Goal: Task Accomplishment & Management: Use online tool/utility

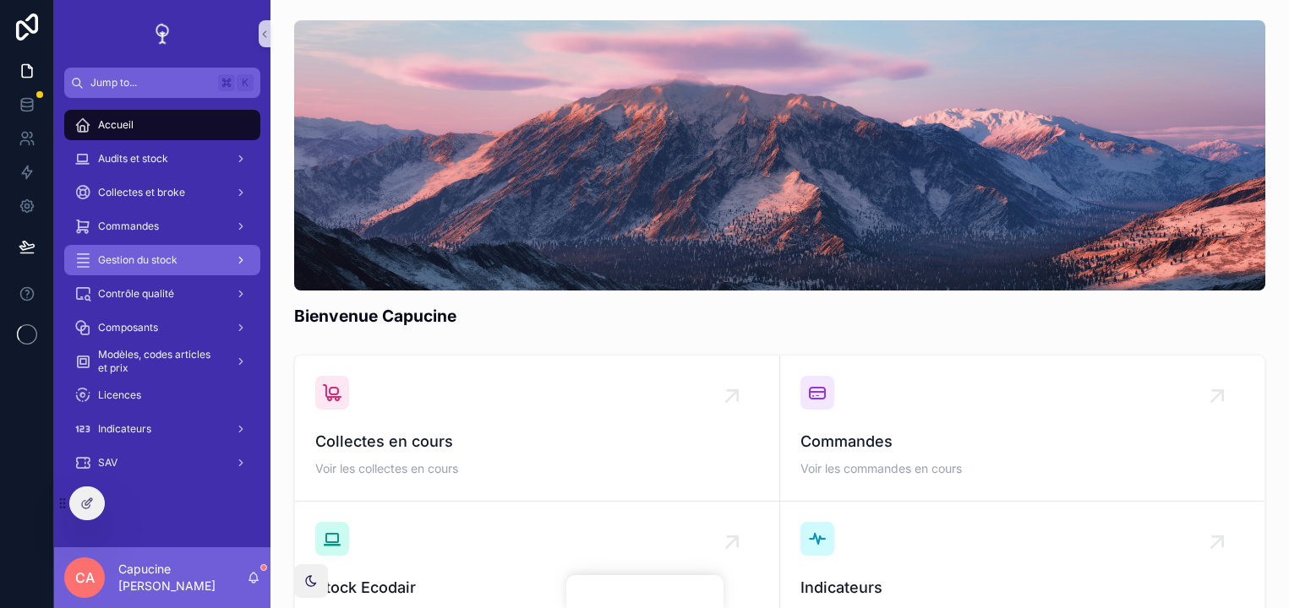
click at [215, 256] on div "Gestion du stock" at bounding box center [162, 260] width 176 height 27
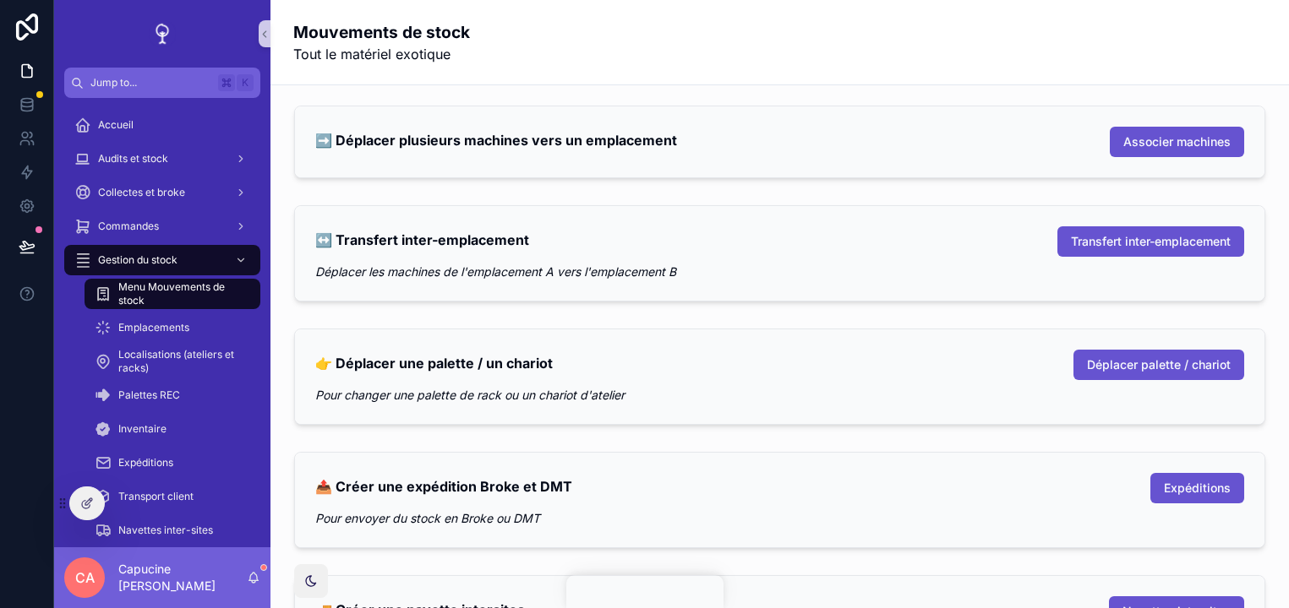
click at [952, 286] on div "↔️ Transfert inter-emplacement Transfert inter-emplacement Déplacer les machine…" at bounding box center [779, 253] width 969 height 95
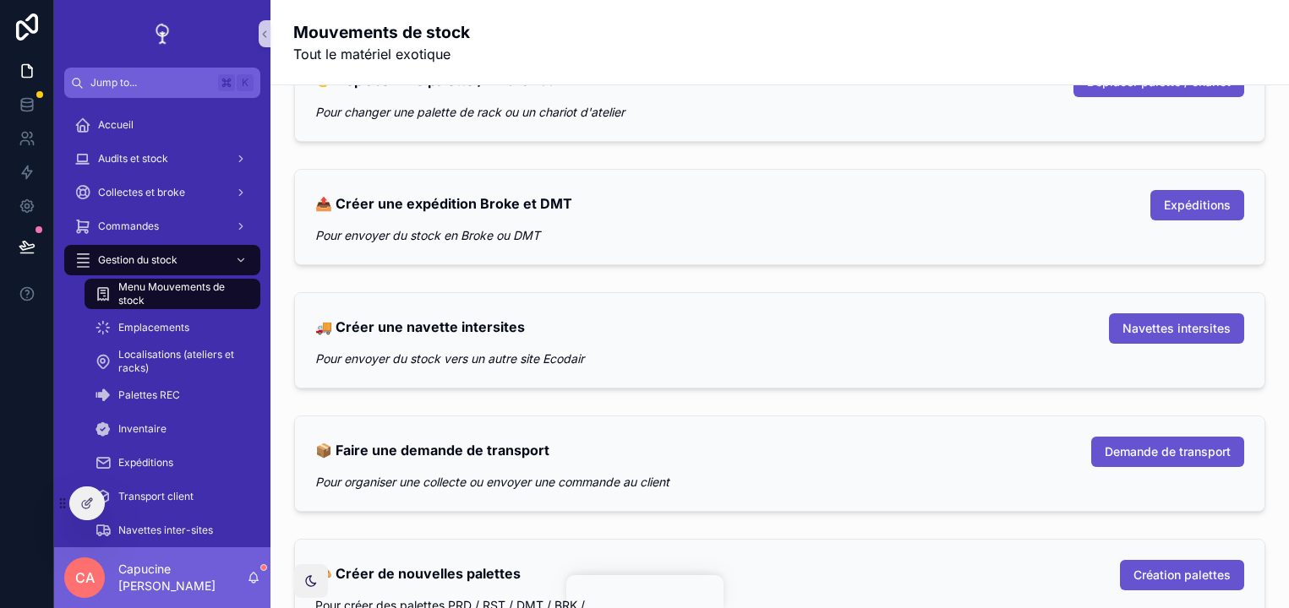
scroll to position [308, 0]
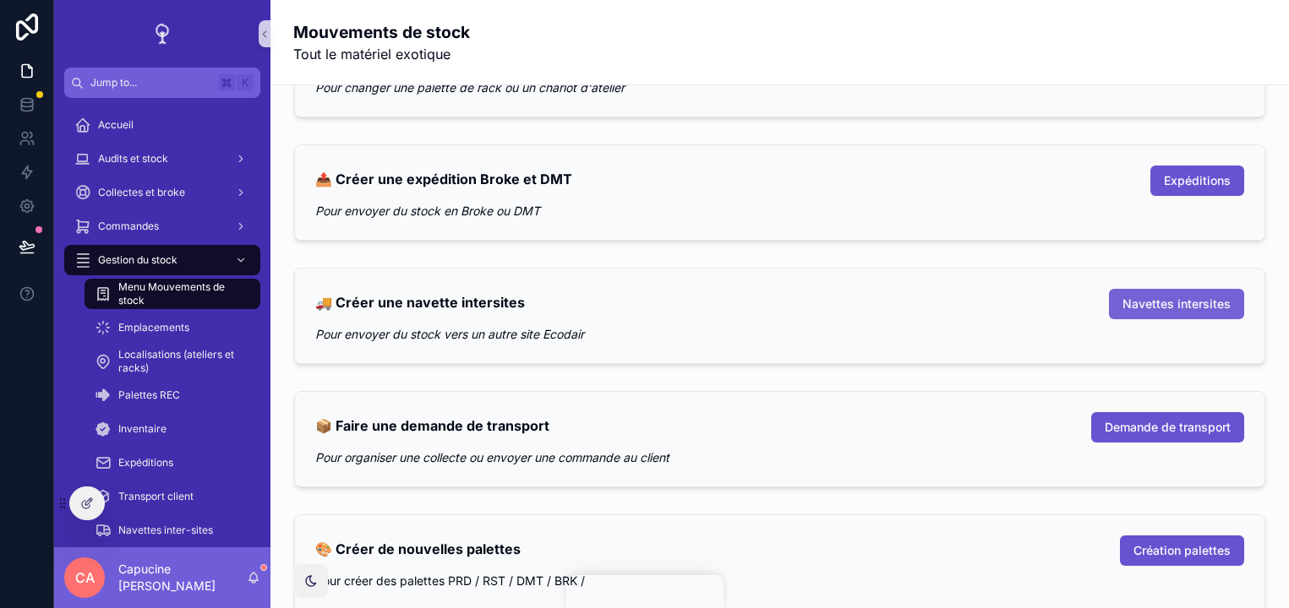
click at [1190, 301] on span "Navettes intersites" at bounding box center [1176, 304] width 108 height 17
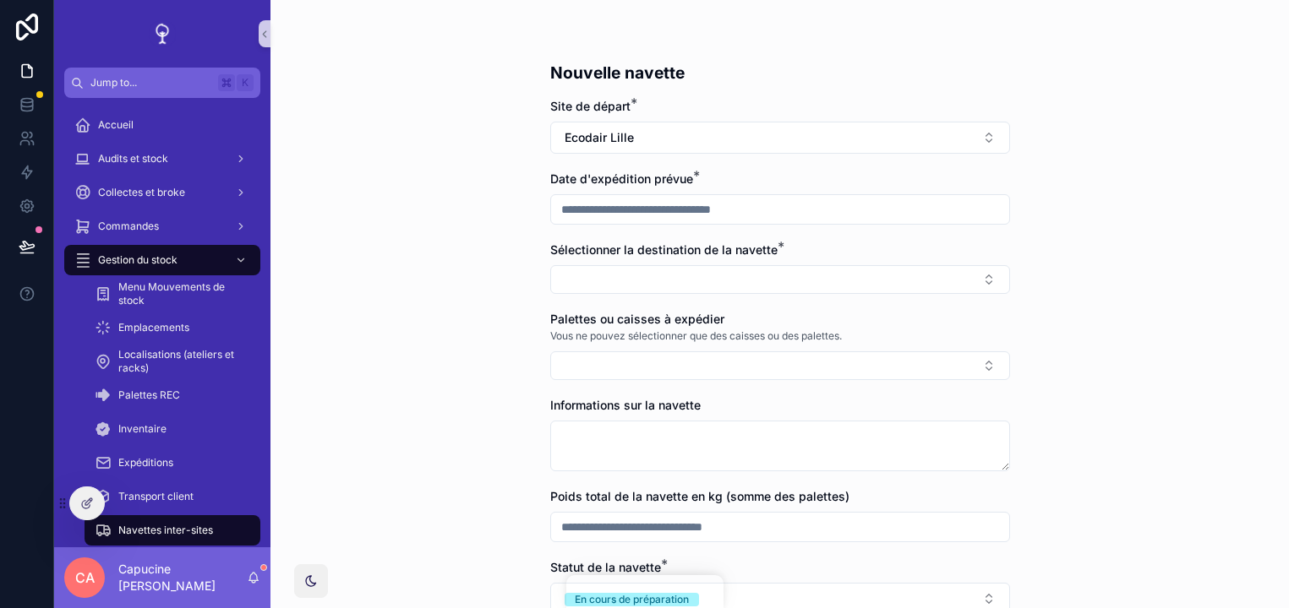
scroll to position [13, 0]
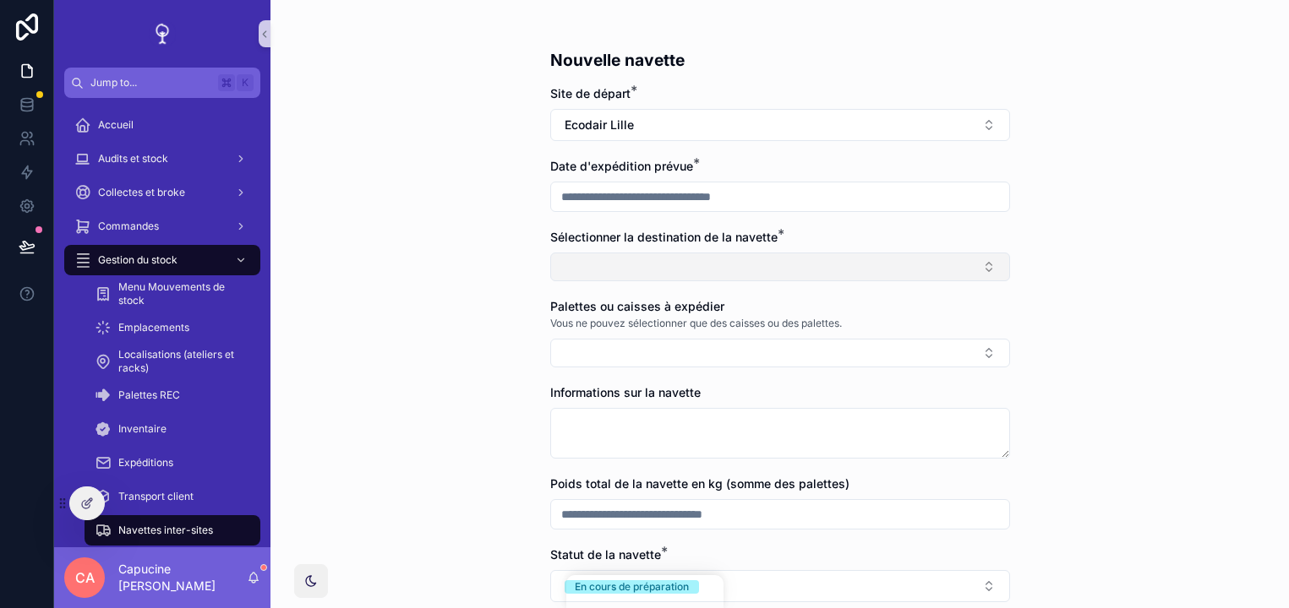
click at [931, 270] on button "Select Button" at bounding box center [780, 267] width 460 height 29
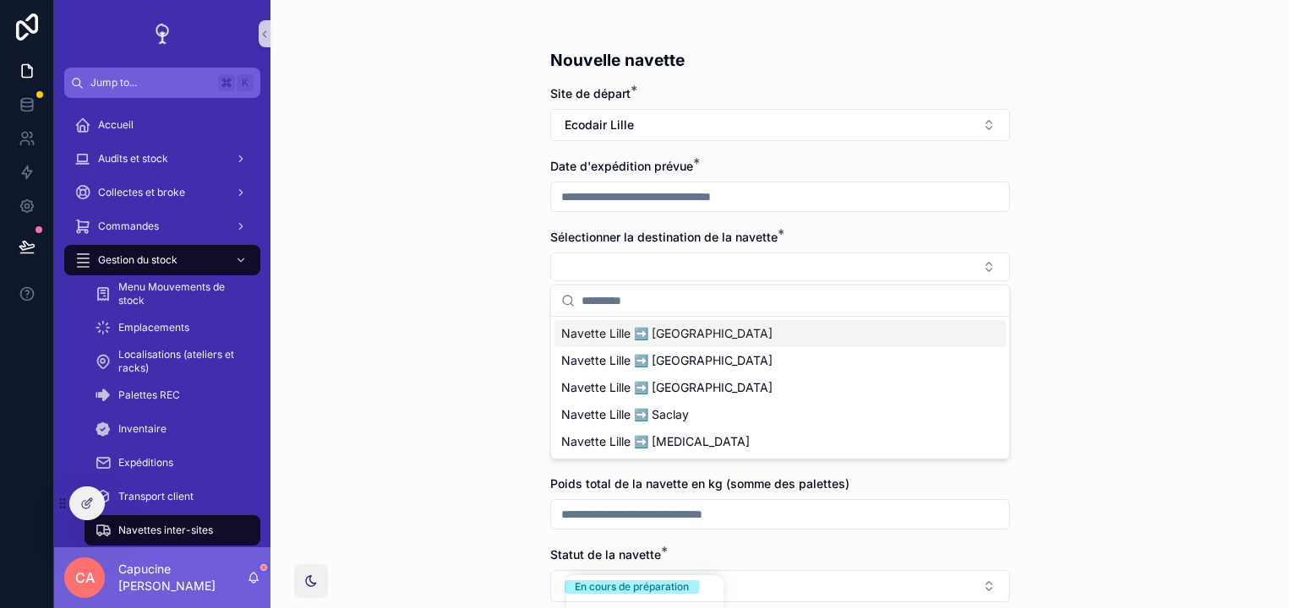
click at [930, 227] on form "Site de départ * Ecodair Lille Date d'expédition prévue * Sélectionner la desti…" at bounding box center [780, 426] width 460 height 683
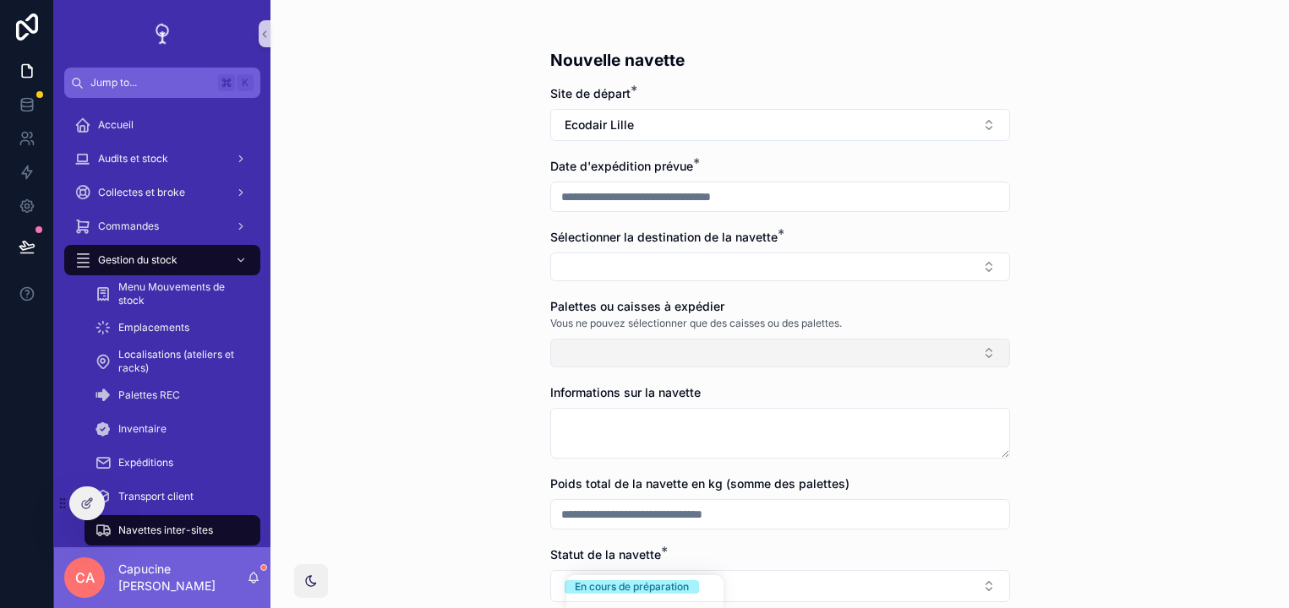
click at [918, 361] on button "Select Button" at bounding box center [780, 353] width 460 height 29
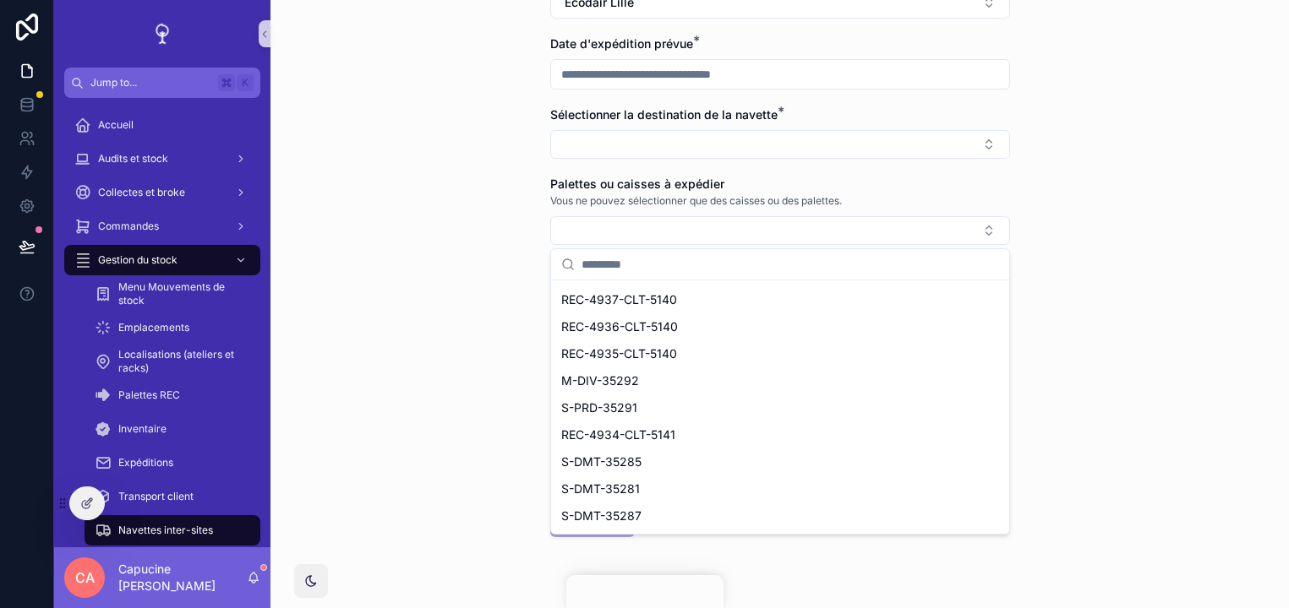
scroll to position [1283, 0]
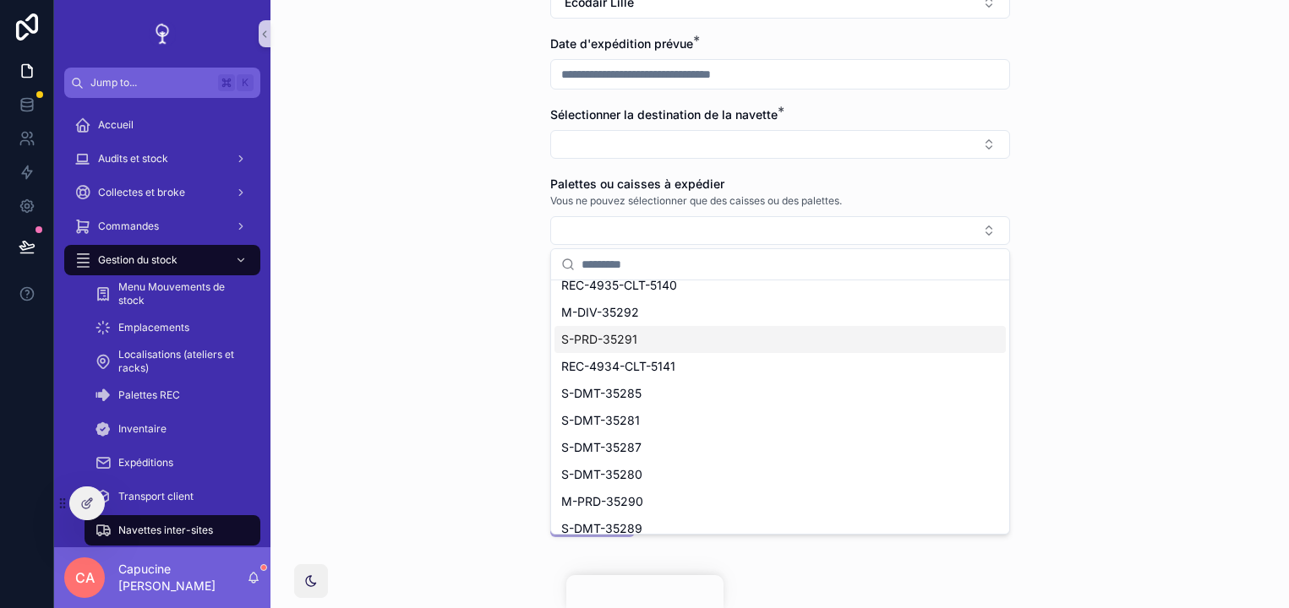
click at [1093, 411] on div "Nouvelle navette Site de départ * Ecodair Lille Date d'expédition prévue * Séle…" at bounding box center [779, 169] width 1018 height 608
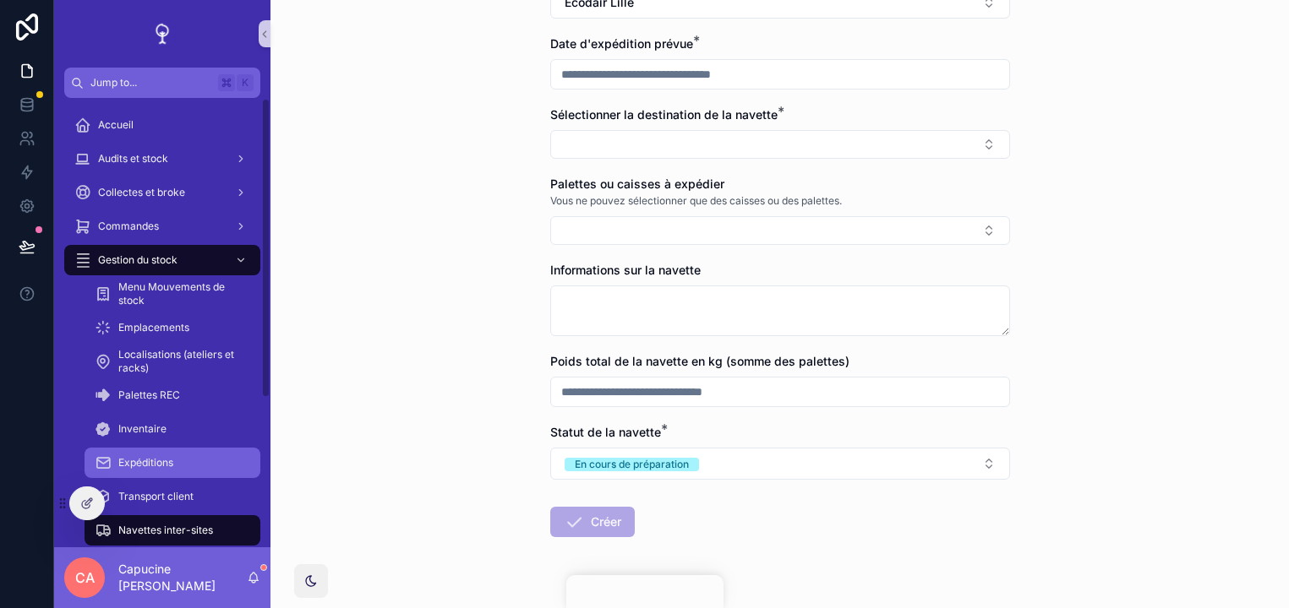
click at [237, 456] on div "Expéditions" at bounding box center [172, 463] width 155 height 27
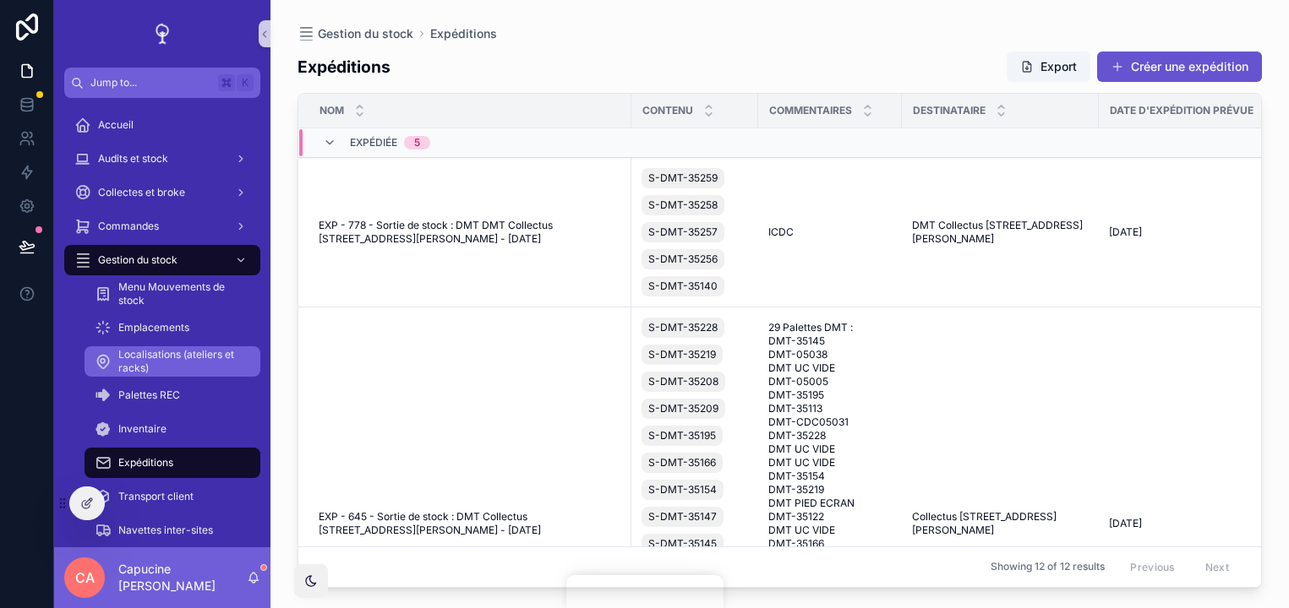
click at [233, 360] on span "Localisations (ateliers et racks)" at bounding box center [180, 361] width 125 height 27
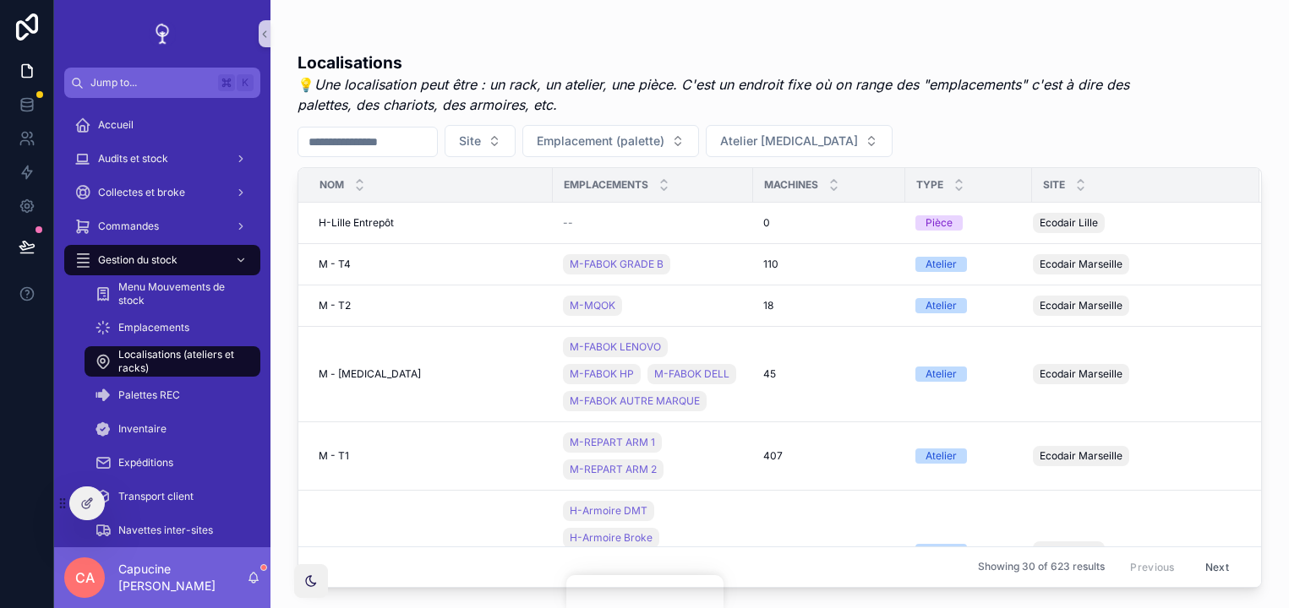
click at [978, 74] on span "💡 Une localisation peut être : un rack, un atelier, une pièce. C'est un endroit…" at bounding box center [715, 94] width 837 height 41
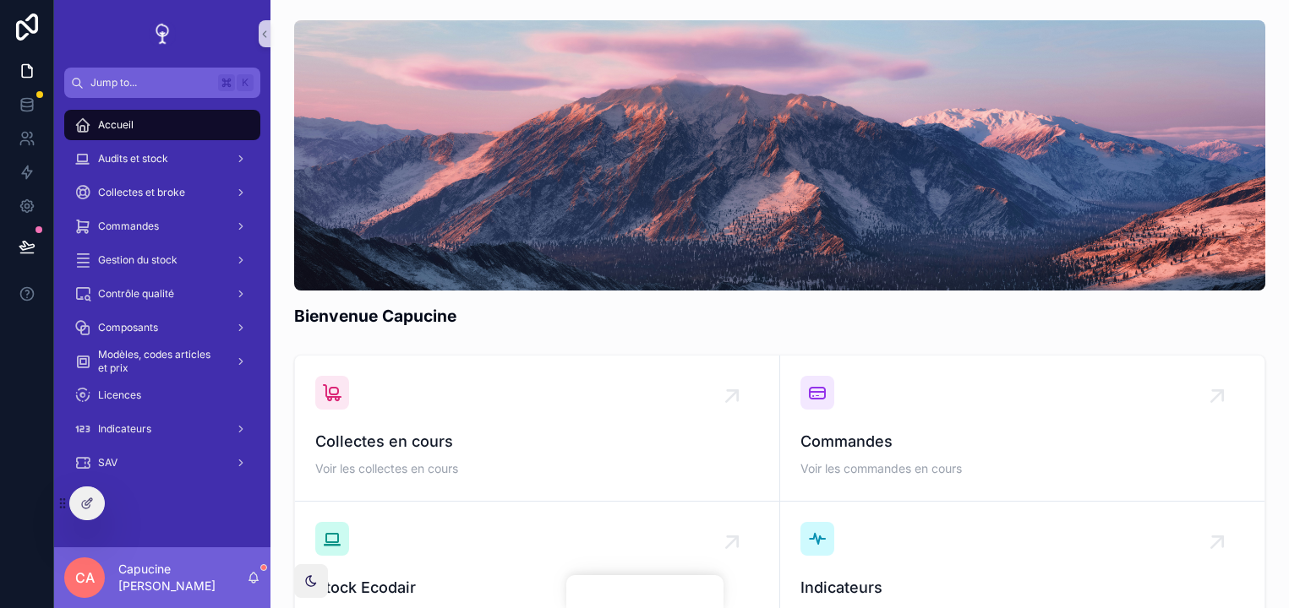
click at [918, 166] on div "scrollable content" at bounding box center [779, 155] width 971 height 270
click at [201, 186] on div "Collectes et broke" at bounding box center [162, 192] width 176 height 27
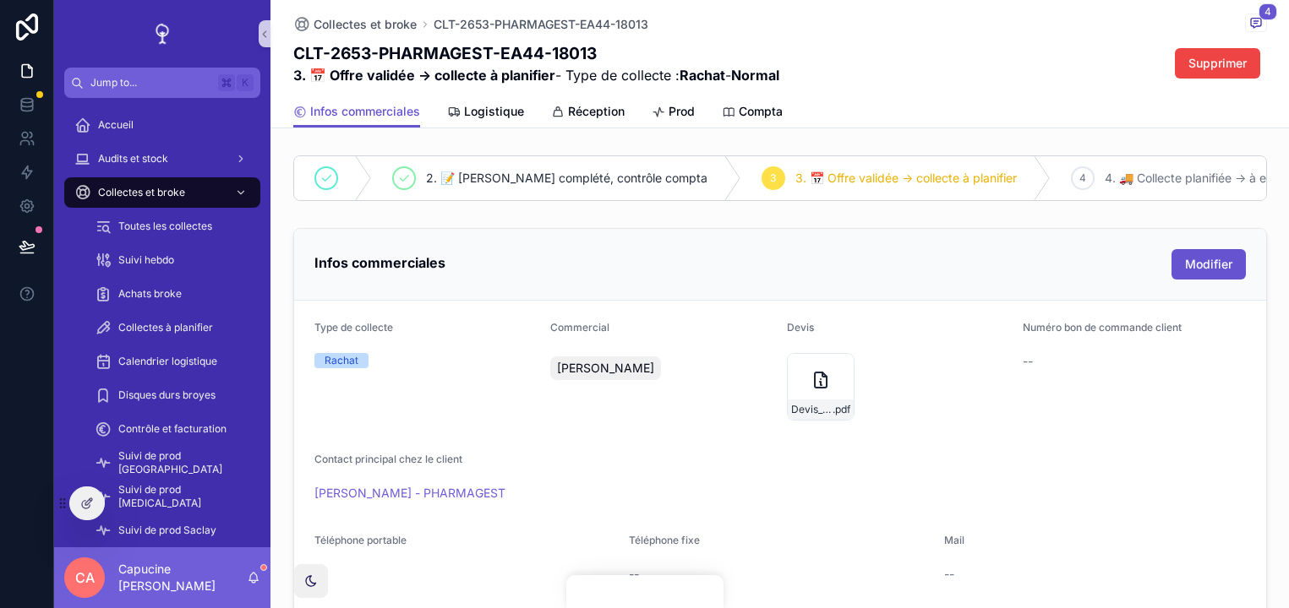
click at [989, 121] on div "Infos commerciales Logistique Réception Prod Compta" at bounding box center [779, 111] width 973 height 32
click at [502, 101] on link "Logistique" at bounding box center [485, 113] width 77 height 34
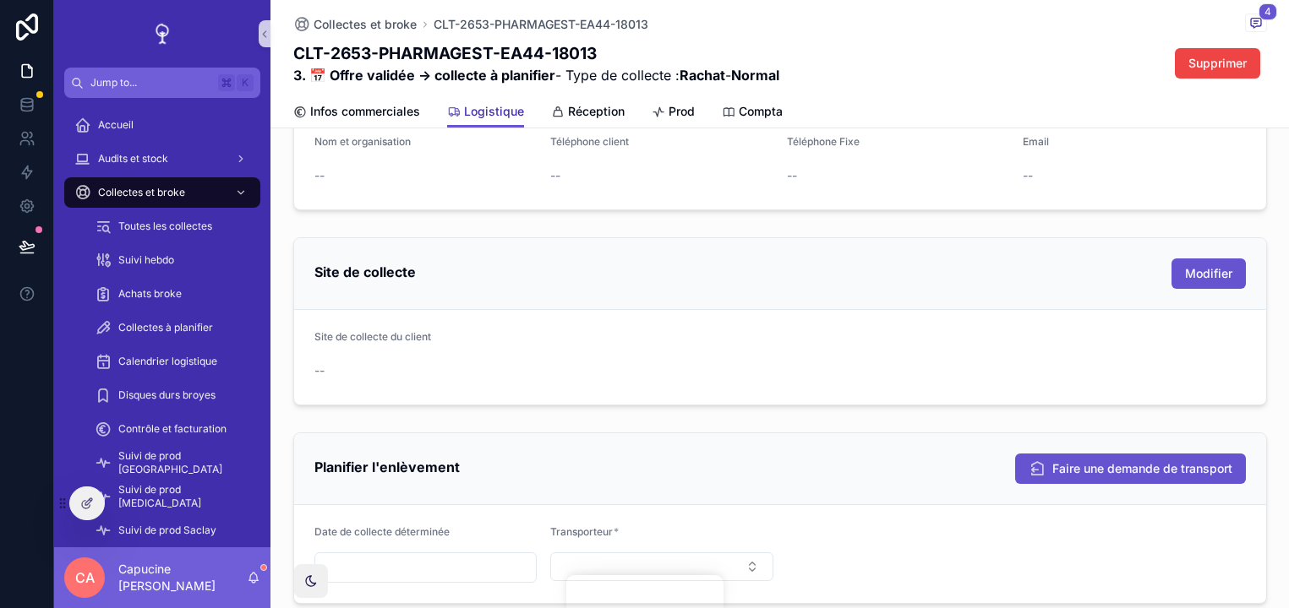
scroll to position [403, 0]
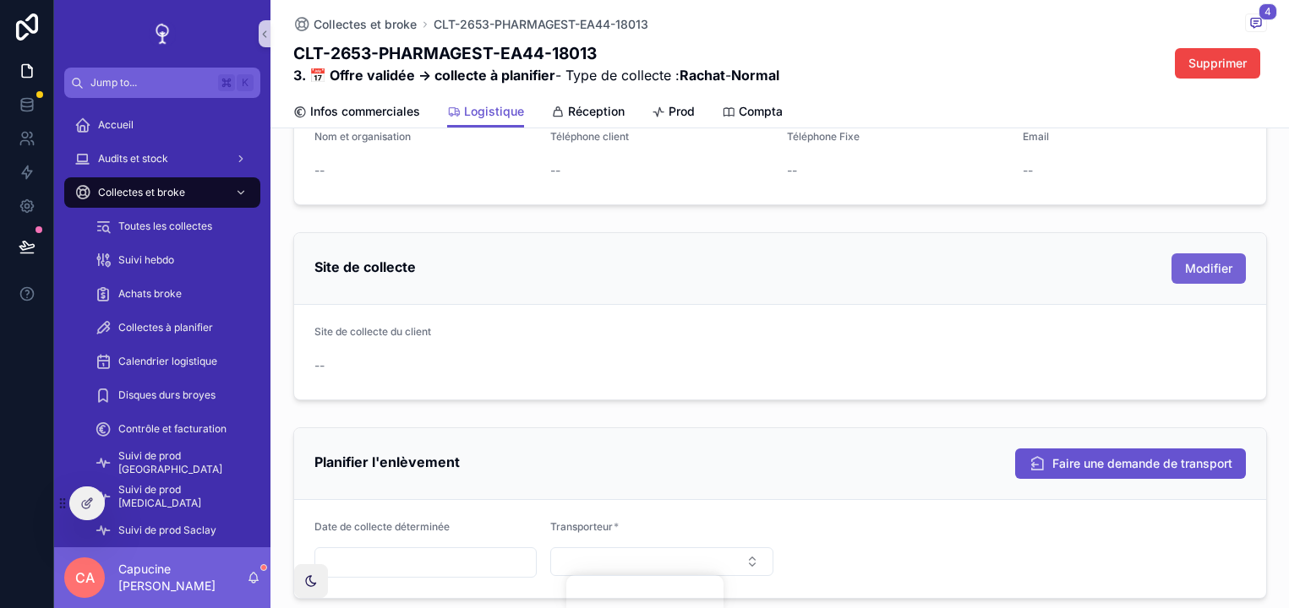
click at [1207, 269] on span "Modifier" at bounding box center [1208, 268] width 47 height 17
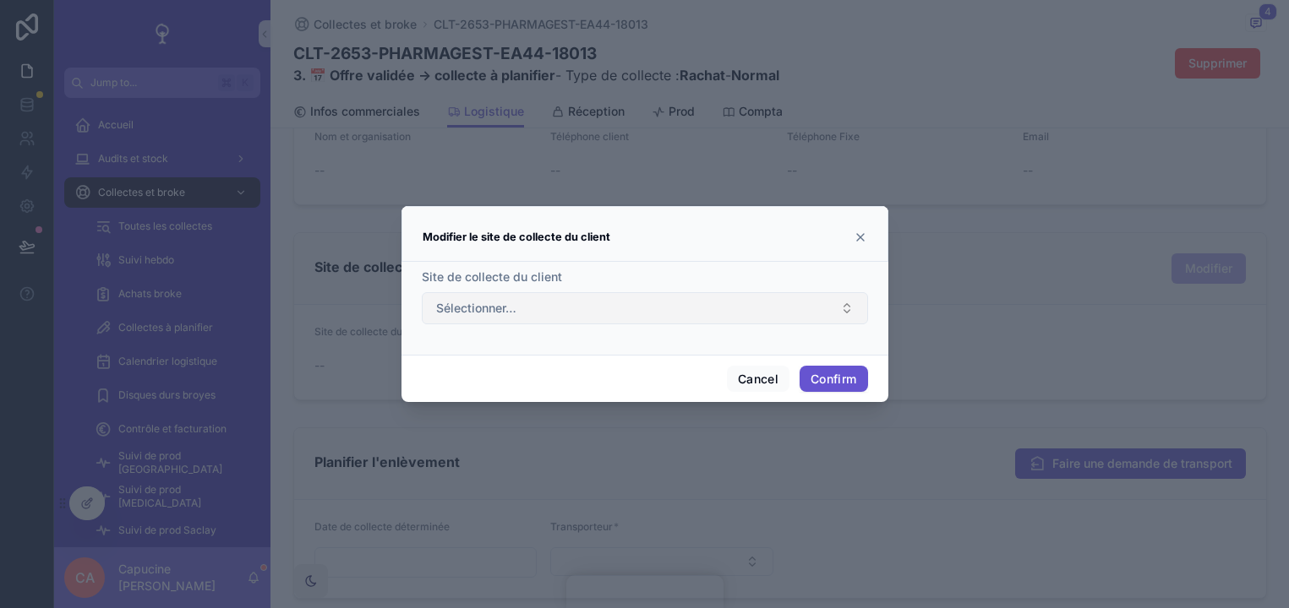
click at [725, 316] on button "Sélectionner…" at bounding box center [645, 308] width 446 height 32
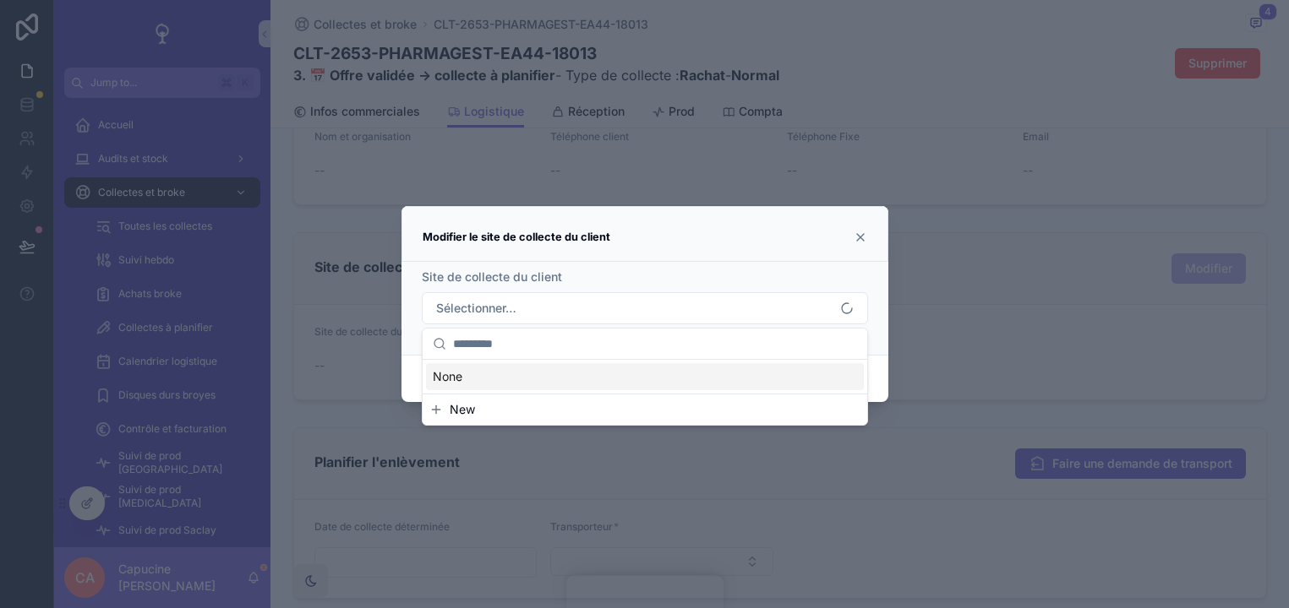
click at [759, 286] on div "Site de collecte du client Sélectionner…" at bounding box center [645, 297] width 446 height 56
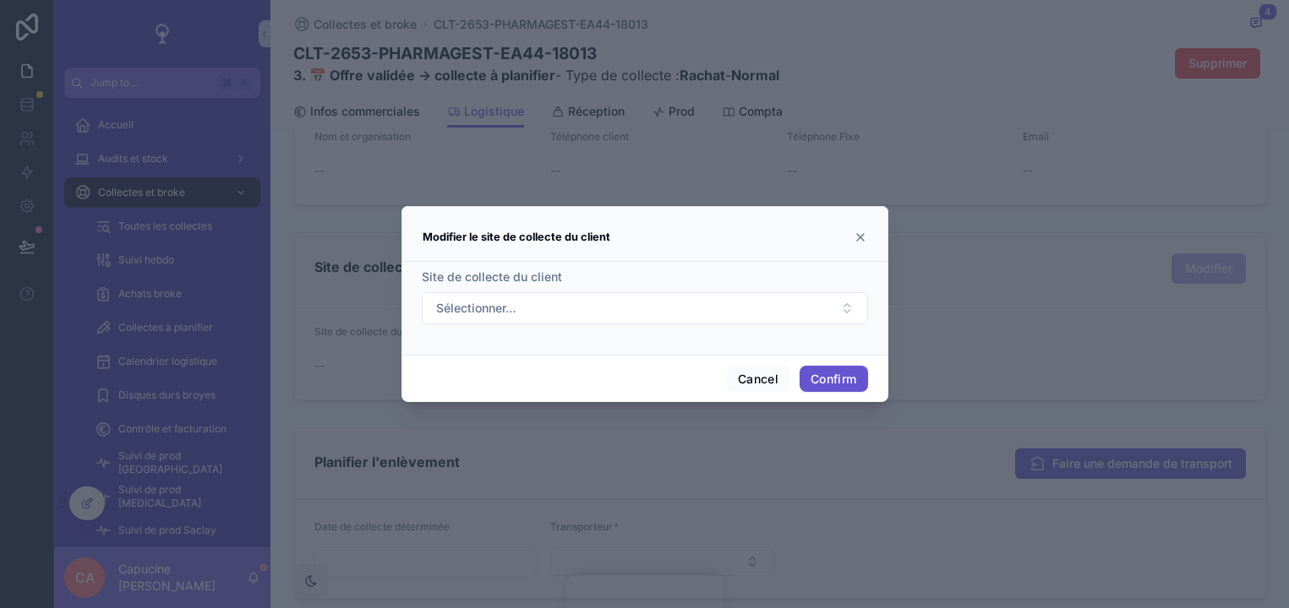
click at [873, 226] on div "Modifier le site de collecte du client" at bounding box center [644, 234] width 487 height 56
click at [870, 232] on div "Modifier le site de collecte du client" at bounding box center [644, 234] width 487 height 56
click at [861, 234] on icon at bounding box center [860, 238] width 14 height 14
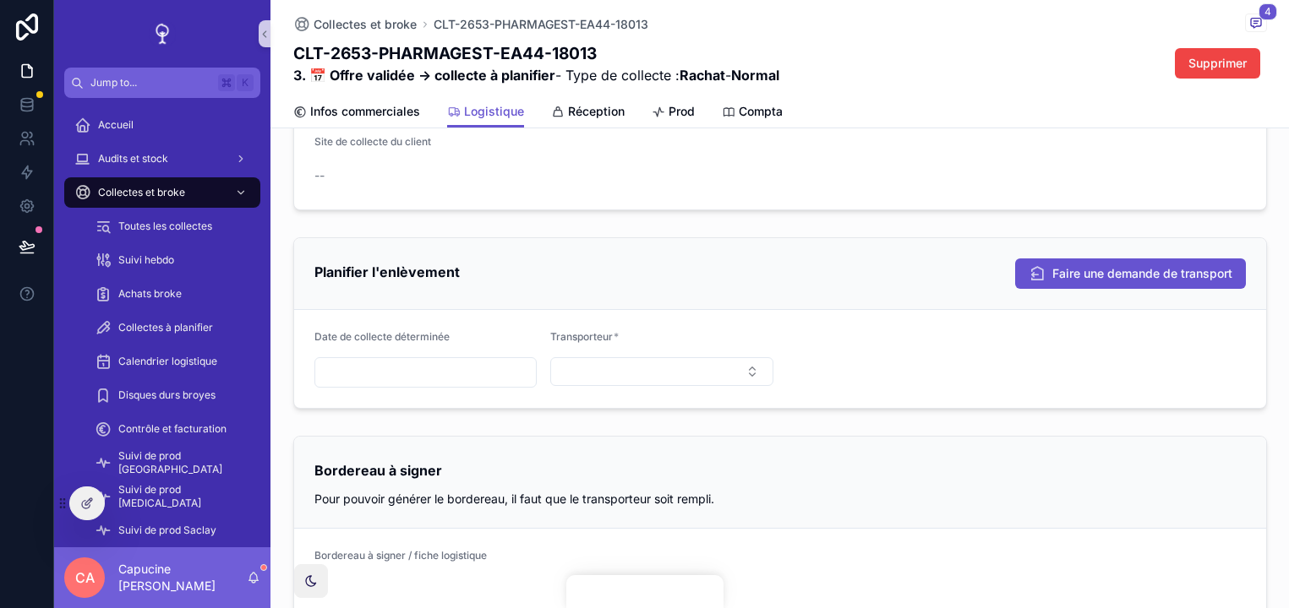
scroll to position [597, 0]
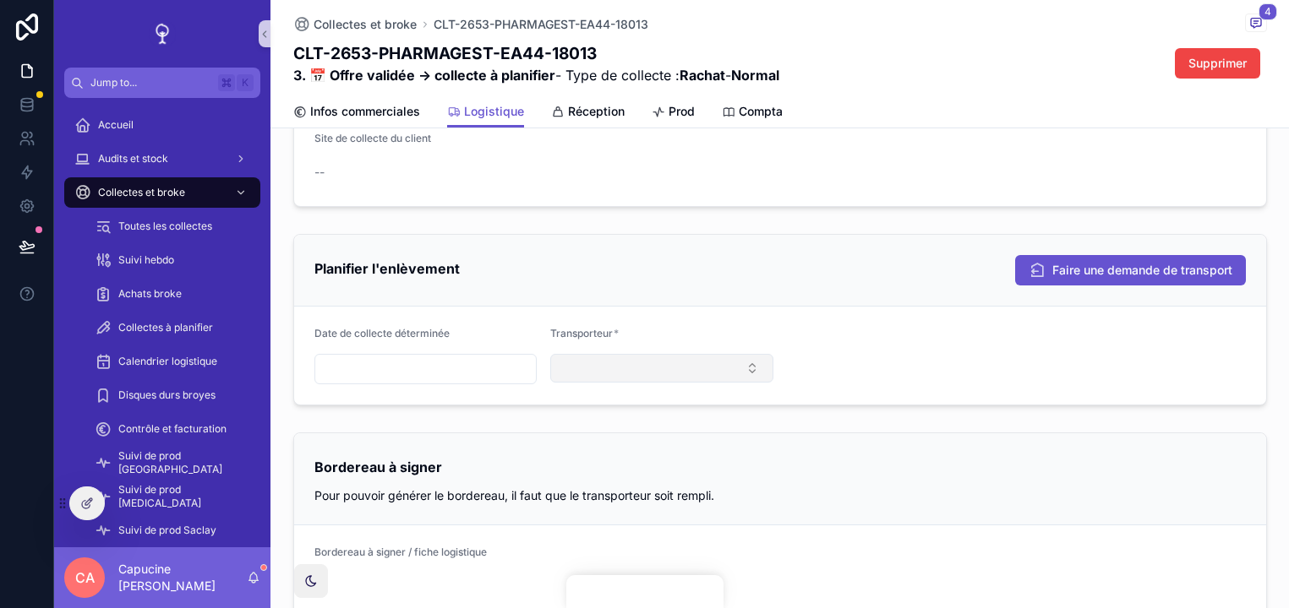
click at [720, 376] on button "Select Button" at bounding box center [661, 368] width 223 height 29
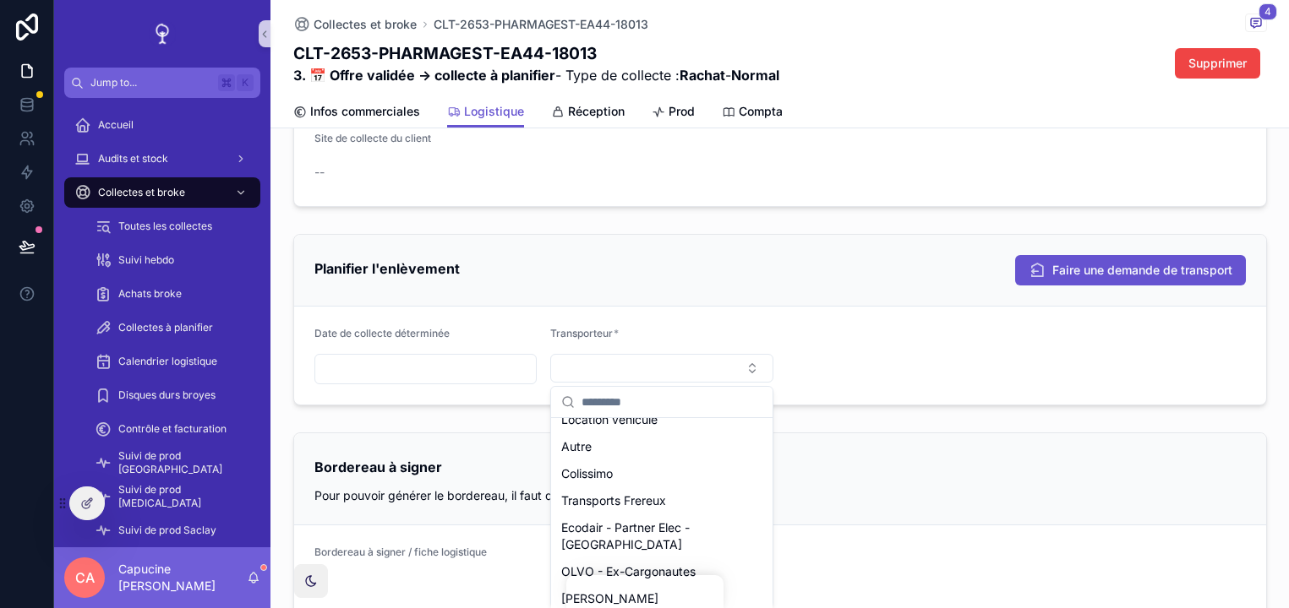
scroll to position [569, 0]
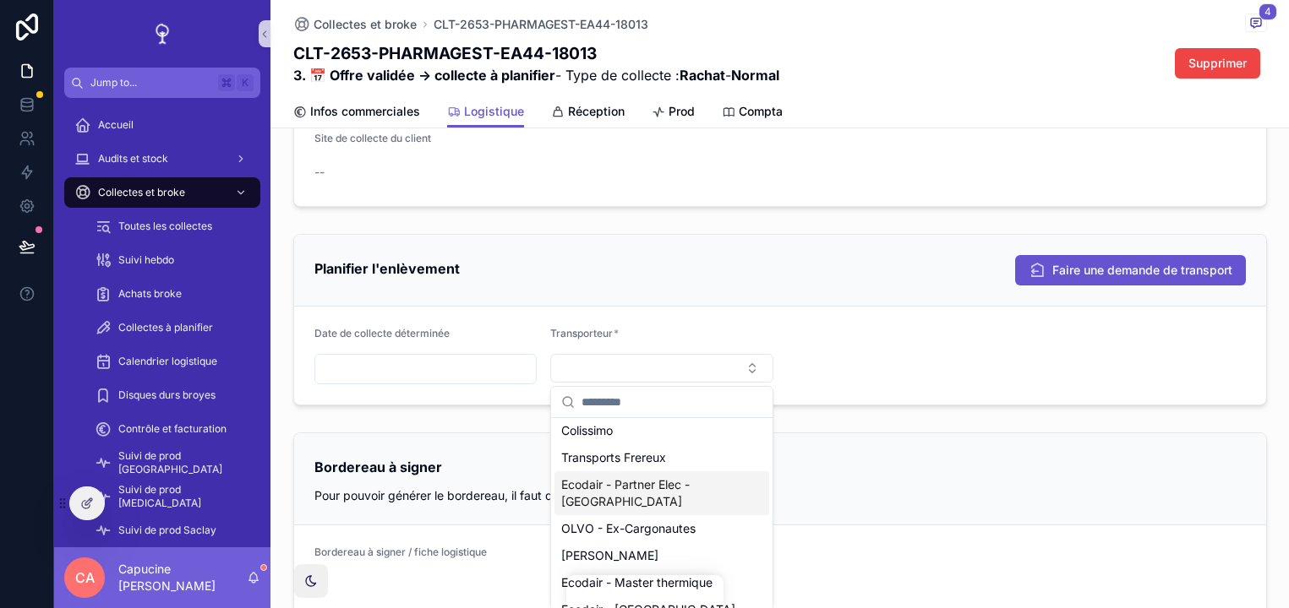
click at [881, 417] on div "Infos logistiques Adresse à collecter -- Site de réception Ecodair Nantes Date …" at bounding box center [779, 268] width 1018 height 1433
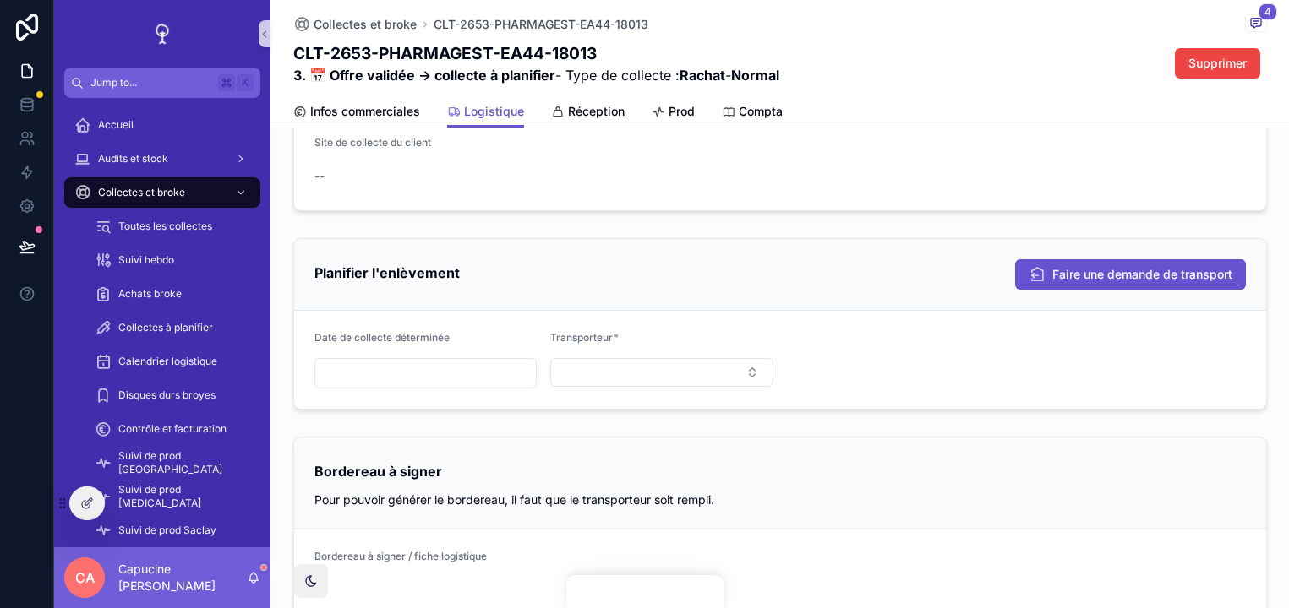
scroll to position [621, 0]
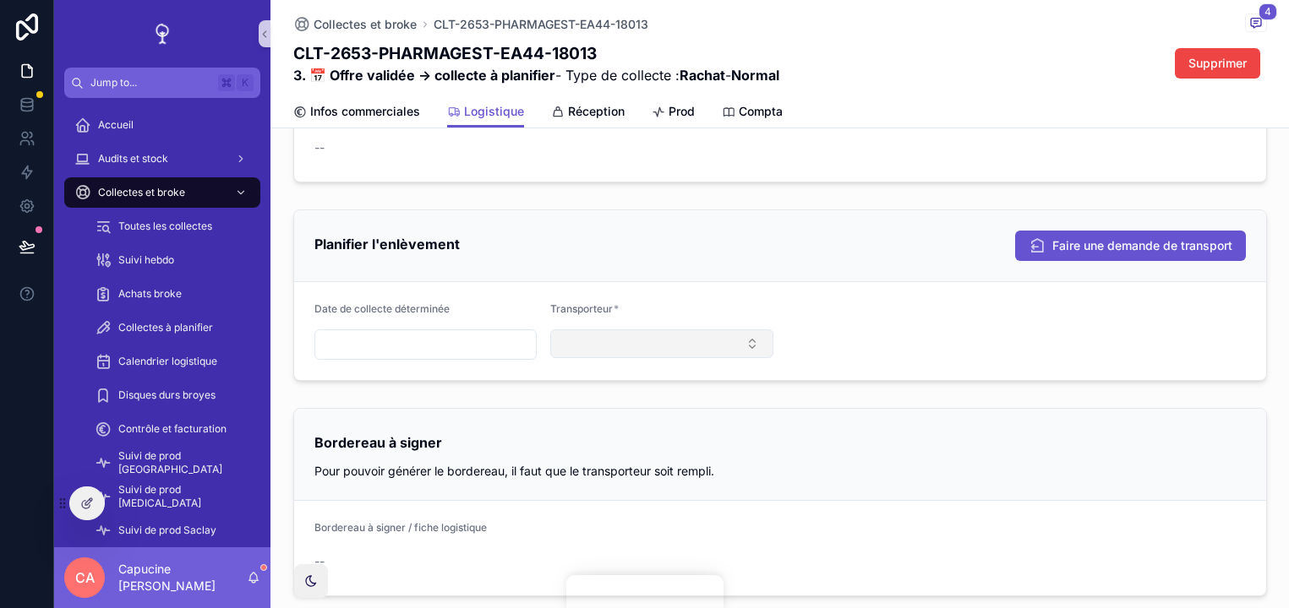
click at [739, 349] on button "Select Button" at bounding box center [661, 344] width 223 height 29
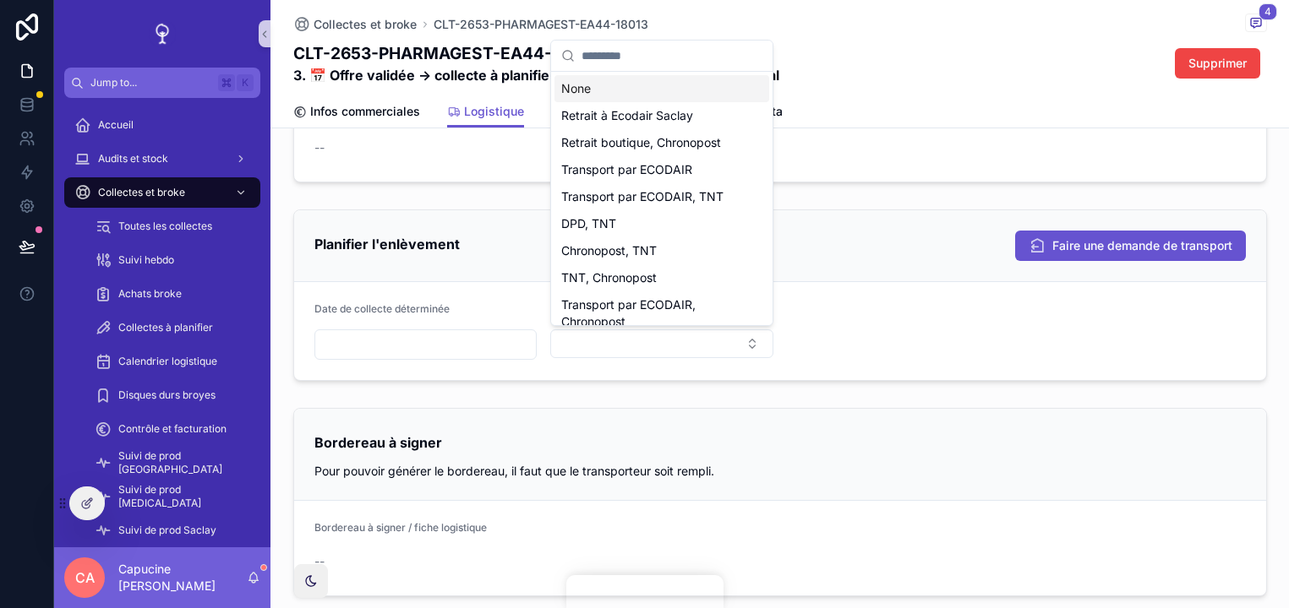
click at [847, 345] on form "Date de collecte déterminée Transporteur *" at bounding box center [780, 331] width 972 height 98
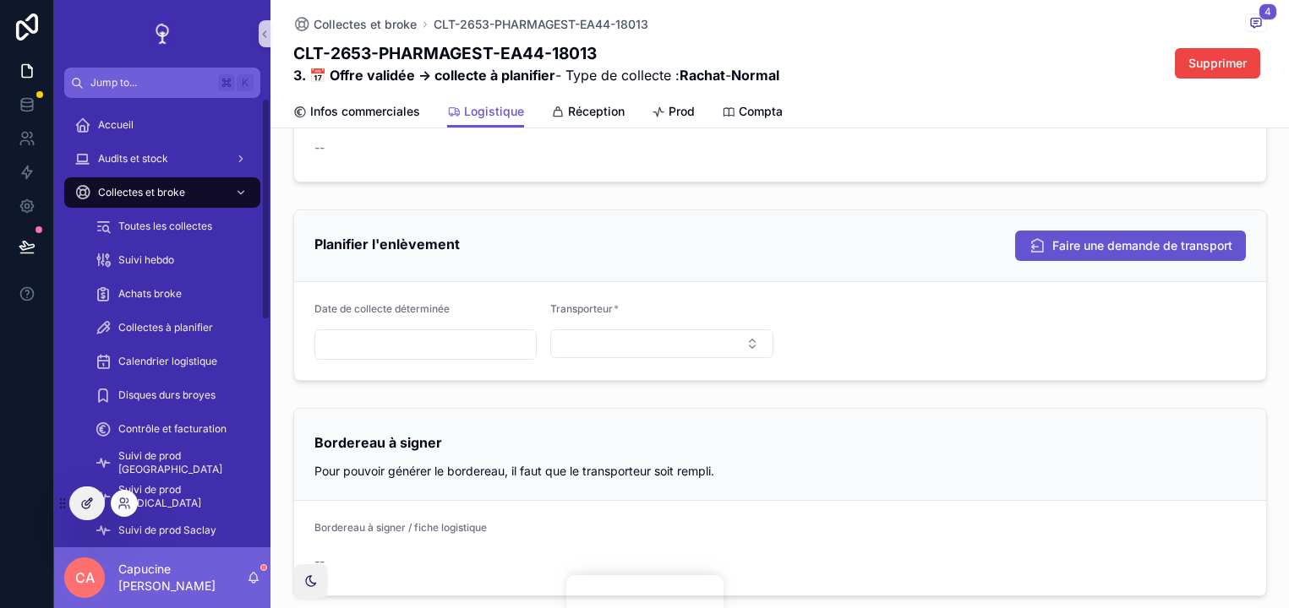
click at [86, 501] on icon at bounding box center [87, 504] width 14 height 14
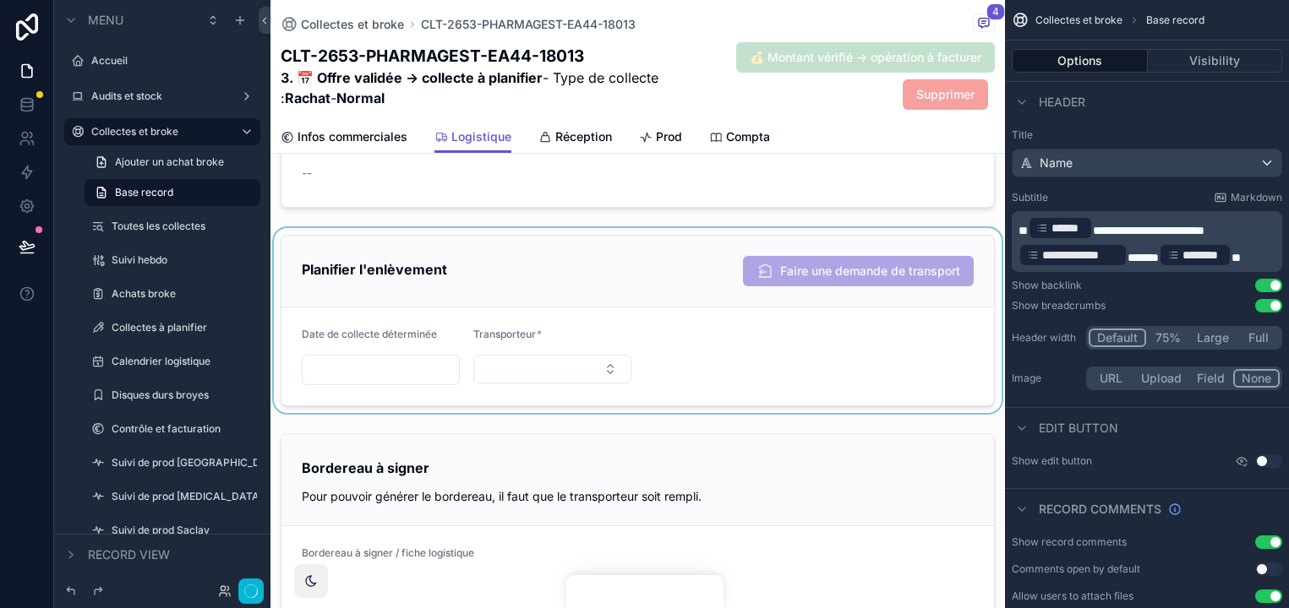
click at [822, 365] on div "scrollable content" at bounding box center [637, 320] width 734 height 185
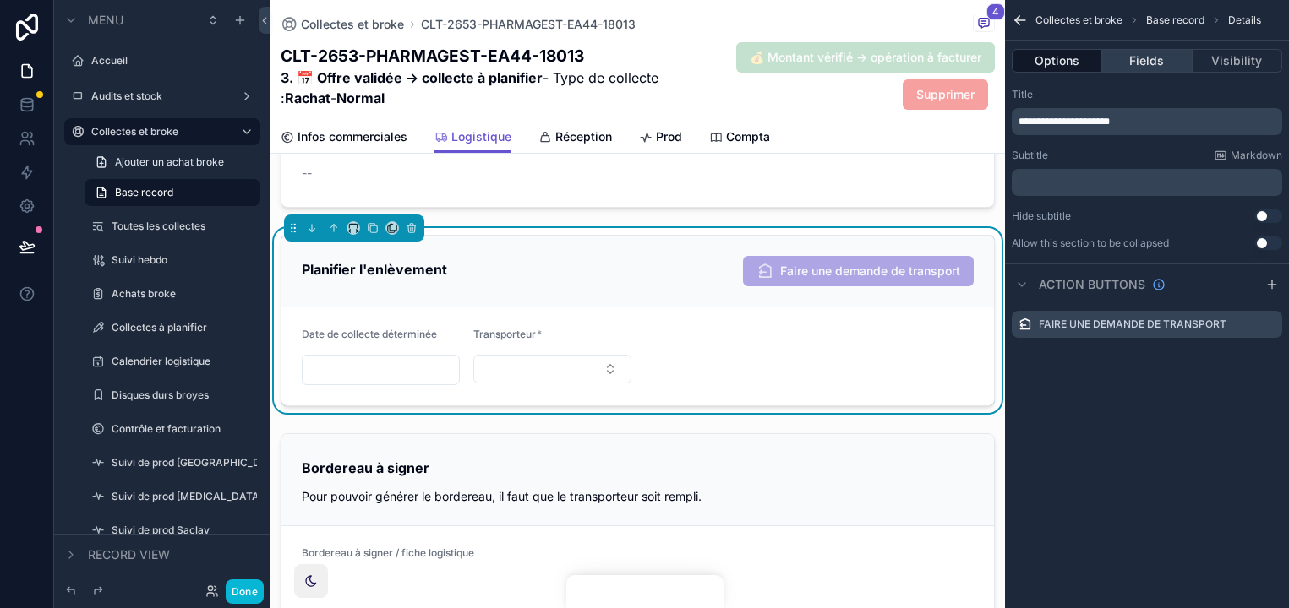
click at [1147, 52] on button "Fields" at bounding box center [1147, 61] width 90 height 24
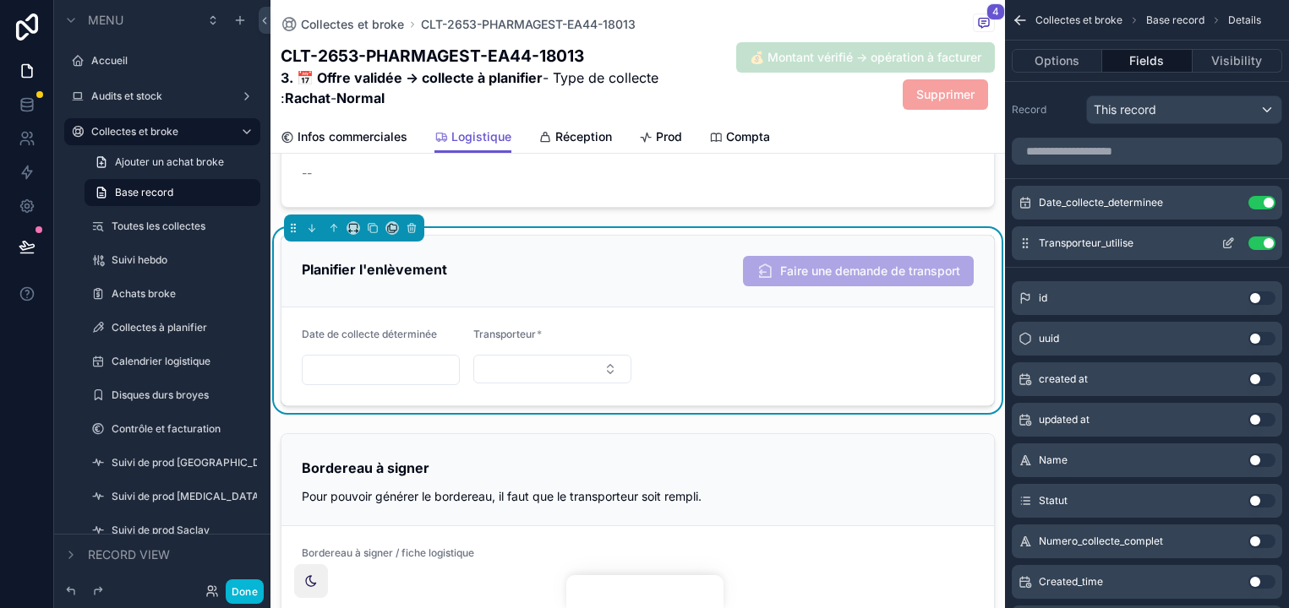
click at [1225, 242] on icon "scrollable content" at bounding box center [1228, 244] width 14 height 14
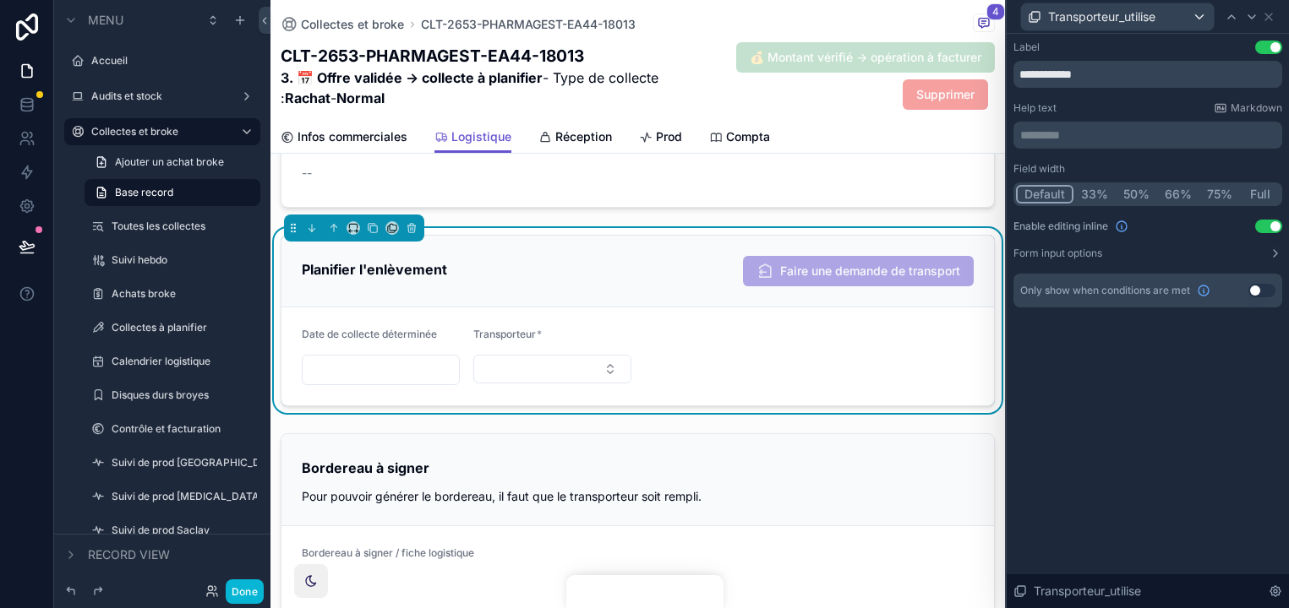
click at [1261, 286] on button "Use setting" at bounding box center [1261, 291] width 27 height 14
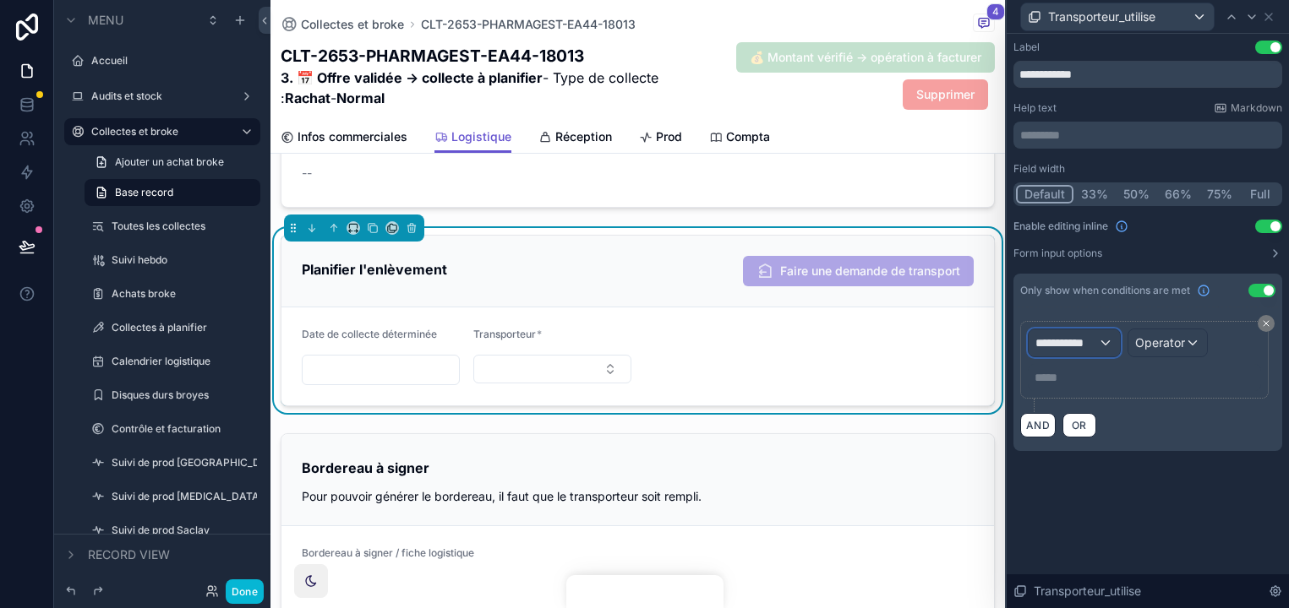
click at [1090, 342] on span "**********" at bounding box center [1066, 343] width 63 height 17
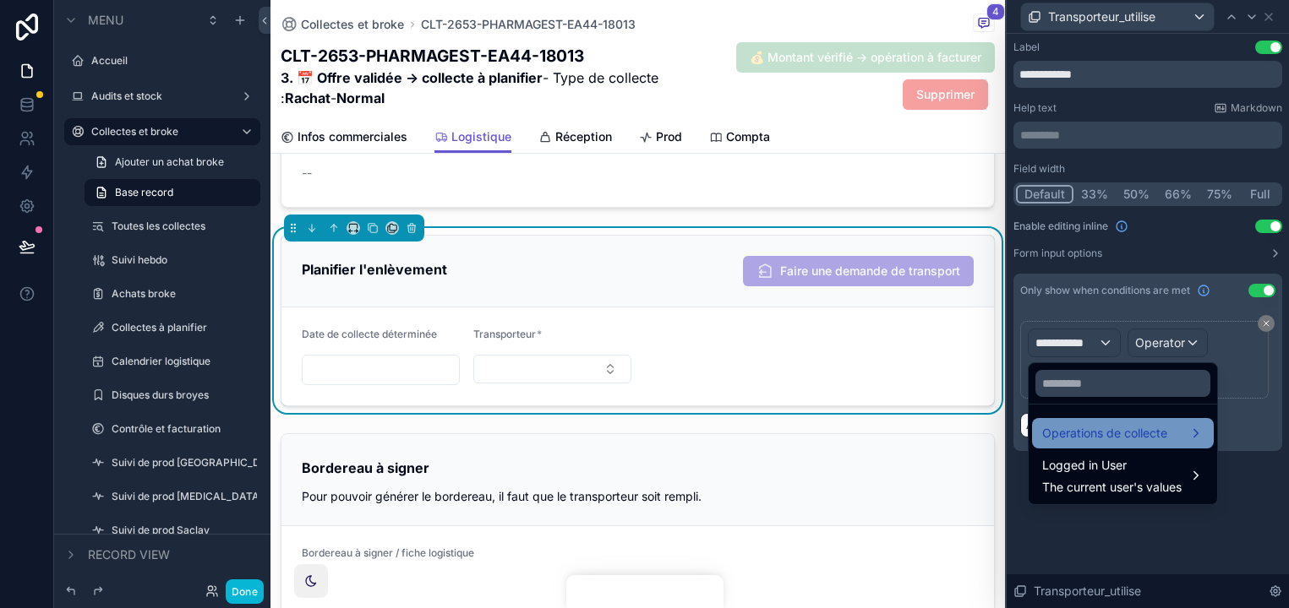
click at [1096, 421] on div "Operations de collecte" at bounding box center [1123, 433] width 182 height 30
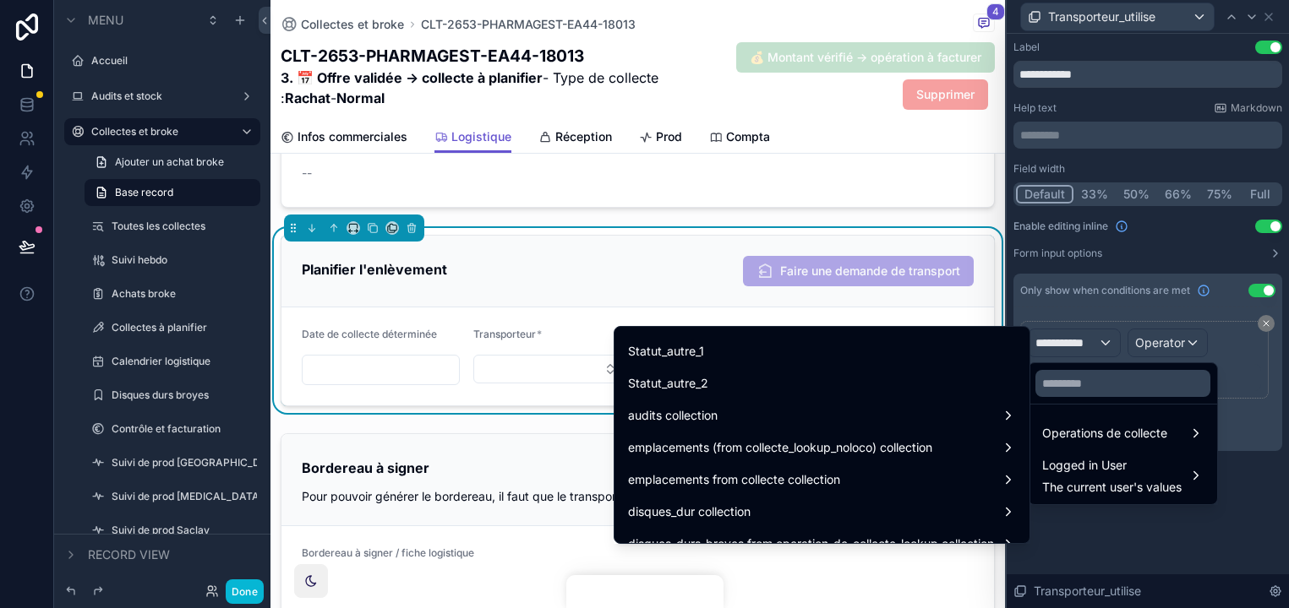
scroll to position [7239, 0]
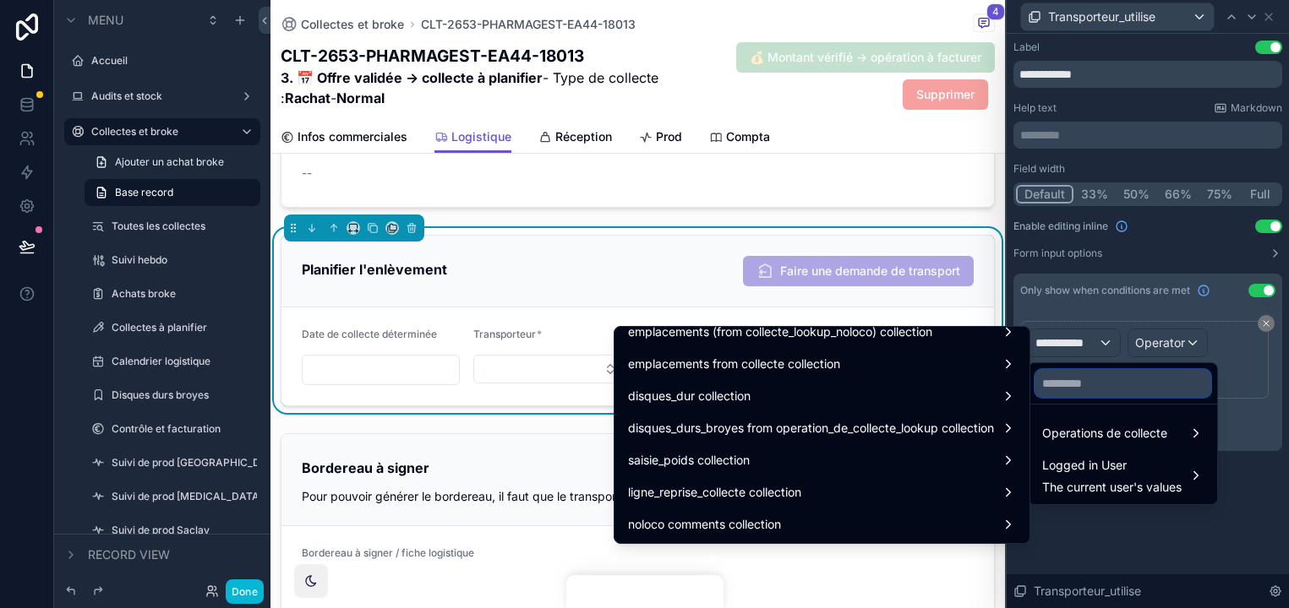
click at [1072, 377] on input "text" at bounding box center [1122, 383] width 175 height 27
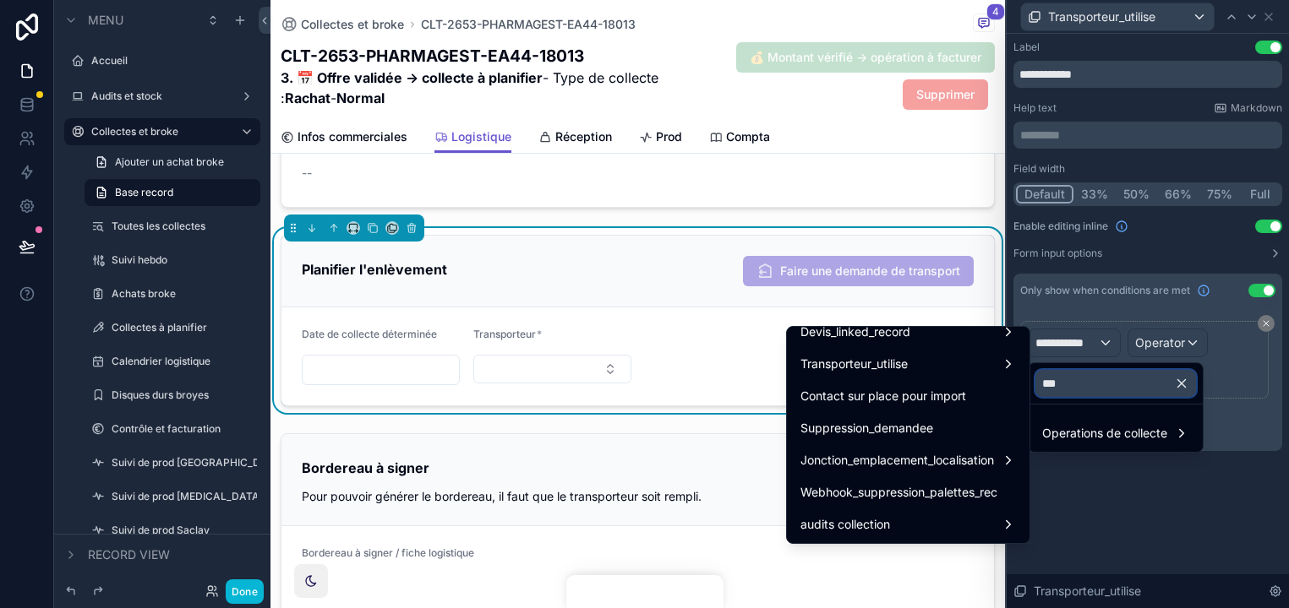
scroll to position [0, 0]
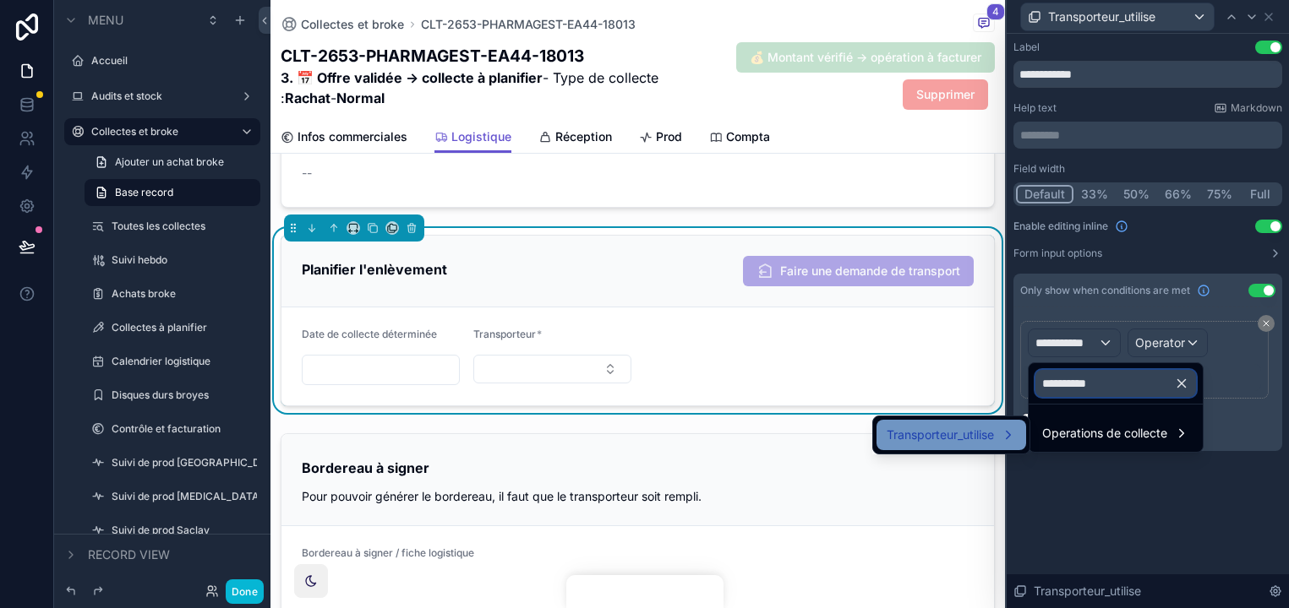
type input "**********"
click at [978, 437] on span "Transporteur_utilise" at bounding box center [939, 435] width 107 height 20
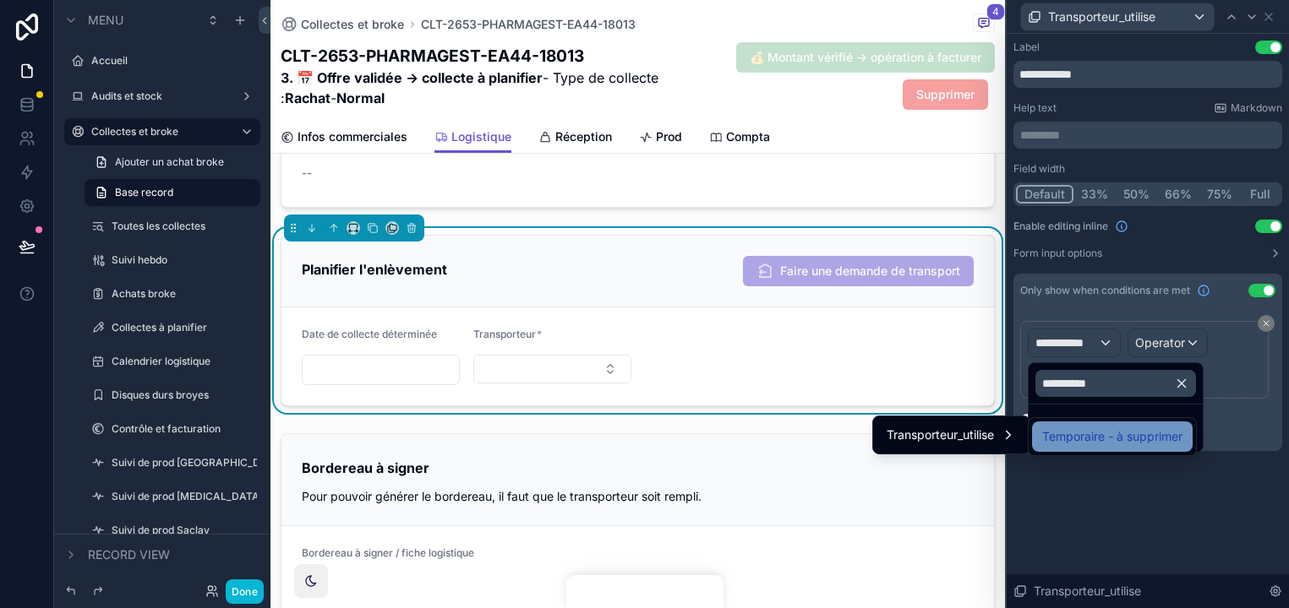
click at [1096, 424] on div "Temporaire - à supprimer" at bounding box center [1112, 437] width 161 height 30
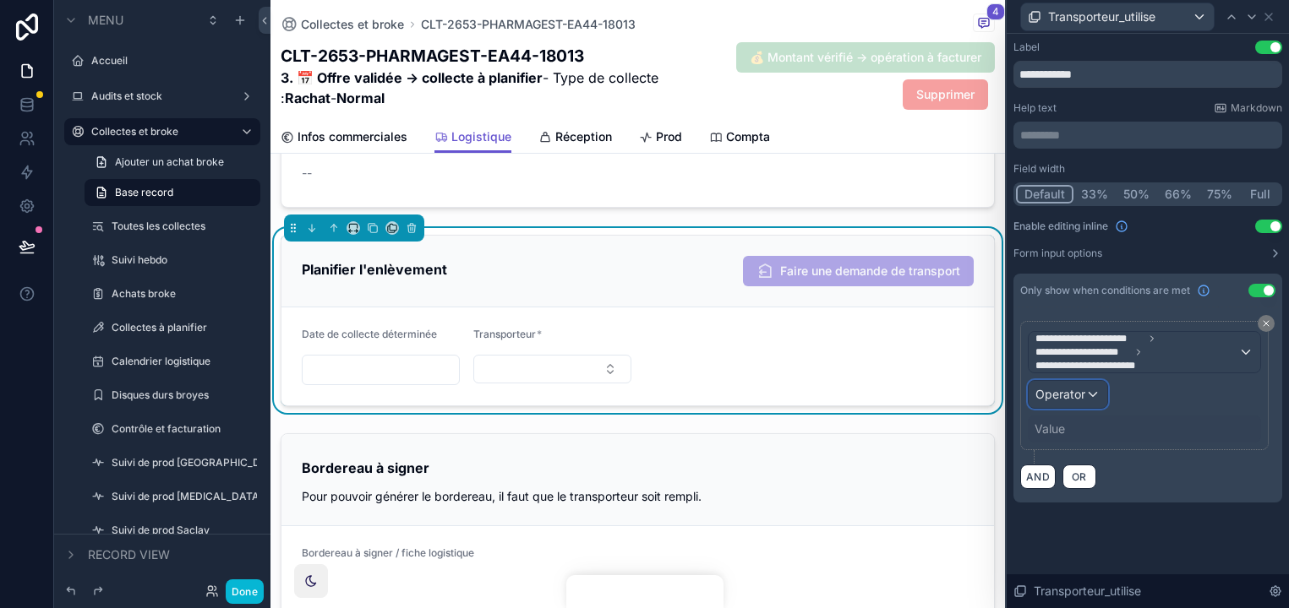
click at [1079, 393] on span "Operator" at bounding box center [1060, 394] width 50 height 14
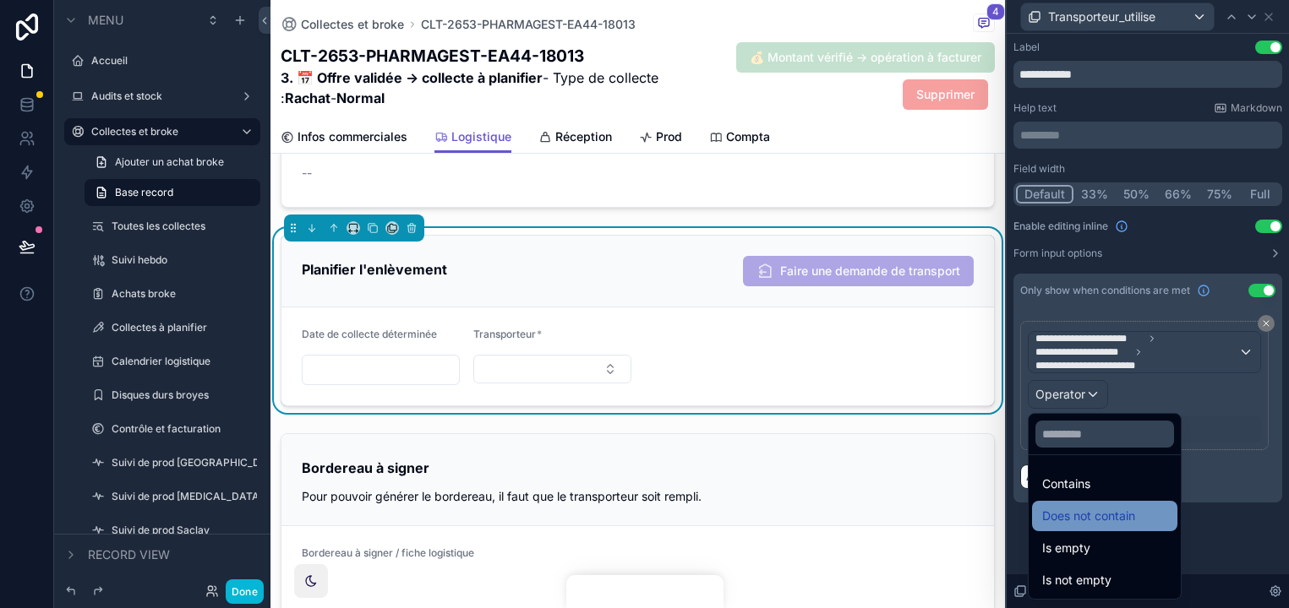
click at [1116, 521] on span "Does not contain" at bounding box center [1088, 516] width 93 height 20
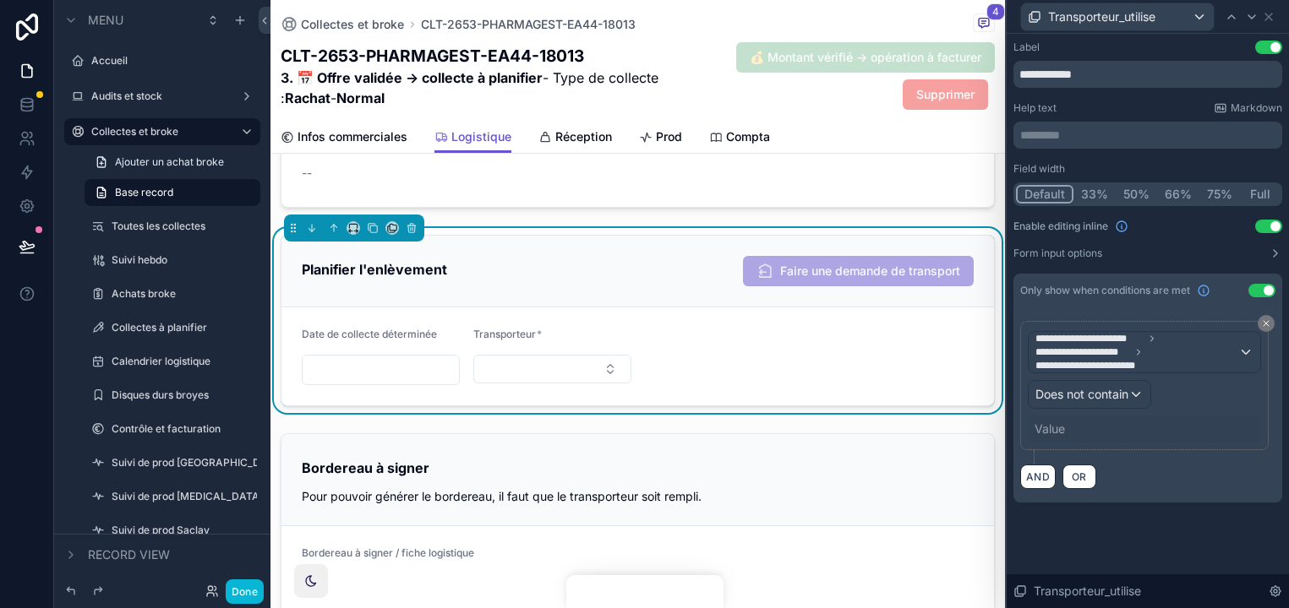
click at [1088, 427] on div "Value" at bounding box center [1144, 429] width 233 height 27
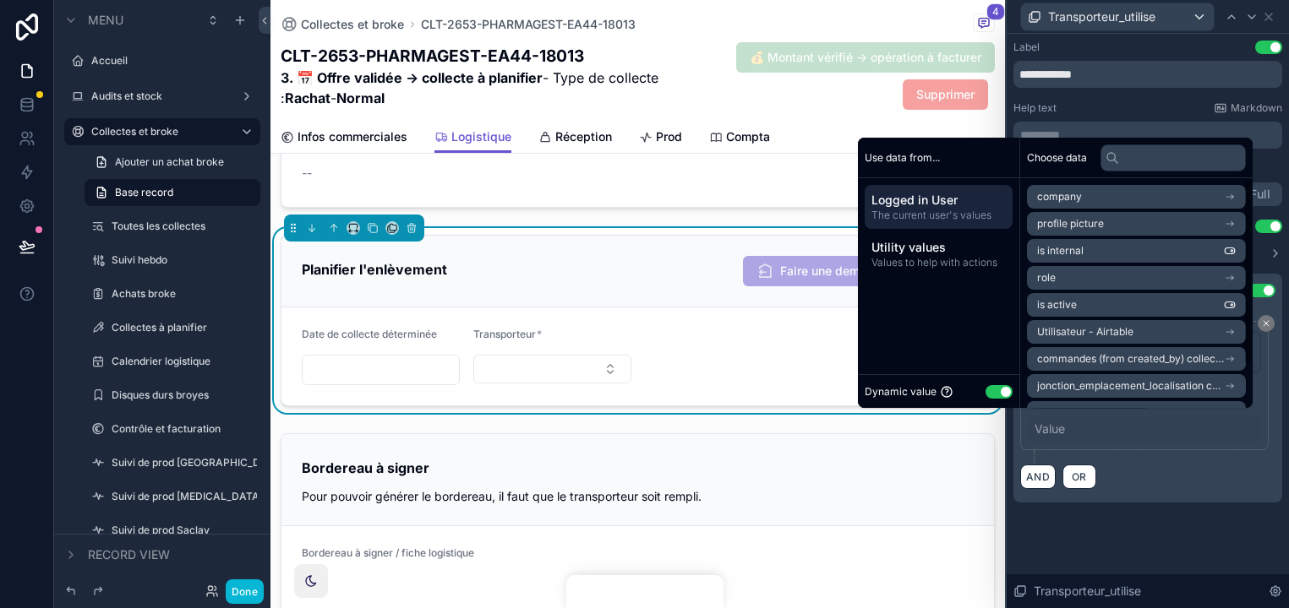
click at [990, 394] on button "Use setting" at bounding box center [998, 392] width 27 height 14
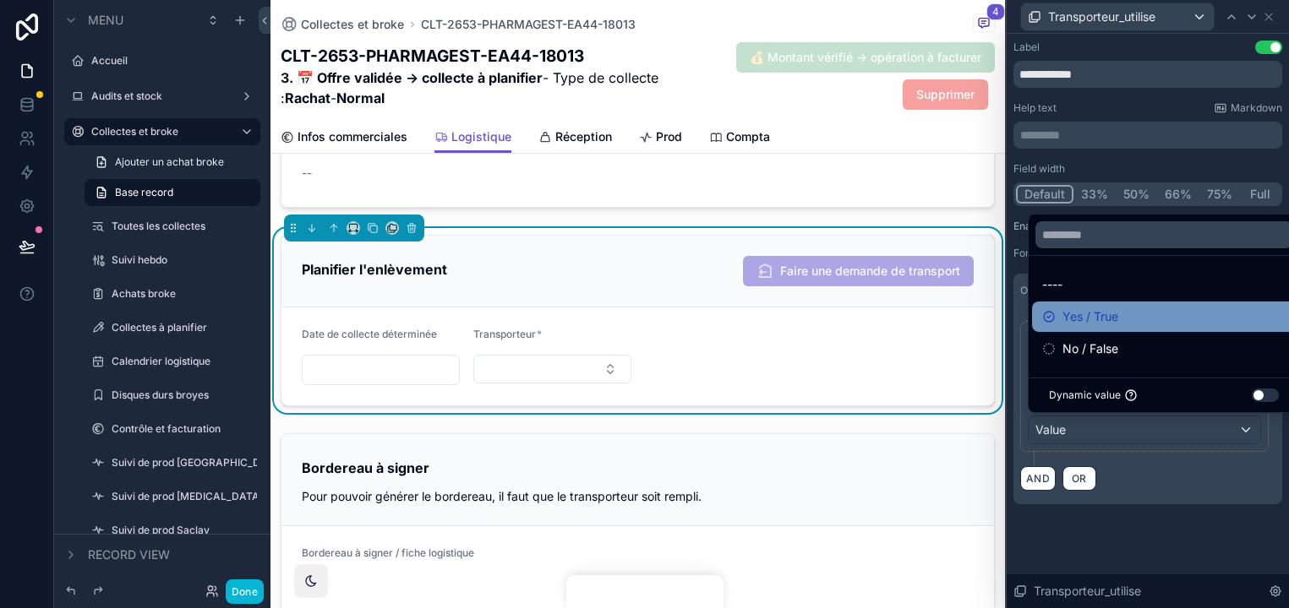
click at [1122, 324] on div "Yes / True" at bounding box center [1163, 317] width 243 height 20
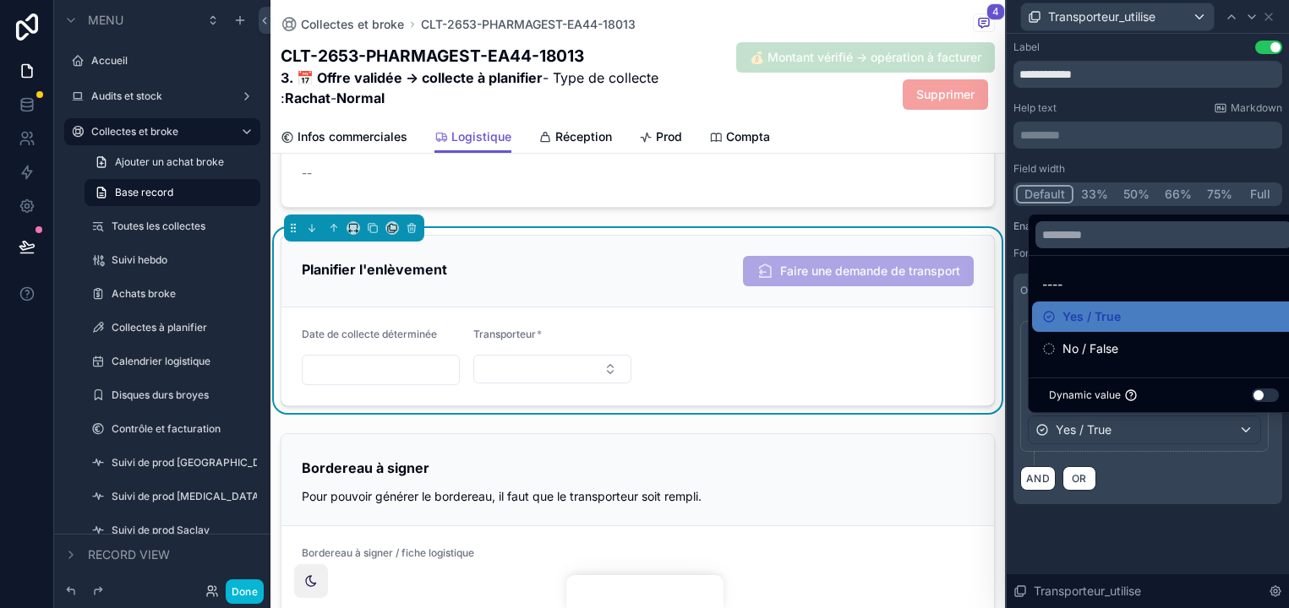
click at [1199, 546] on div "**********" at bounding box center [1147, 321] width 282 height 575
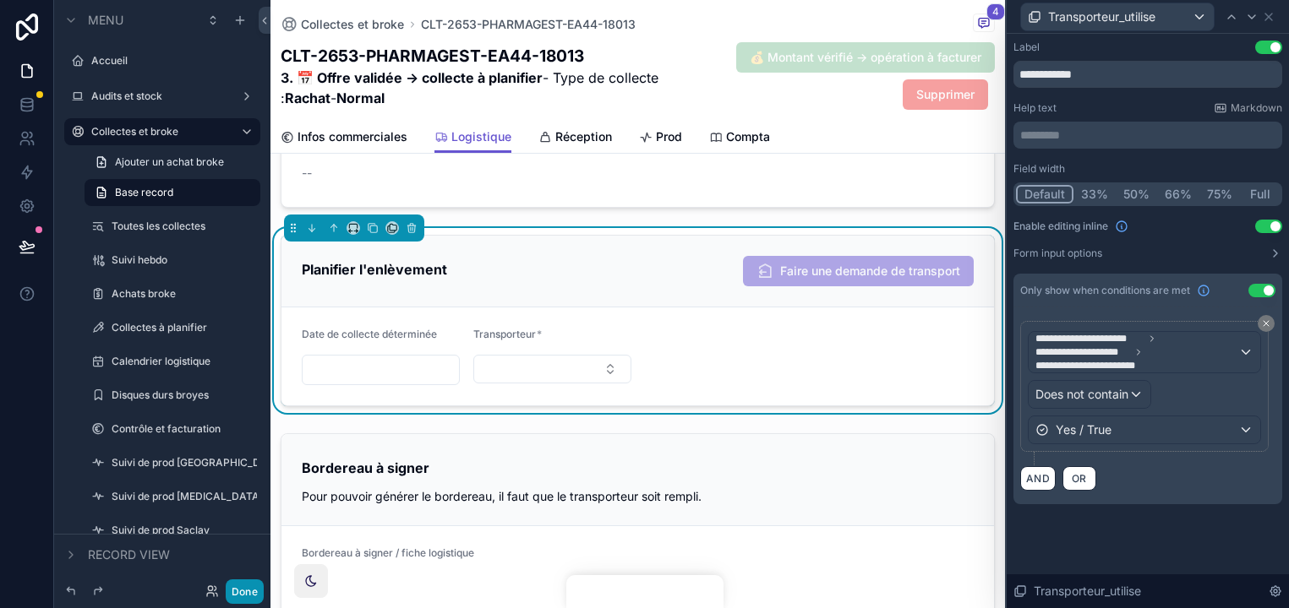
click at [245, 596] on button "Done" at bounding box center [245, 592] width 38 height 25
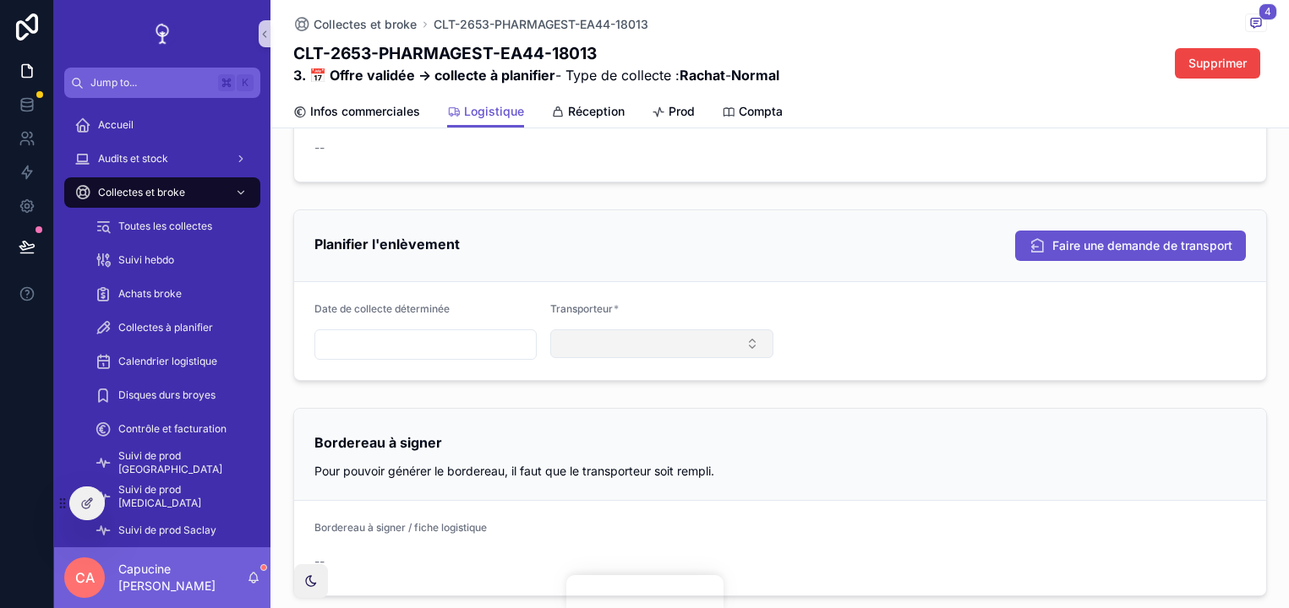
click at [706, 356] on button "Select Button" at bounding box center [661, 344] width 223 height 29
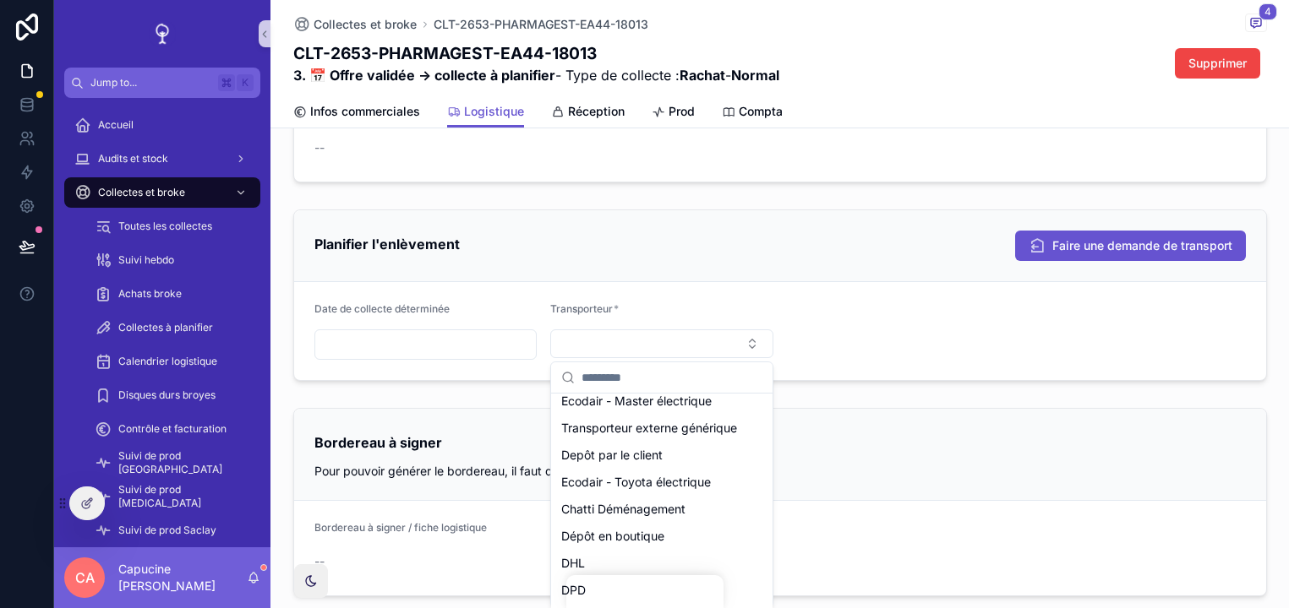
scroll to position [923, 0]
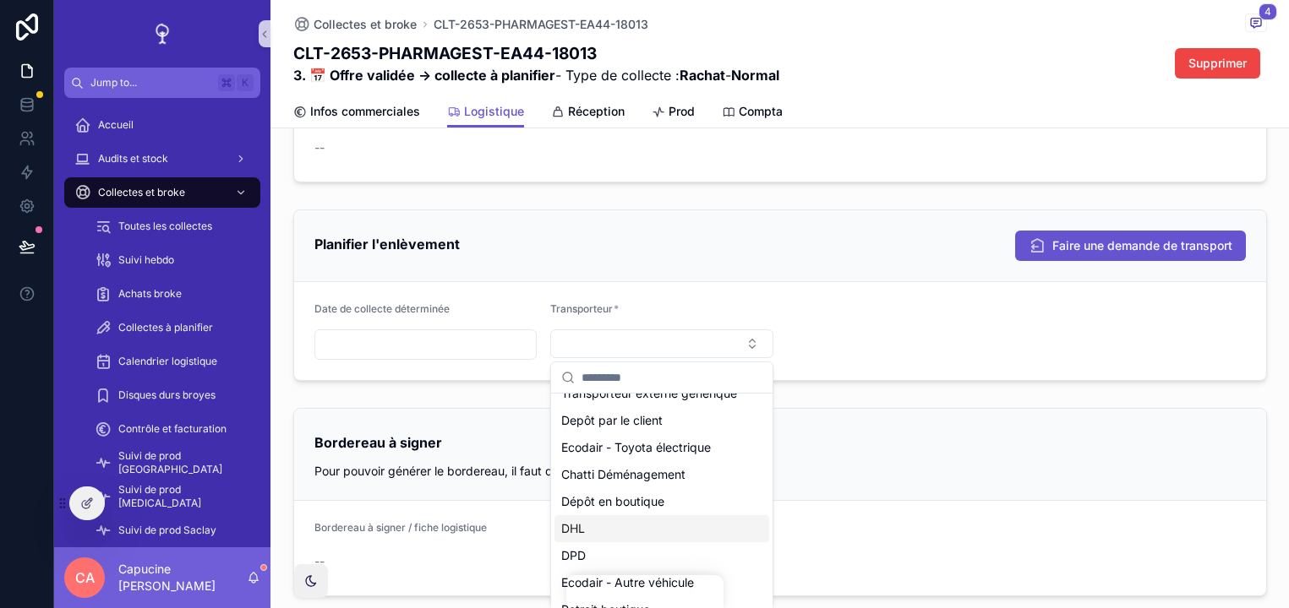
click at [875, 426] on div "Bordereau à signer Pour pouvoir générer le bordereau, il faut que le transporte…" at bounding box center [780, 455] width 972 height 92
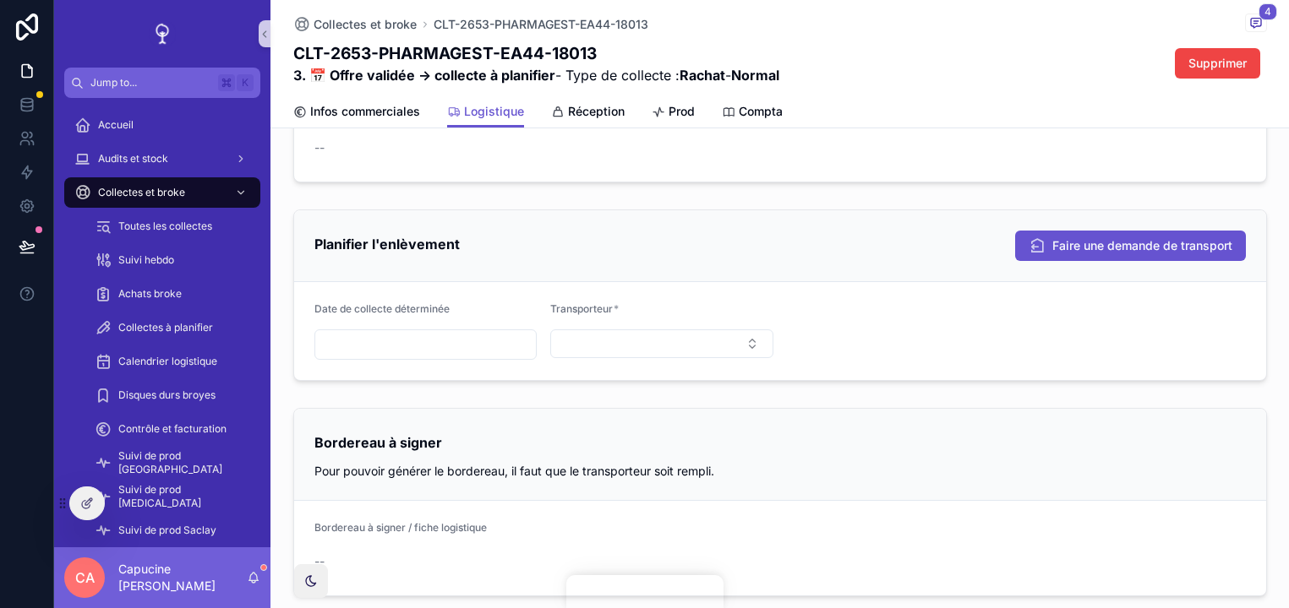
scroll to position [700, 0]
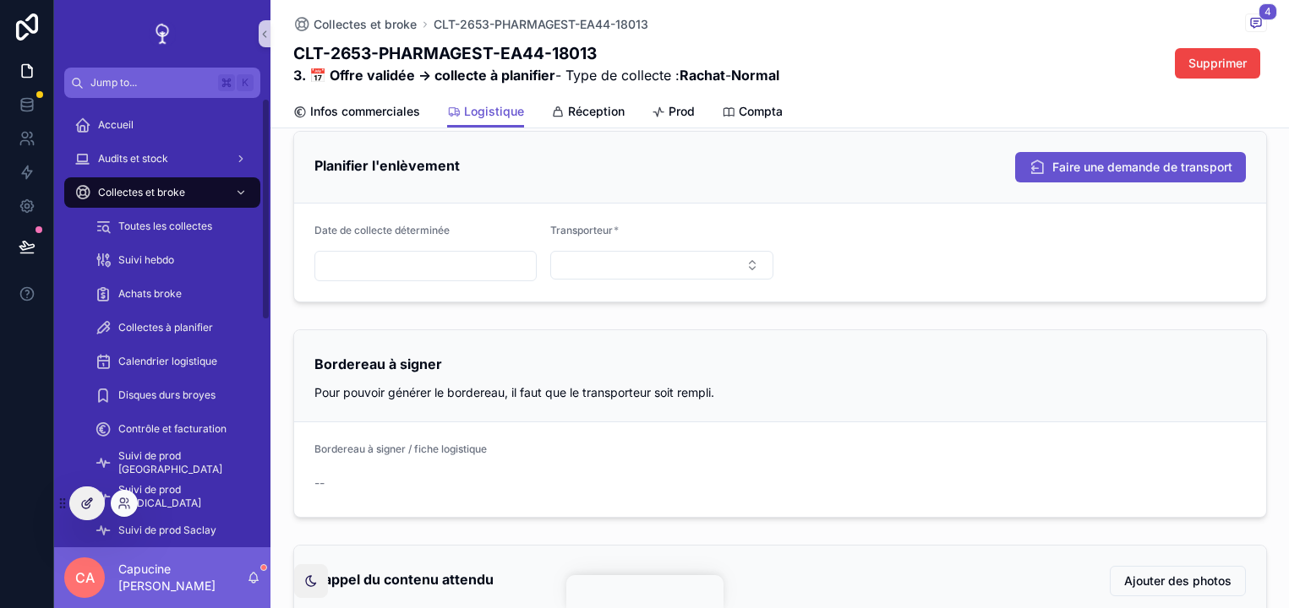
click at [79, 500] on div at bounding box center [87, 504] width 34 height 32
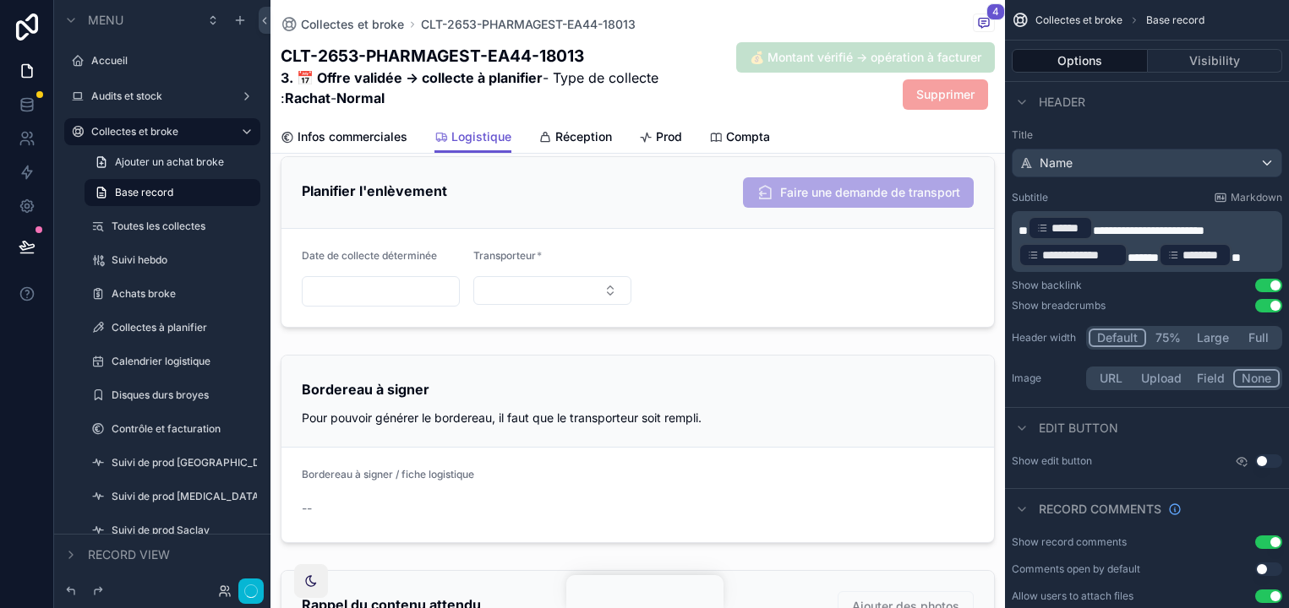
click at [815, 273] on div "scrollable content" at bounding box center [637, 242] width 734 height 185
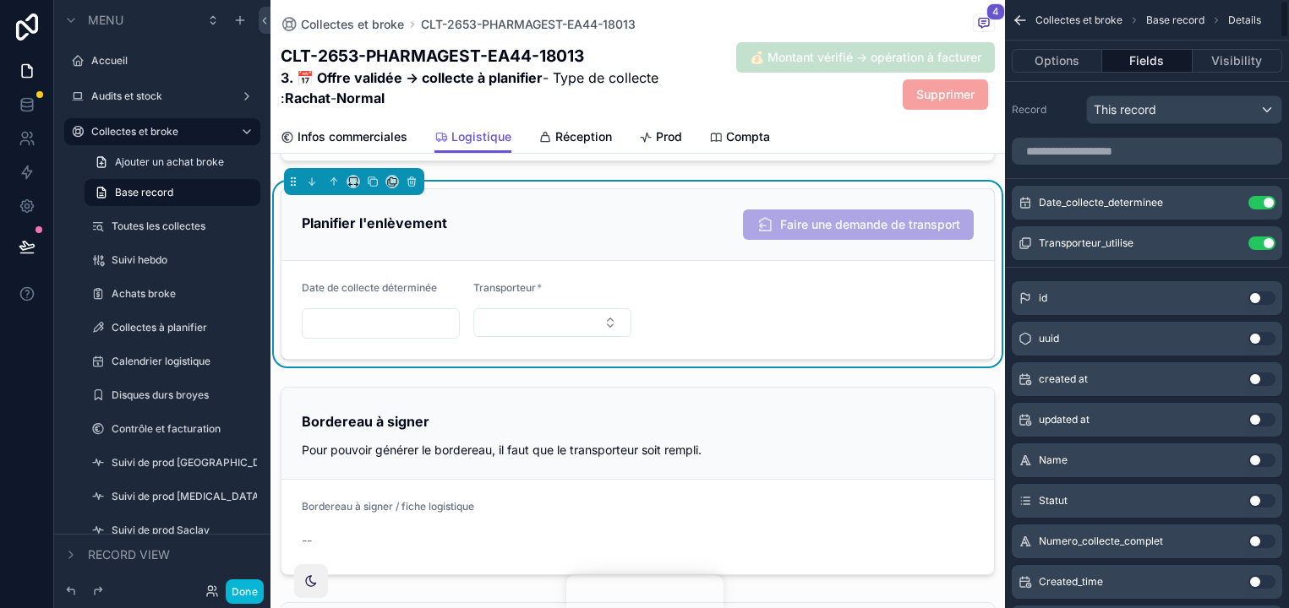
scroll to position [657, 0]
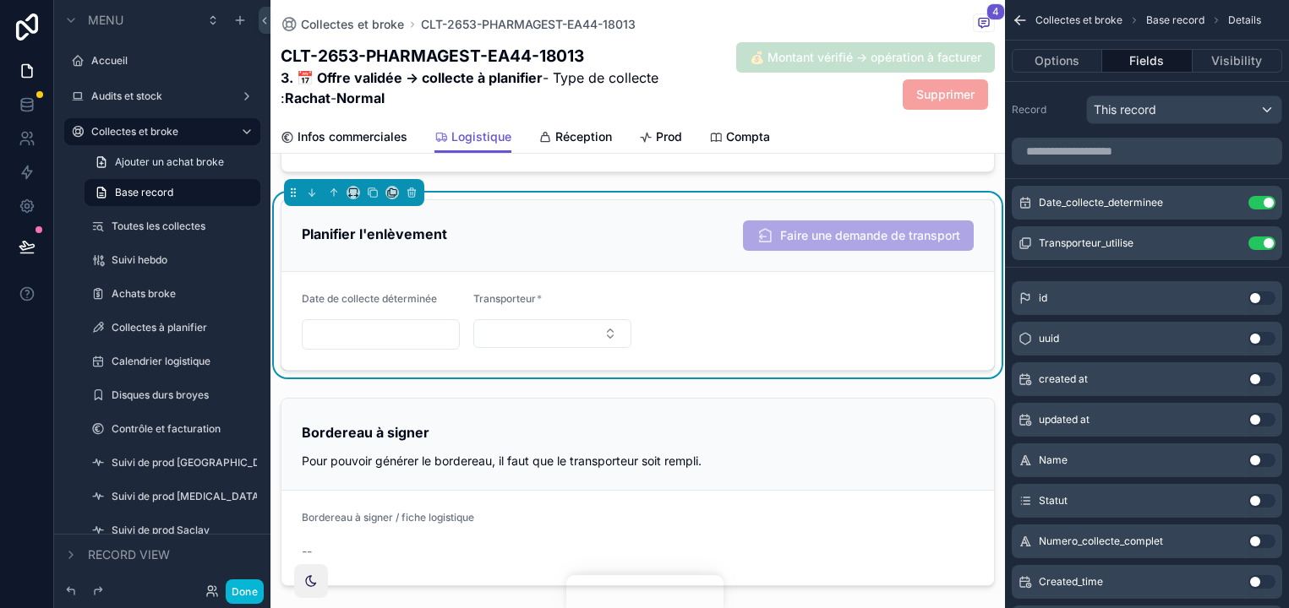
click at [1232, 234] on div "Transporteur_utilise Use setting" at bounding box center [1147, 243] width 270 height 34
click at [1230, 242] on icon "scrollable content" at bounding box center [1229, 241] width 7 height 7
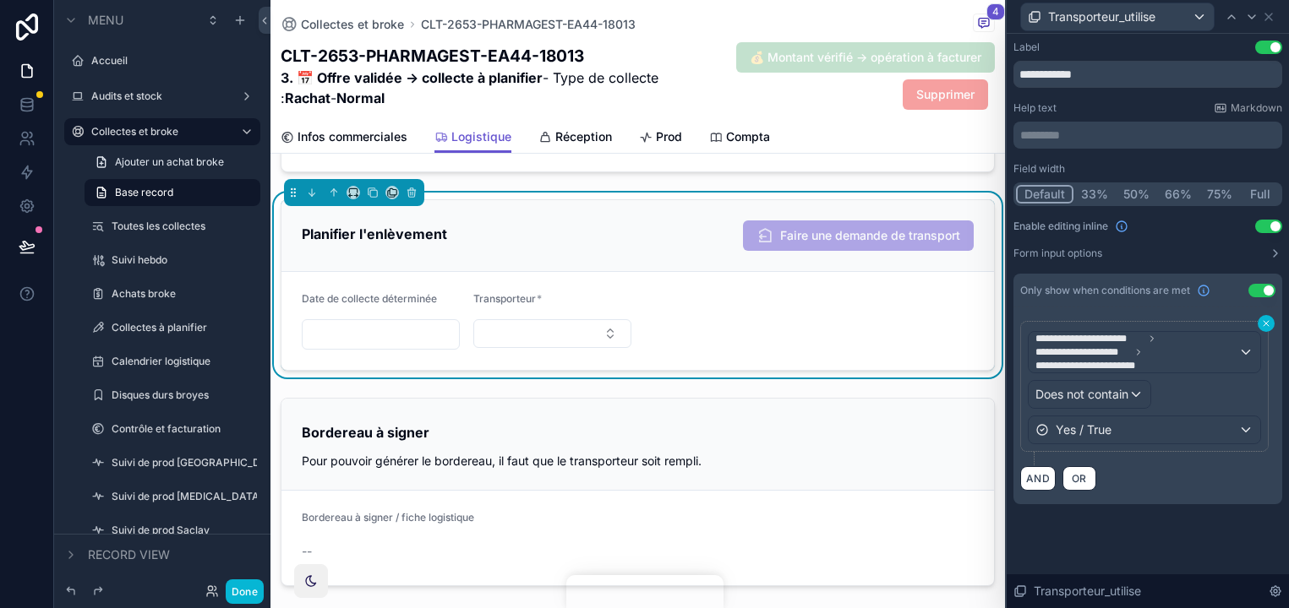
click at [1264, 324] on icon at bounding box center [1265, 323] width 5 height 5
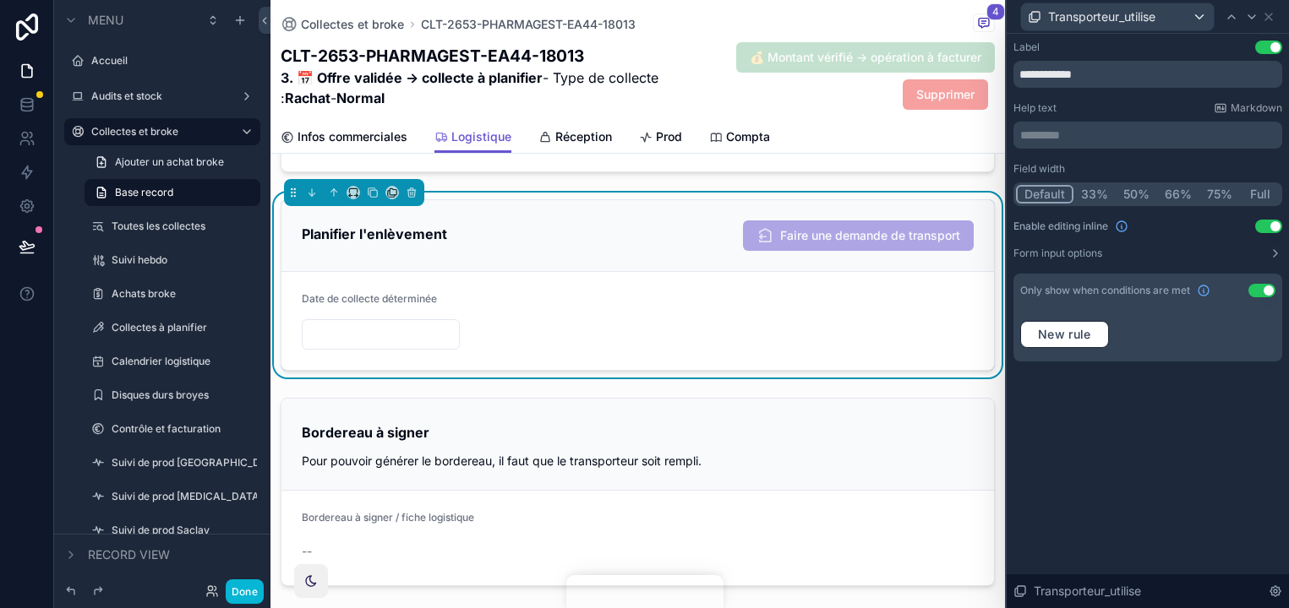
click at [1270, 288] on button "Use setting" at bounding box center [1261, 291] width 27 height 14
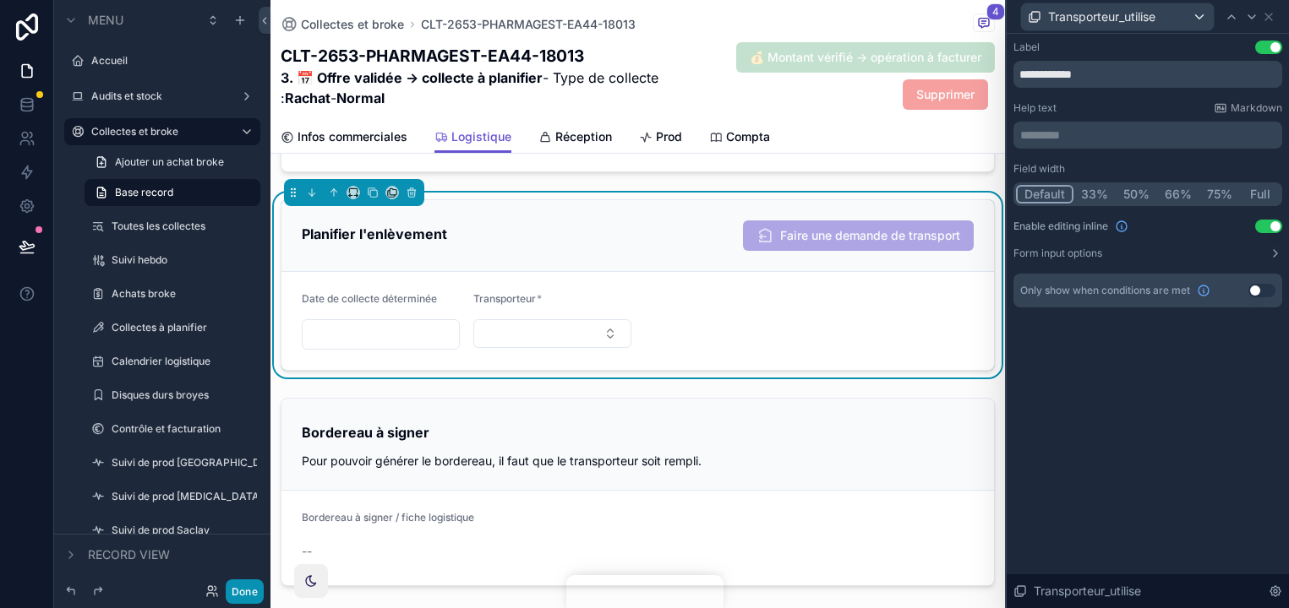
click at [239, 596] on button "Done" at bounding box center [245, 592] width 38 height 25
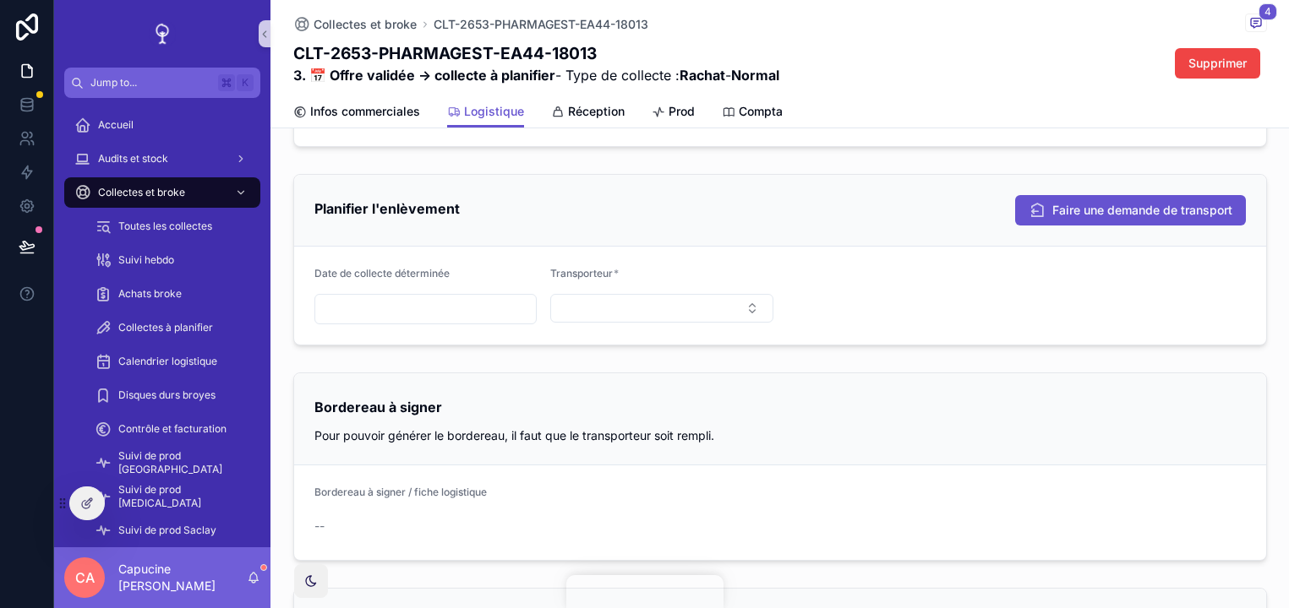
click at [733, 324] on div "Transporteur *" at bounding box center [661, 295] width 223 height 57
click at [717, 308] on button "Select Button" at bounding box center [661, 308] width 223 height 29
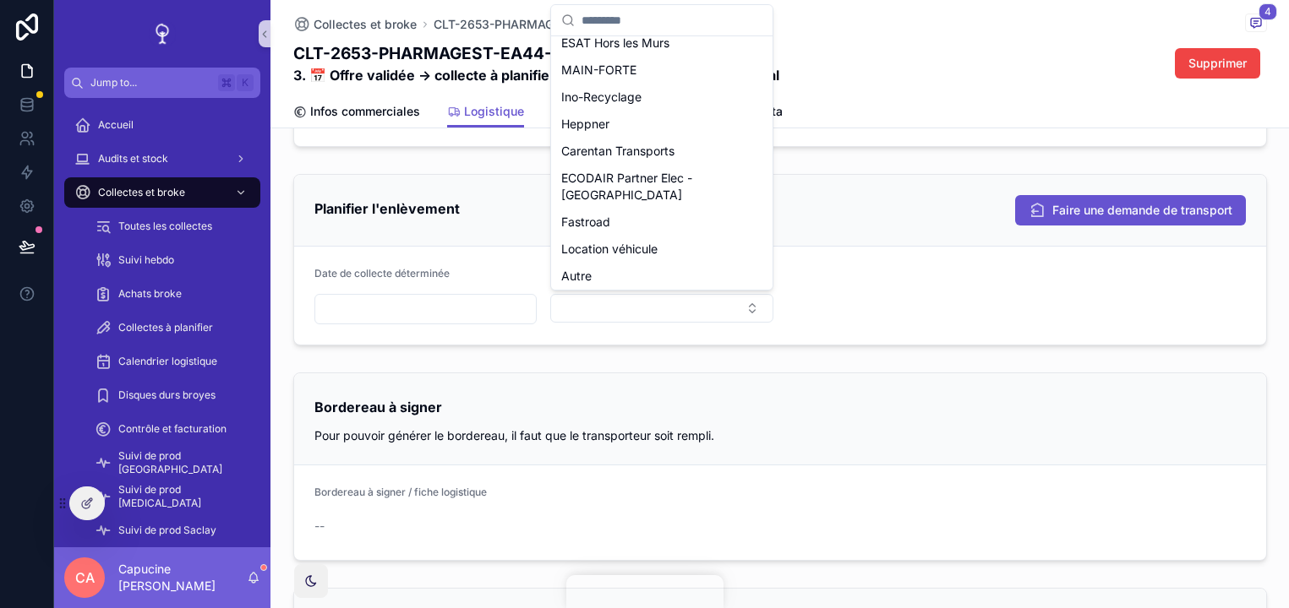
scroll to position [140, 0]
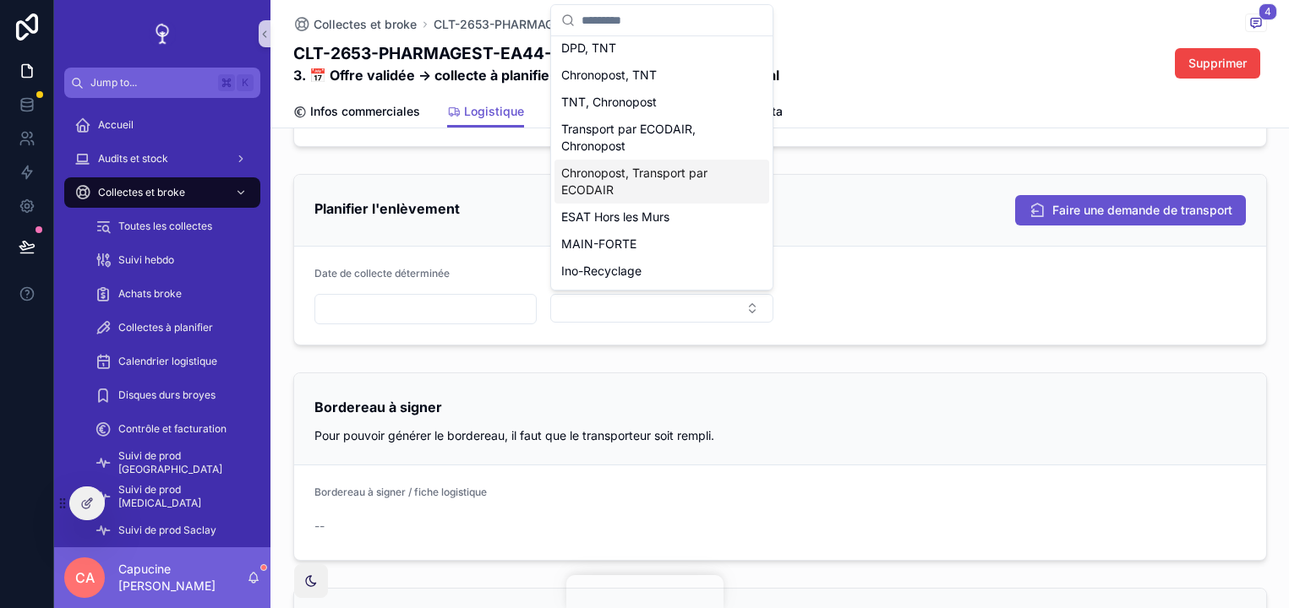
click at [869, 293] on form "Date de collecte déterminée Transporteur *" at bounding box center [780, 296] width 972 height 98
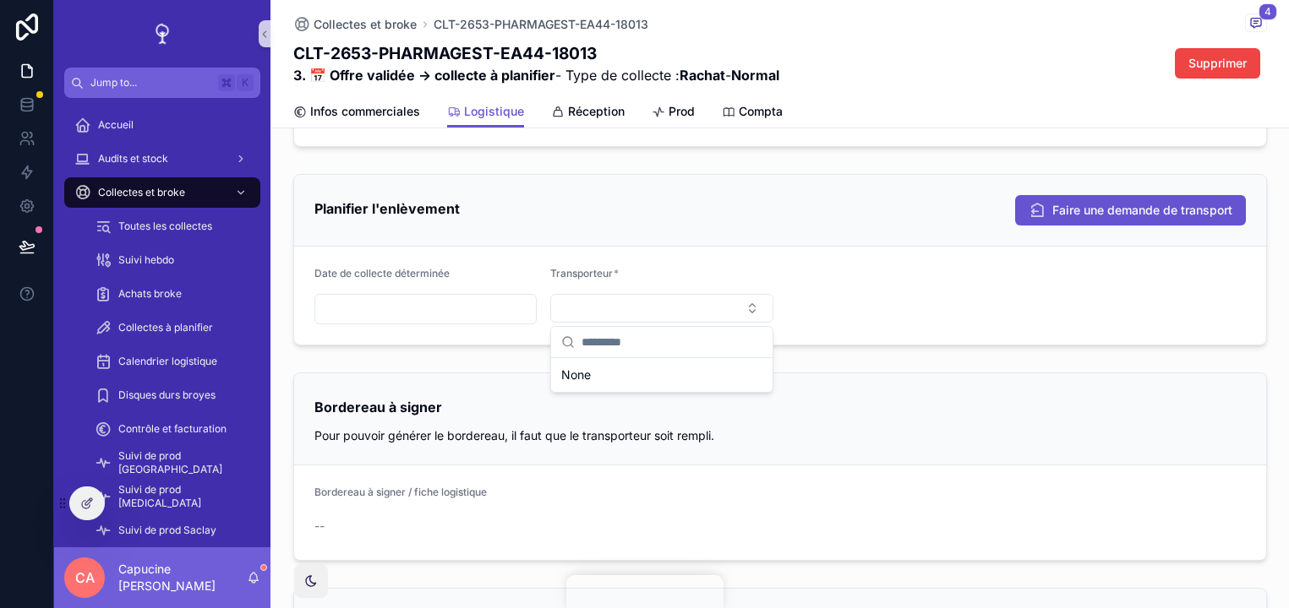
scroll to position [0, 0]
click at [92, 491] on div at bounding box center [87, 504] width 34 height 32
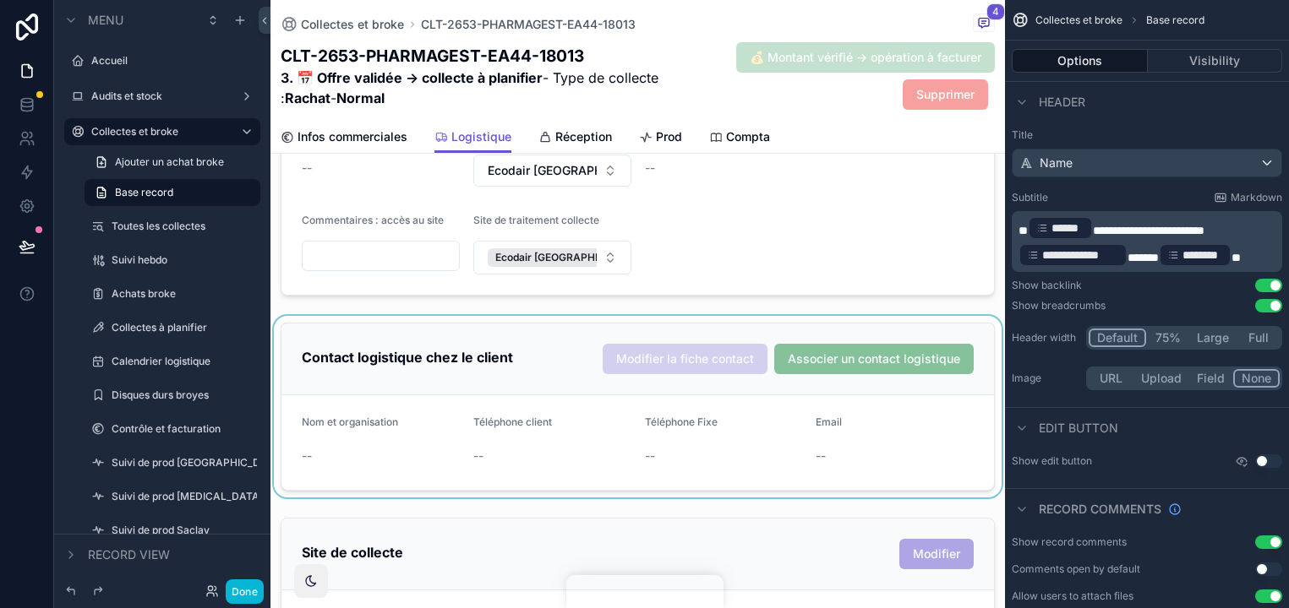
scroll to position [86, 0]
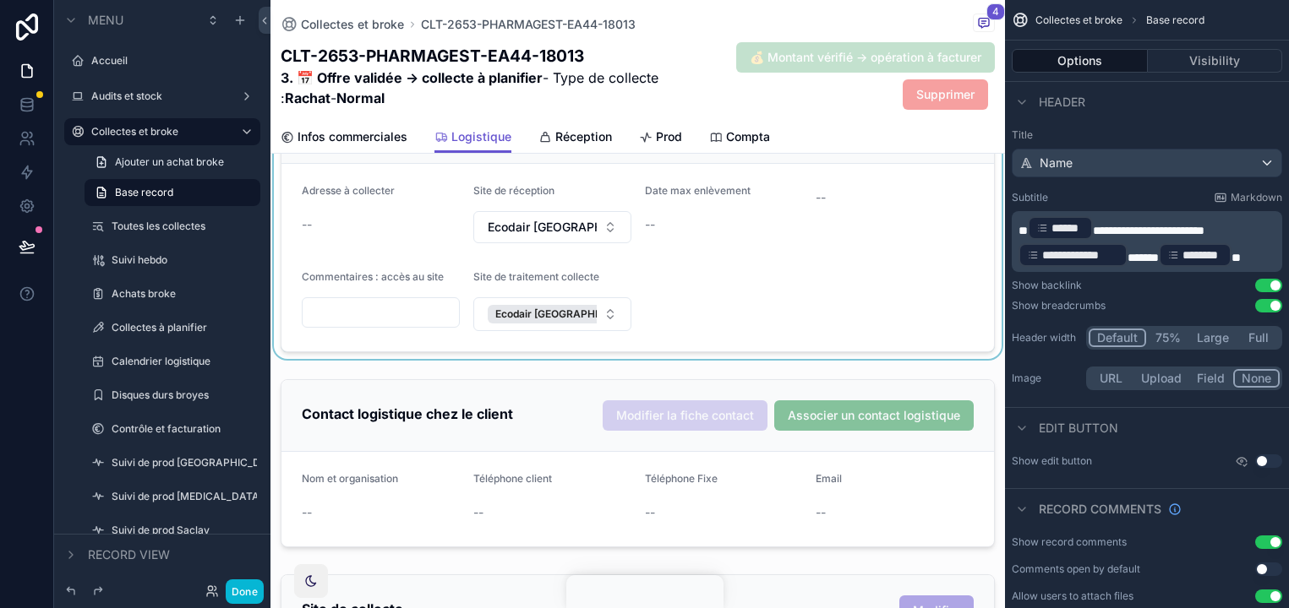
click at [750, 324] on div "scrollable content" at bounding box center [637, 223] width 734 height 271
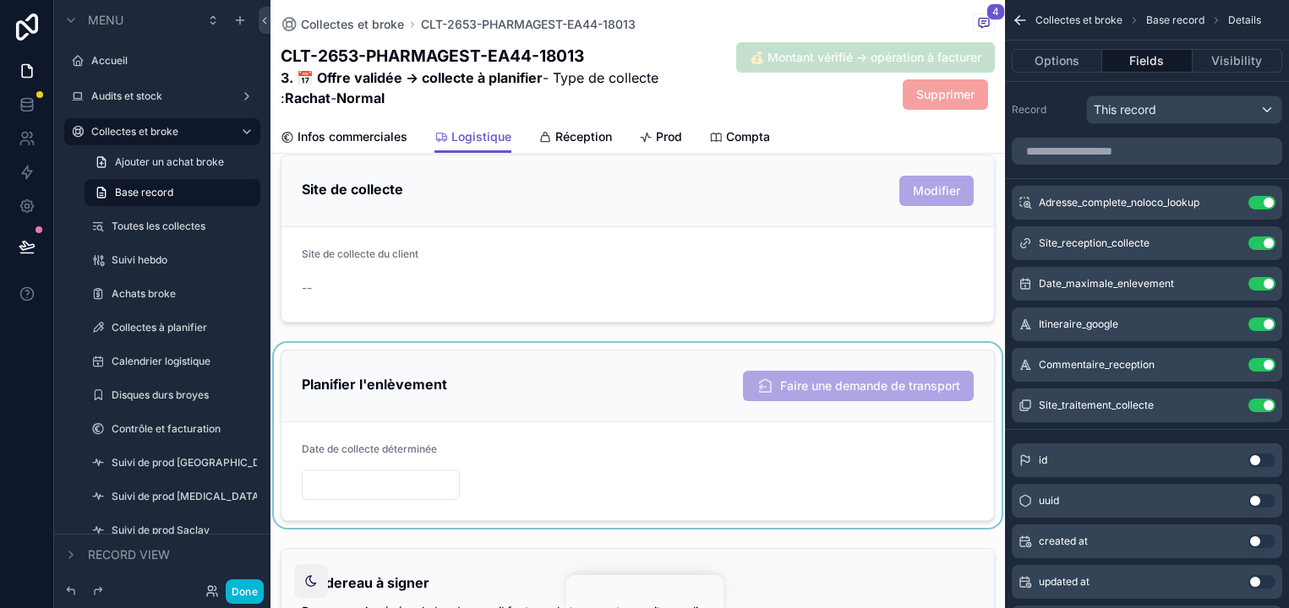
scroll to position [539, 0]
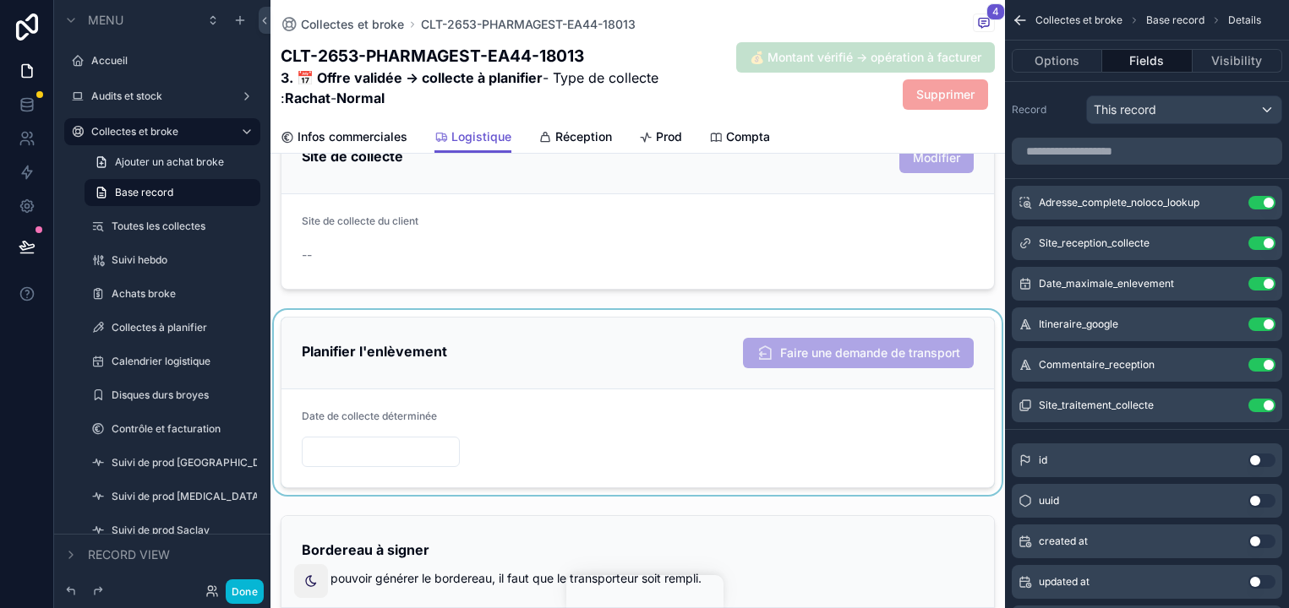
click at [595, 401] on div "scrollable content" at bounding box center [637, 402] width 734 height 185
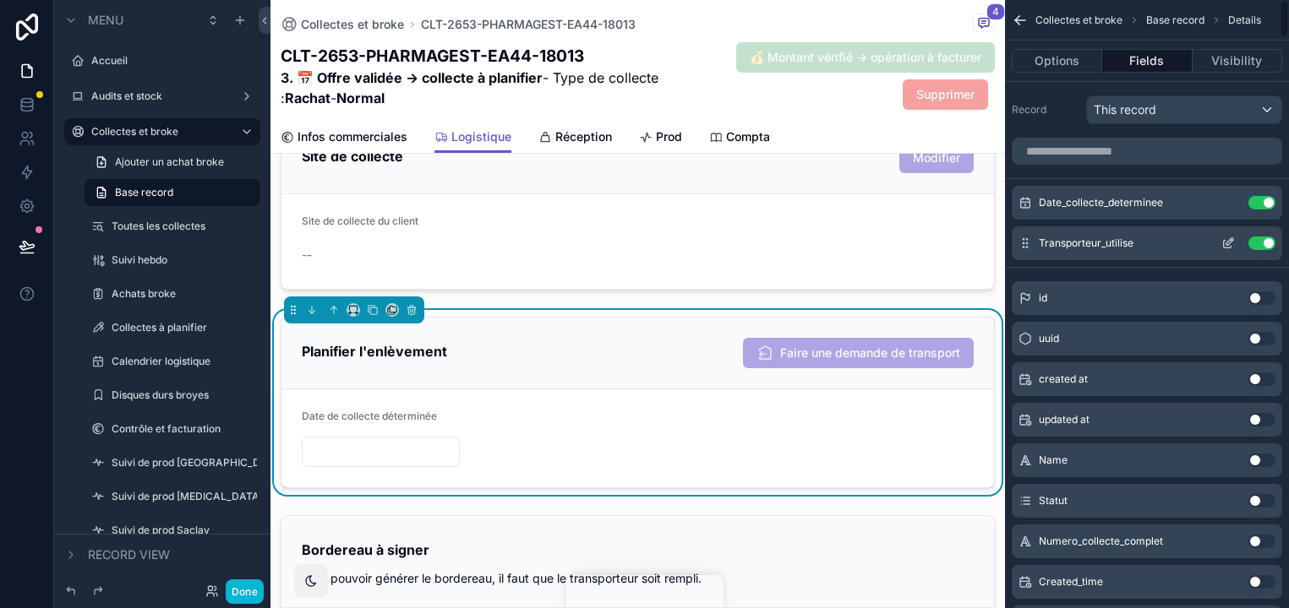
click at [1225, 241] on icon "scrollable content" at bounding box center [1228, 244] width 14 height 14
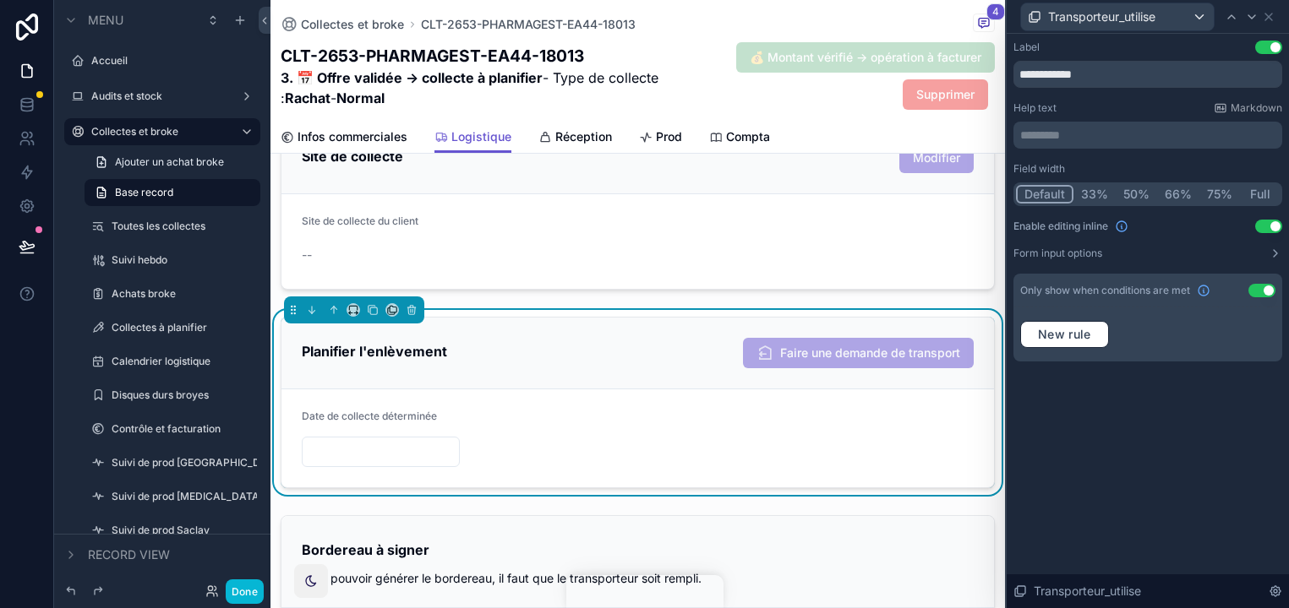
drag, startPoint x: 1255, startPoint y: 290, endPoint x: 1240, endPoint y: 391, distance: 102.5
click at [1255, 290] on button "Use setting" at bounding box center [1261, 291] width 27 height 14
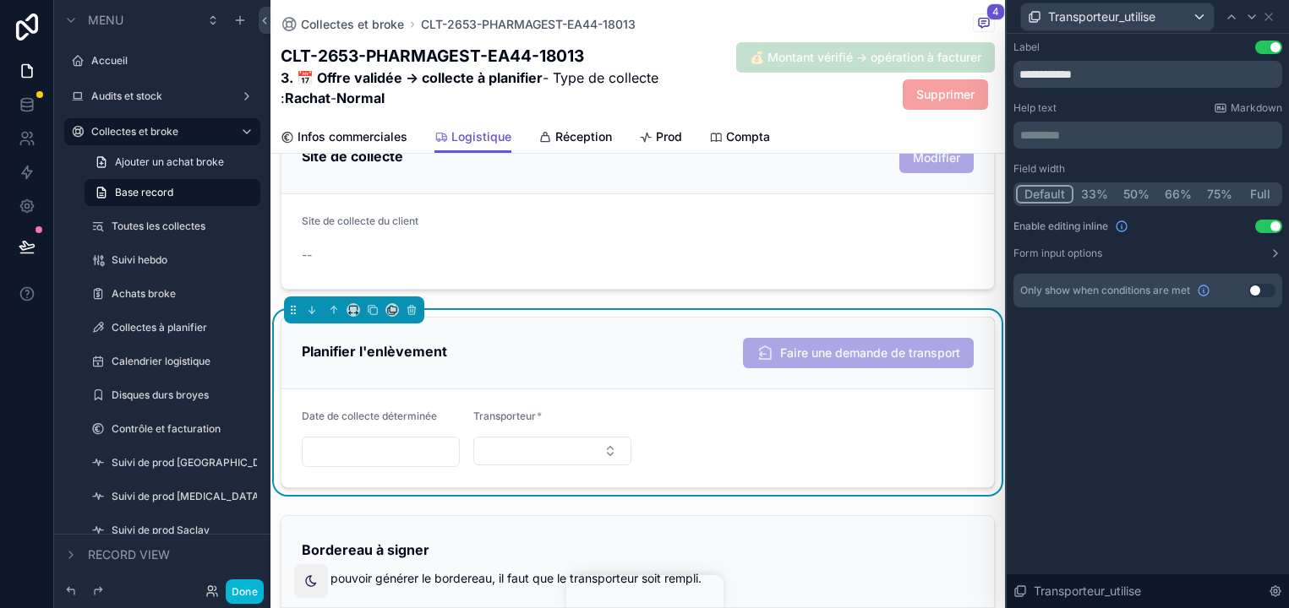
click at [1238, 431] on div "**********" at bounding box center [1147, 321] width 282 height 575
click at [584, 445] on button "Select Button" at bounding box center [552, 451] width 158 height 29
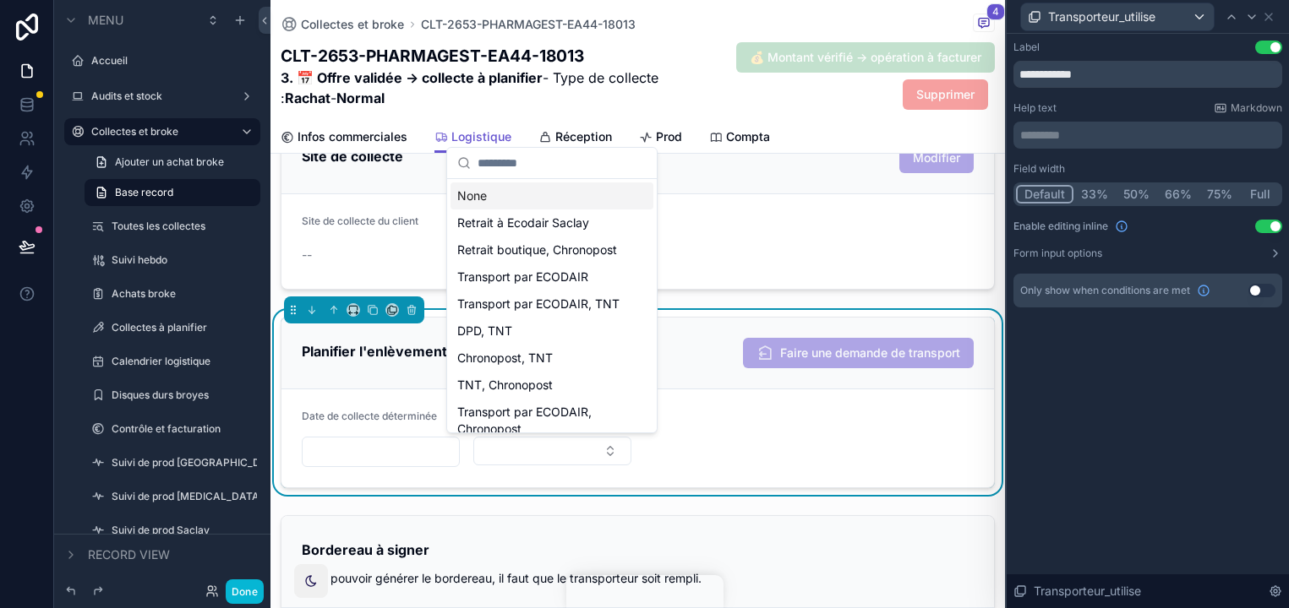
click at [1142, 462] on div "**********" at bounding box center [1147, 321] width 282 height 575
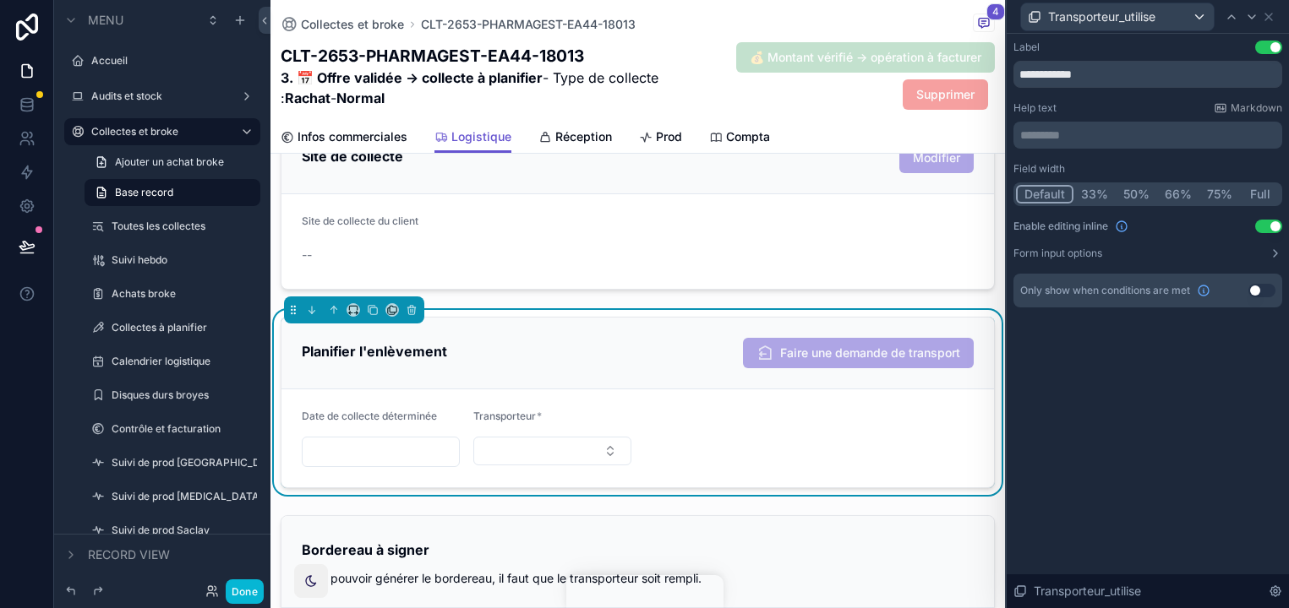
click at [1199, 412] on div "**********" at bounding box center [1147, 321] width 282 height 575
click at [1128, 252] on button "Form input options" at bounding box center [1147, 254] width 269 height 14
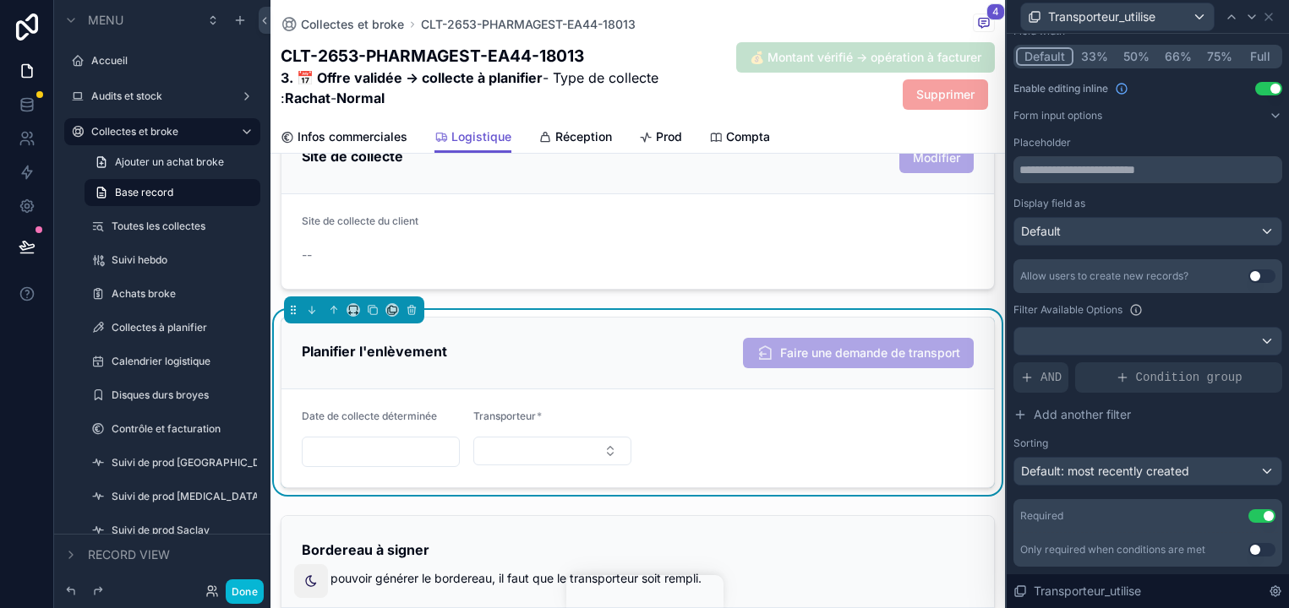
scroll to position [139, 0]
click at [1090, 173] on input "text" at bounding box center [1147, 168] width 269 height 27
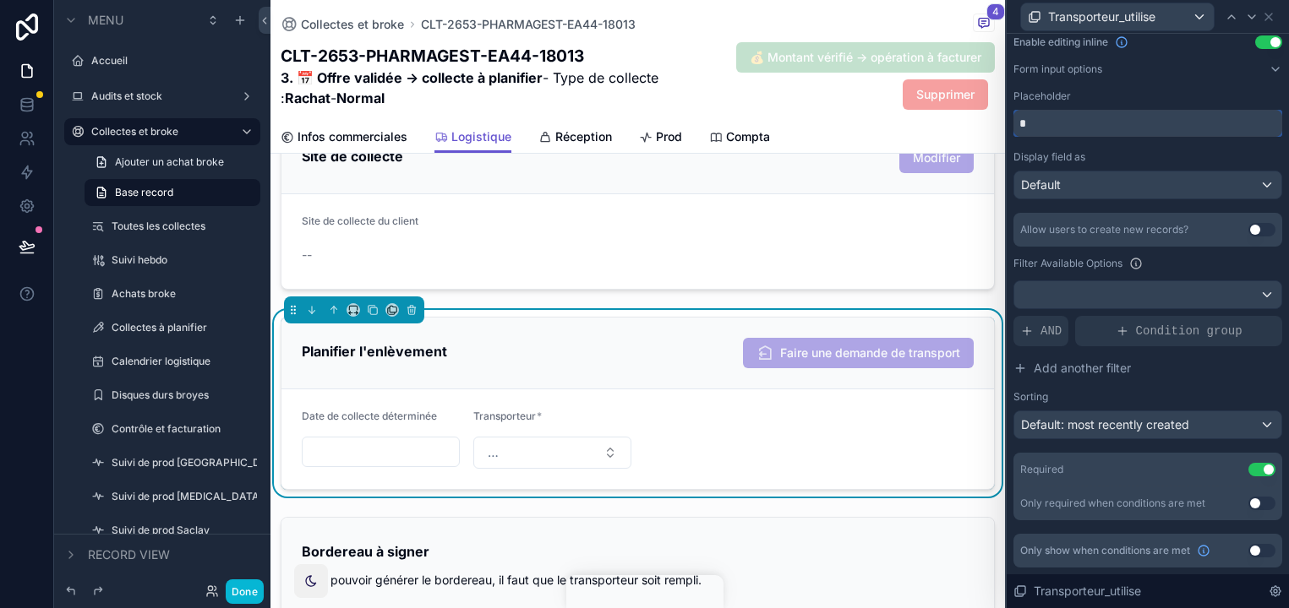
type input "*"
click at [1114, 422] on span "Default: most recently created" at bounding box center [1105, 424] width 168 height 14
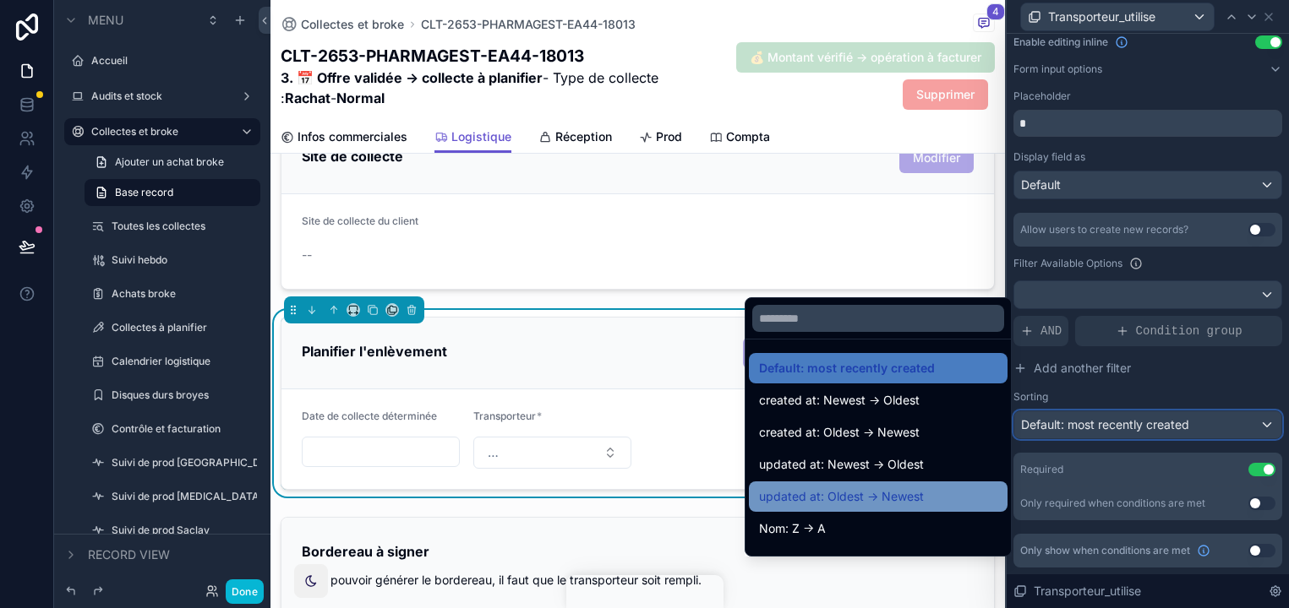
scroll to position [41, 0]
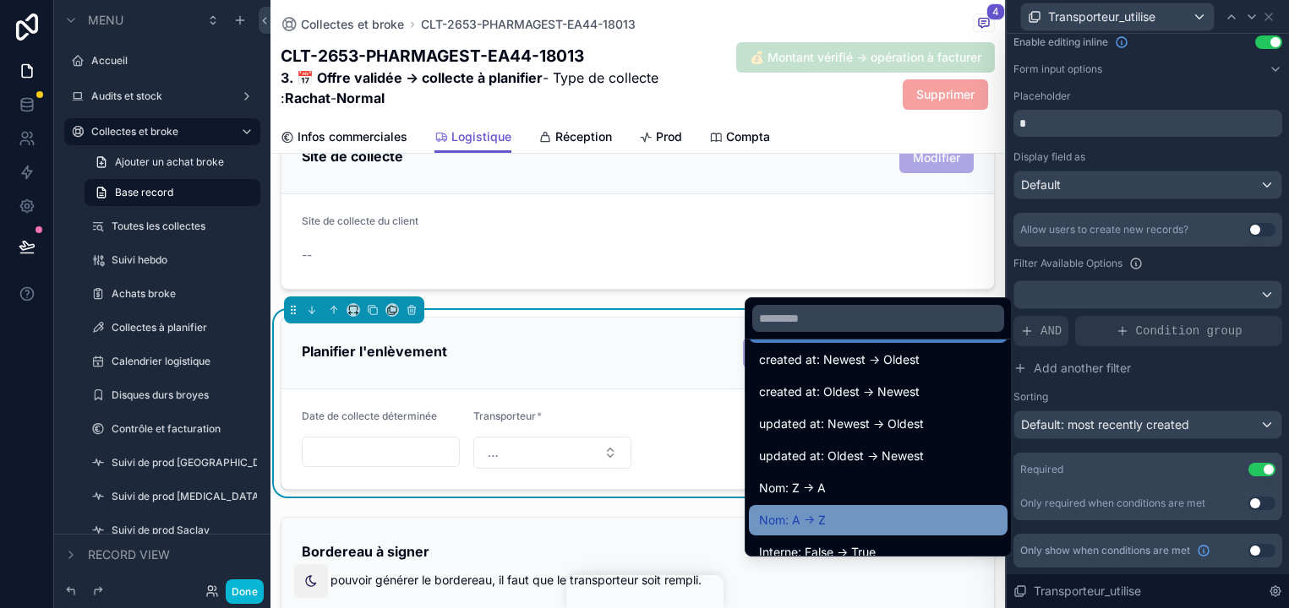
click at [942, 513] on div "Nom: A -> Z" at bounding box center [878, 520] width 238 height 20
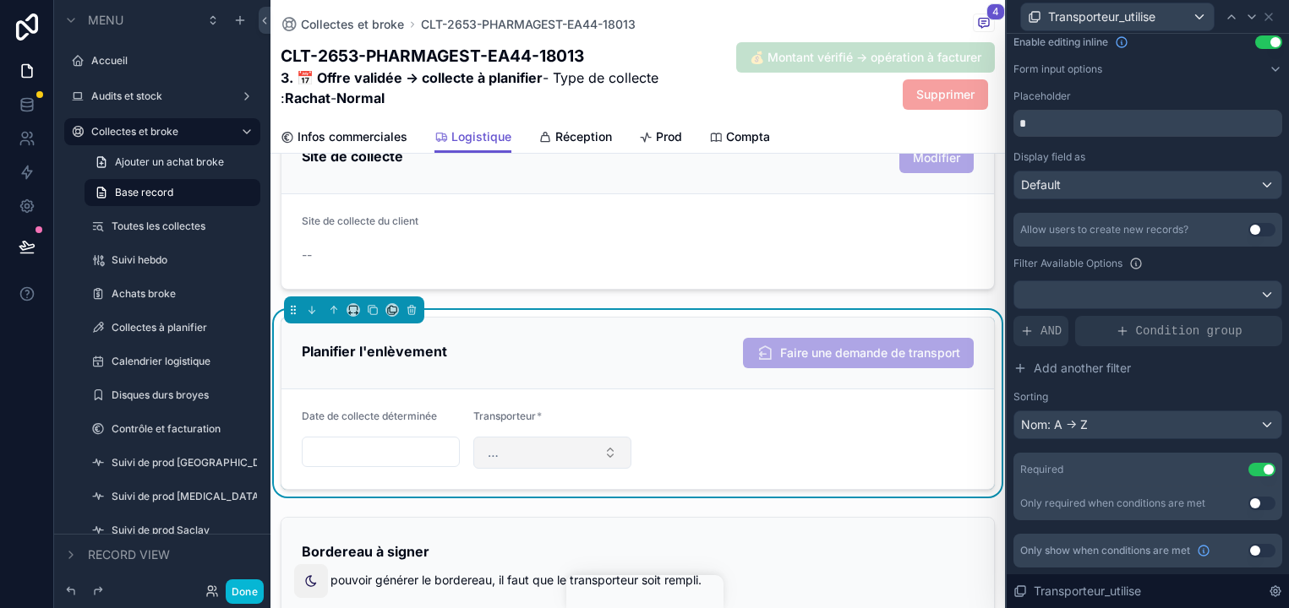
click at [616, 450] on button "…" at bounding box center [552, 453] width 158 height 32
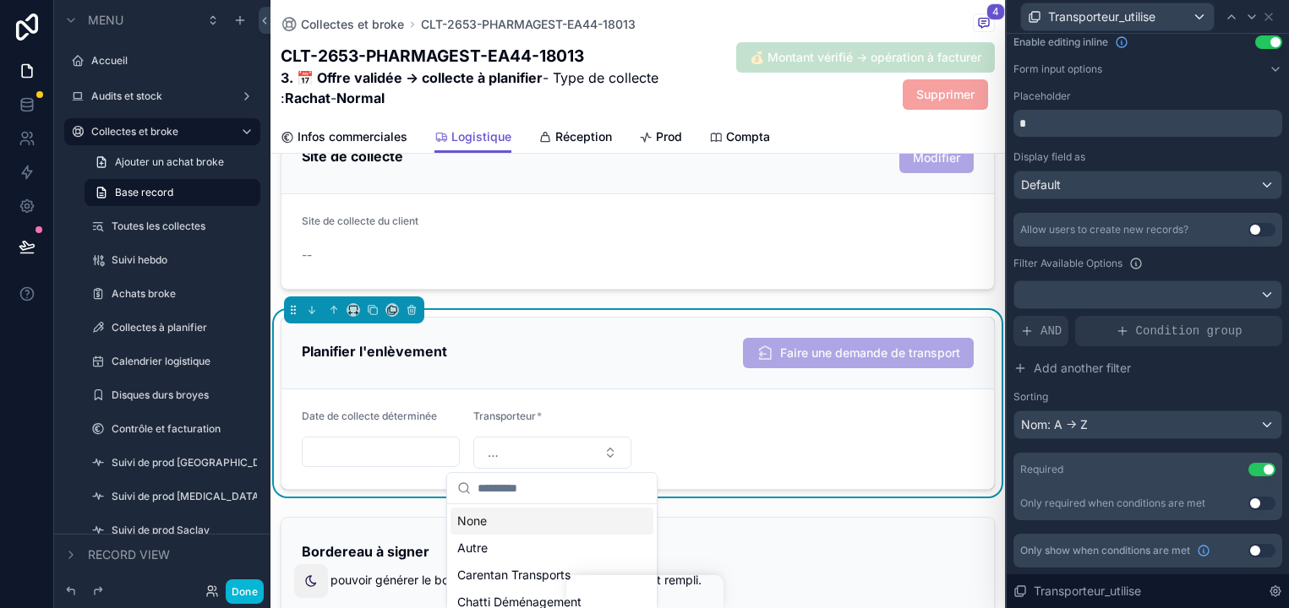
click at [709, 448] on form "Date de collecte déterminée Transporteur * …" at bounding box center [637, 440] width 712 height 100
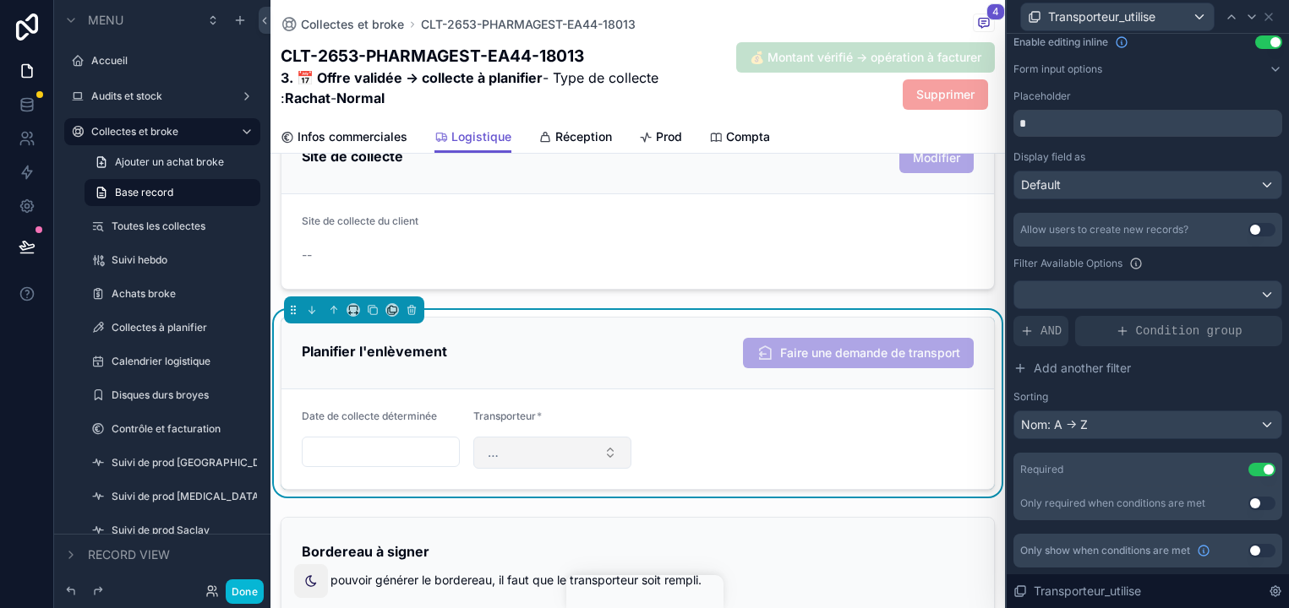
click at [558, 464] on button "…" at bounding box center [552, 453] width 158 height 32
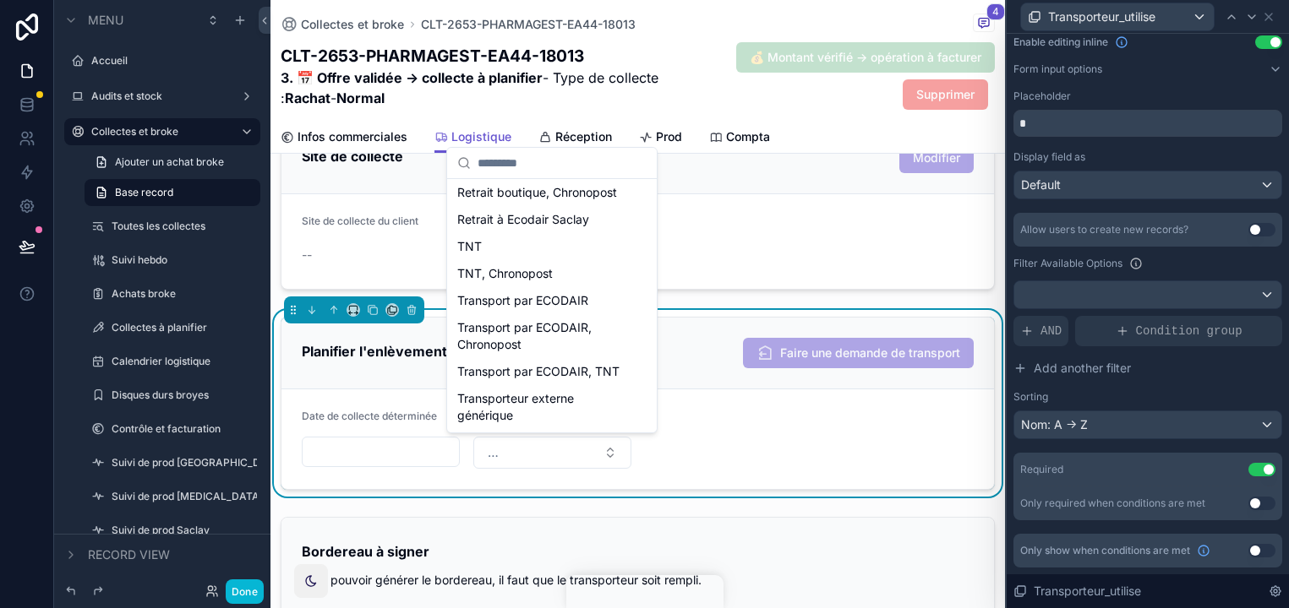
scroll to position [940, 0]
click at [723, 415] on form "Date de collecte déterminée Transporteur * …" at bounding box center [637, 440] width 712 height 100
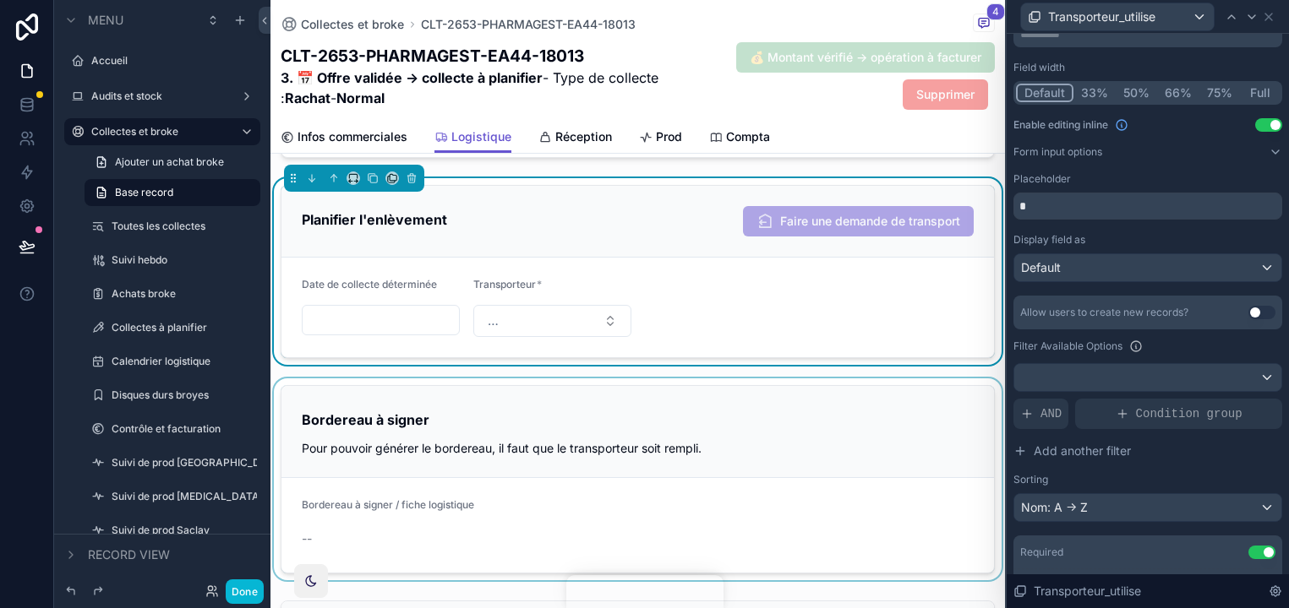
scroll to position [668, 0]
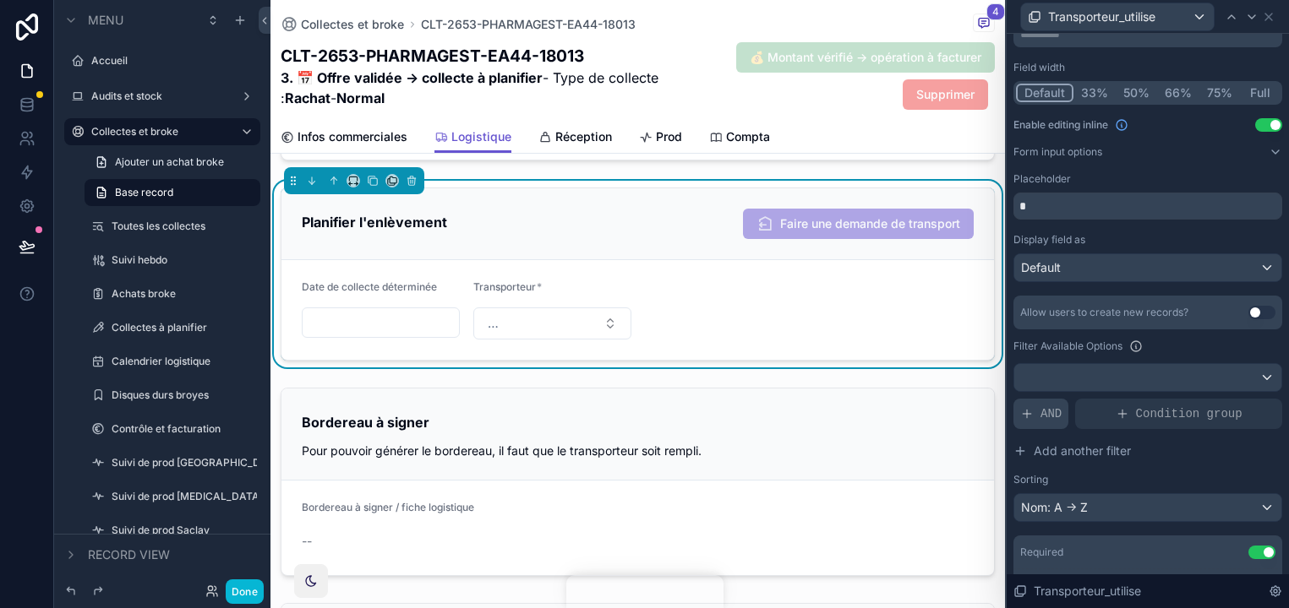
click at [1060, 404] on div "AND" at bounding box center [1040, 414] width 55 height 30
click at [1252, 400] on div at bounding box center [1264, 401] width 24 height 24
click at [1055, 403] on div "AND" at bounding box center [1040, 414] width 55 height 30
click at [1241, 399] on icon at bounding box center [1241, 398] width 5 height 5
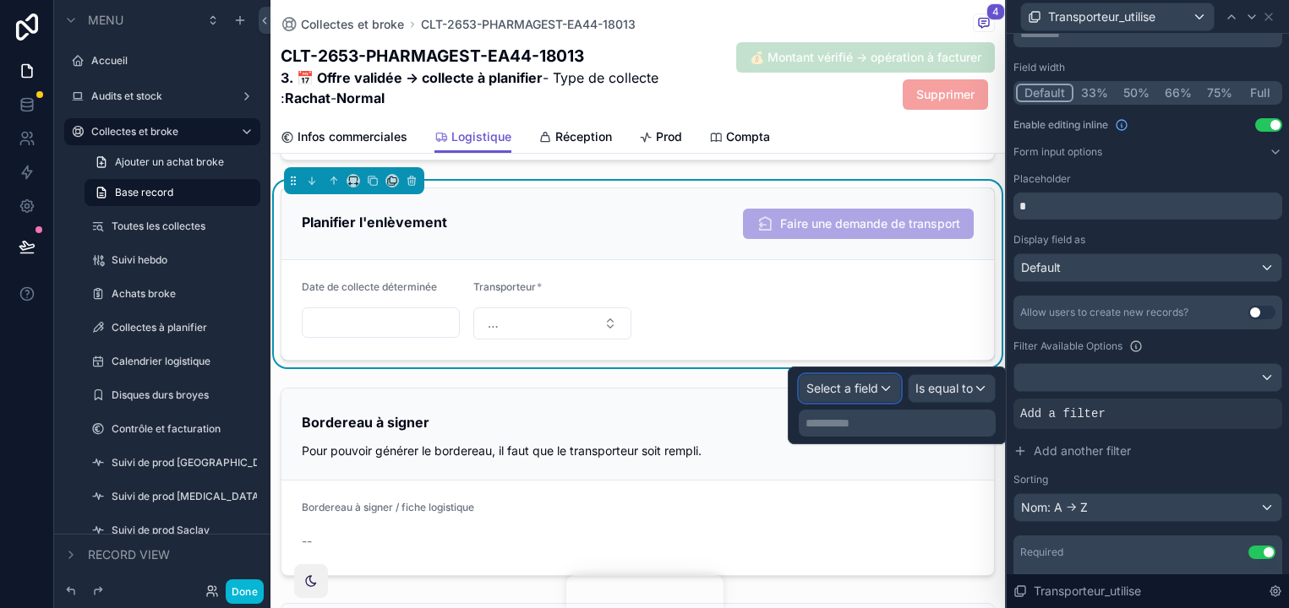
click at [874, 383] on span "Select a field" at bounding box center [842, 388] width 72 height 14
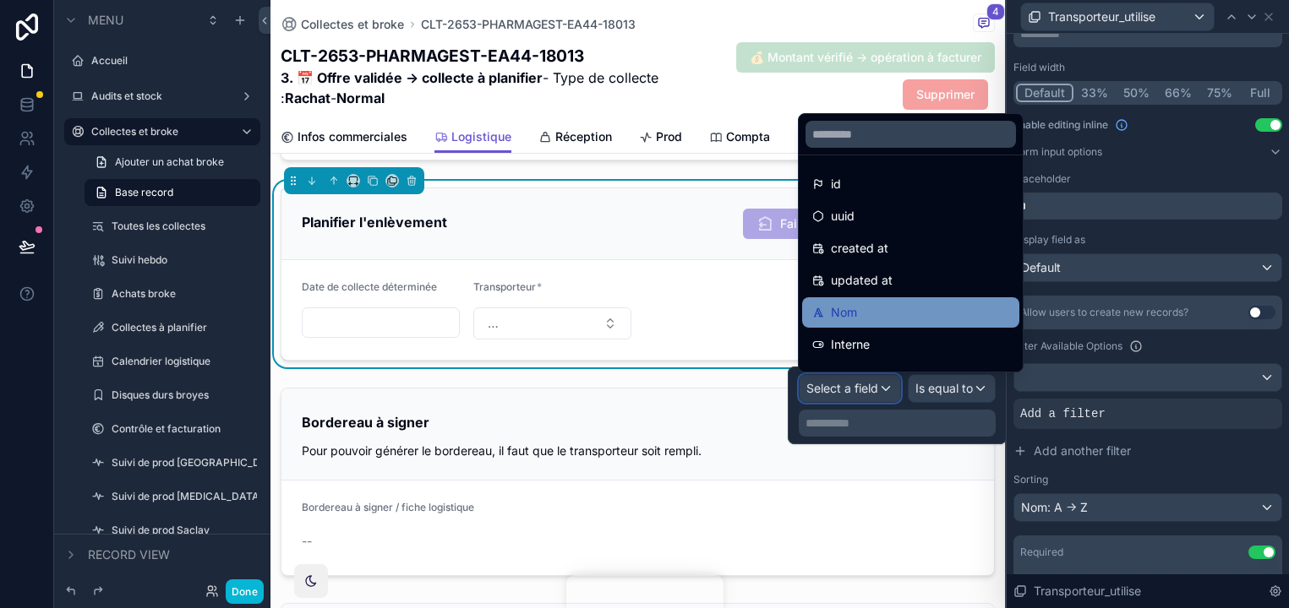
scroll to position [473, 0]
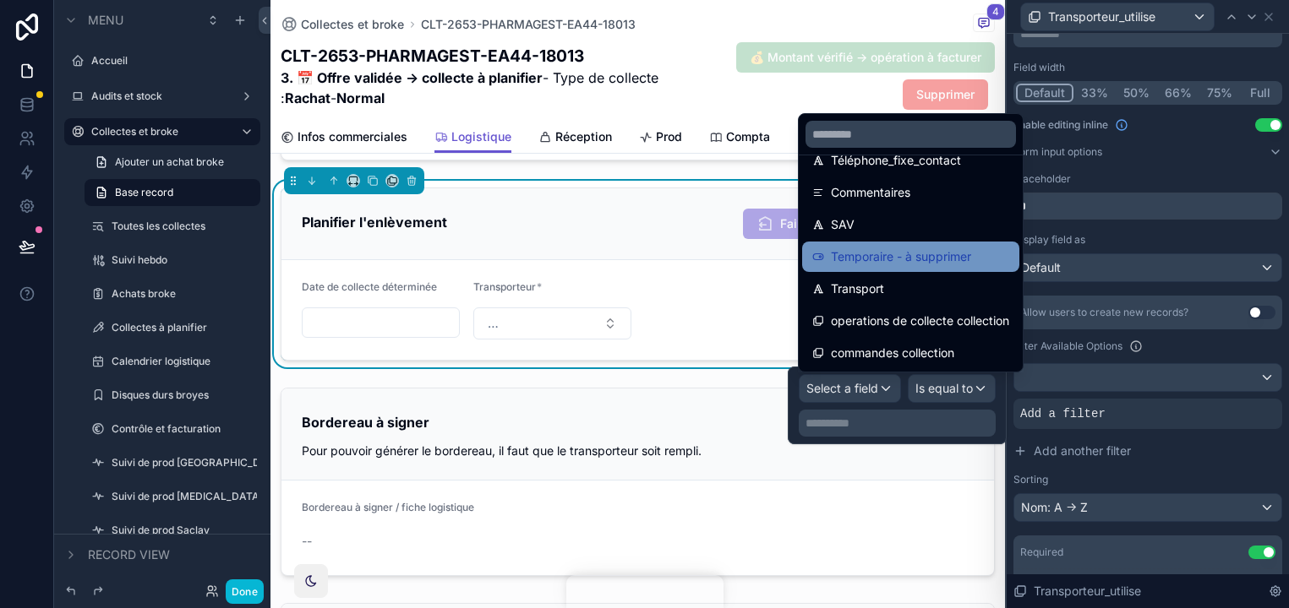
click at [917, 261] on span "Temporaire - à supprimer" at bounding box center [901, 257] width 140 height 20
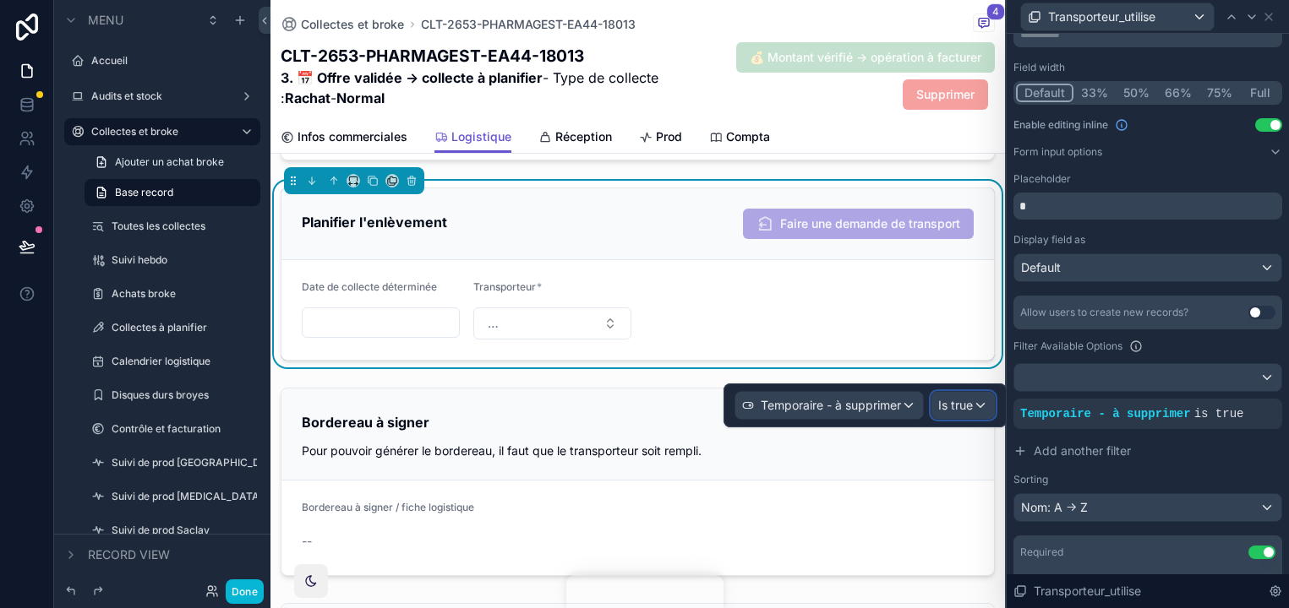
click at [960, 412] on span "Is true" at bounding box center [955, 405] width 35 height 17
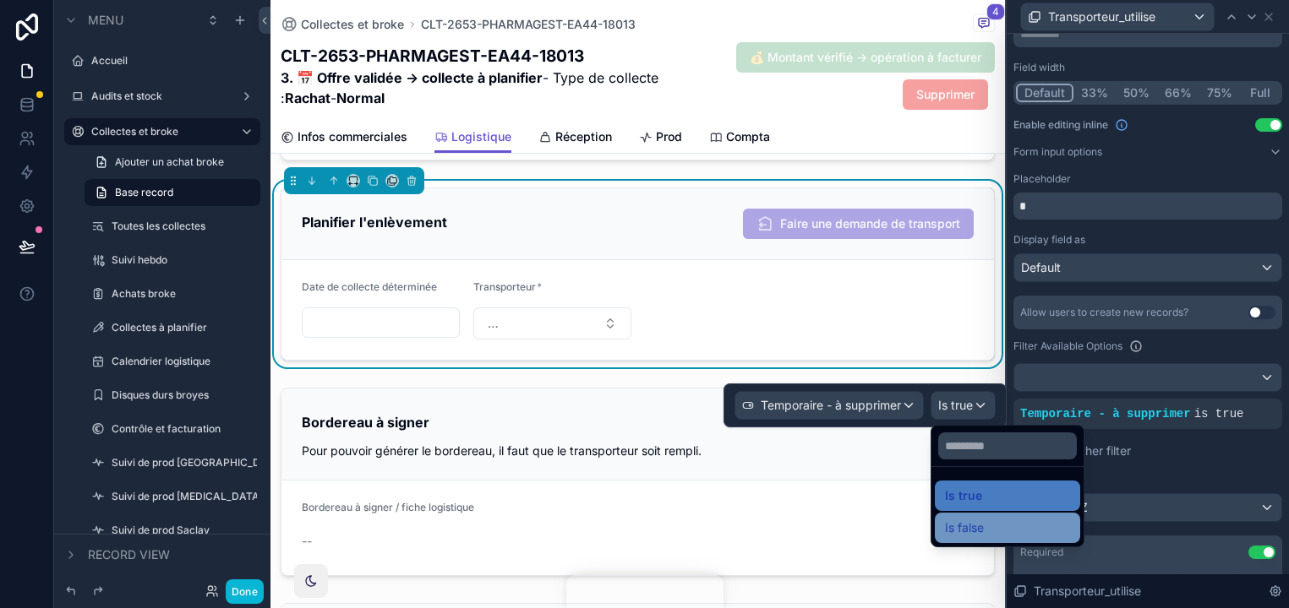
click at [980, 521] on span "Is false" at bounding box center [964, 528] width 39 height 20
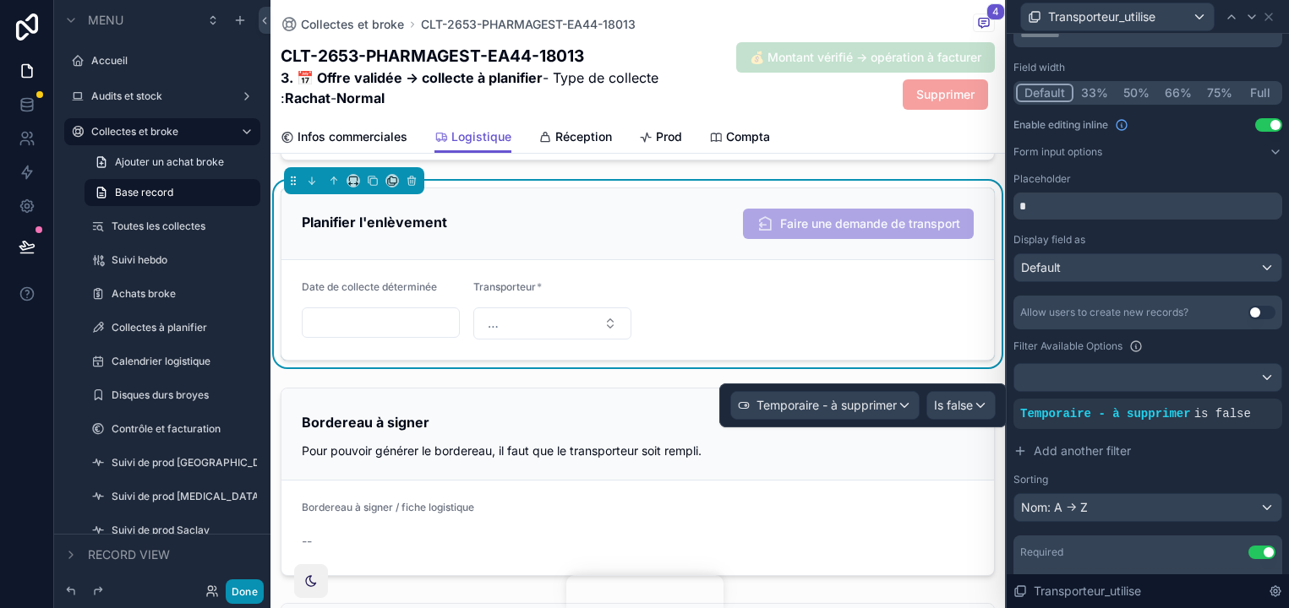
click at [245, 585] on button "Done" at bounding box center [245, 592] width 38 height 25
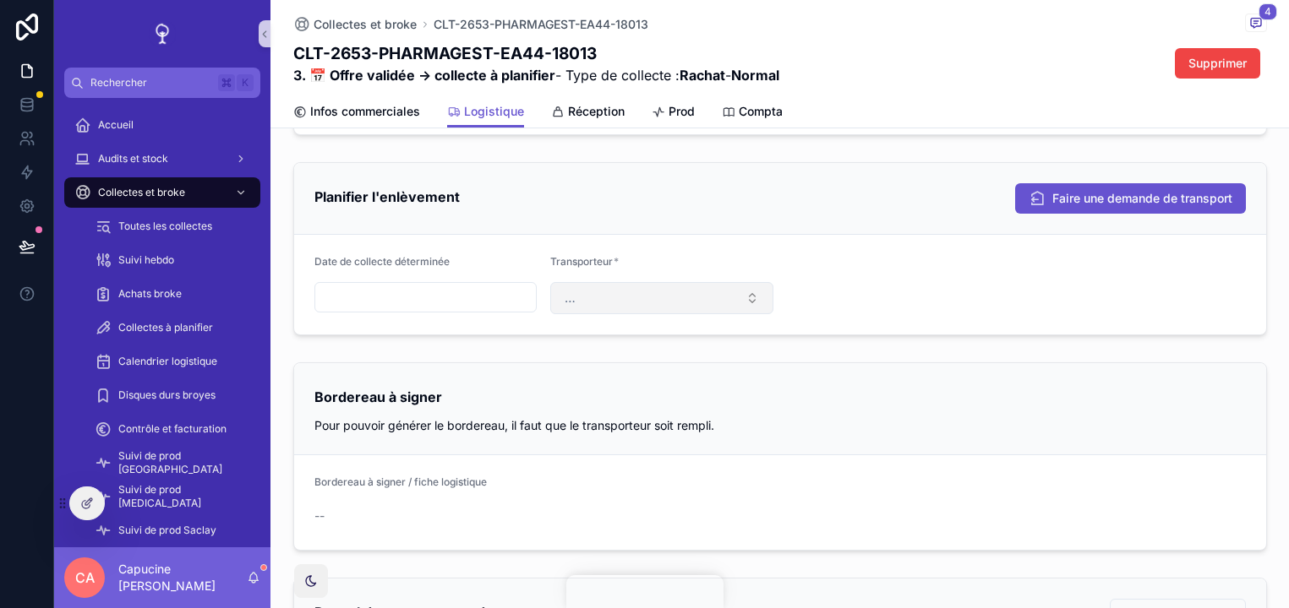
click at [711, 302] on button "…" at bounding box center [661, 298] width 223 height 32
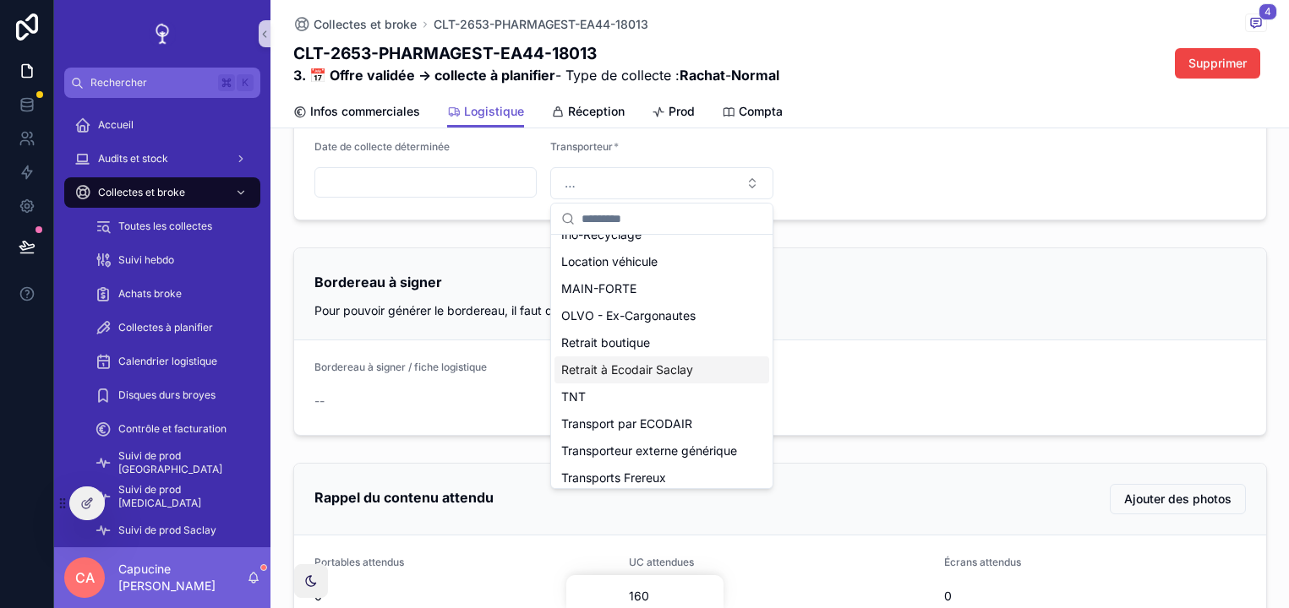
scroll to position [0, 0]
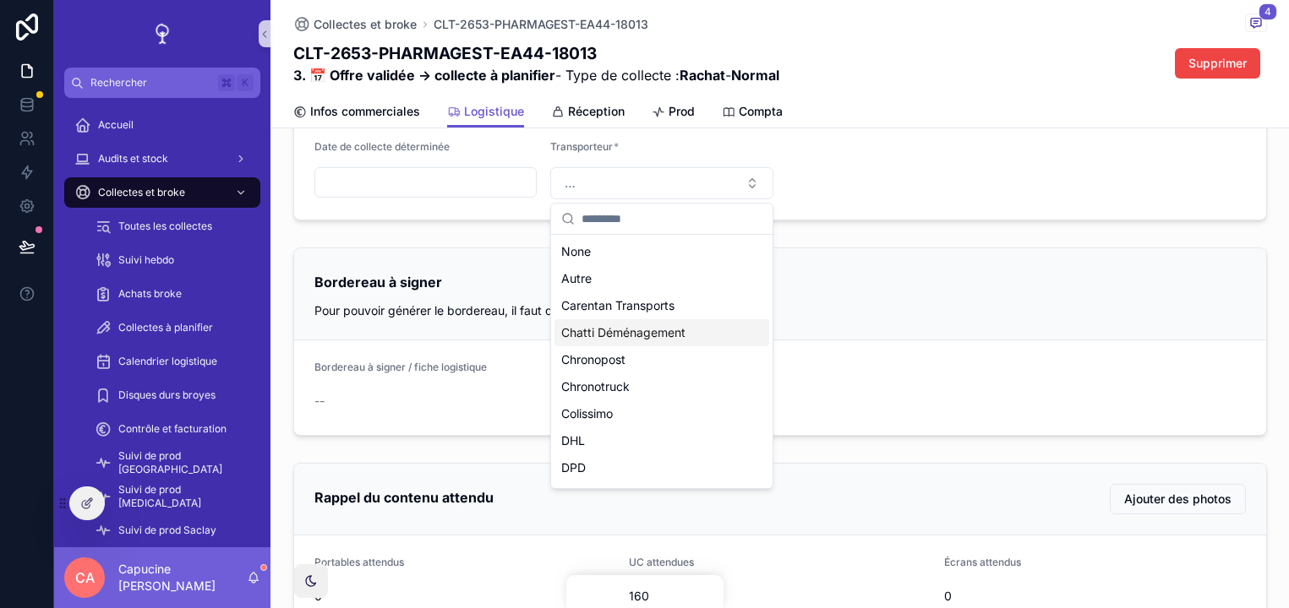
click at [802, 330] on div "Bordereau à signer Pour pouvoir générer le bordereau, il faut que le transporte…" at bounding box center [780, 294] width 972 height 92
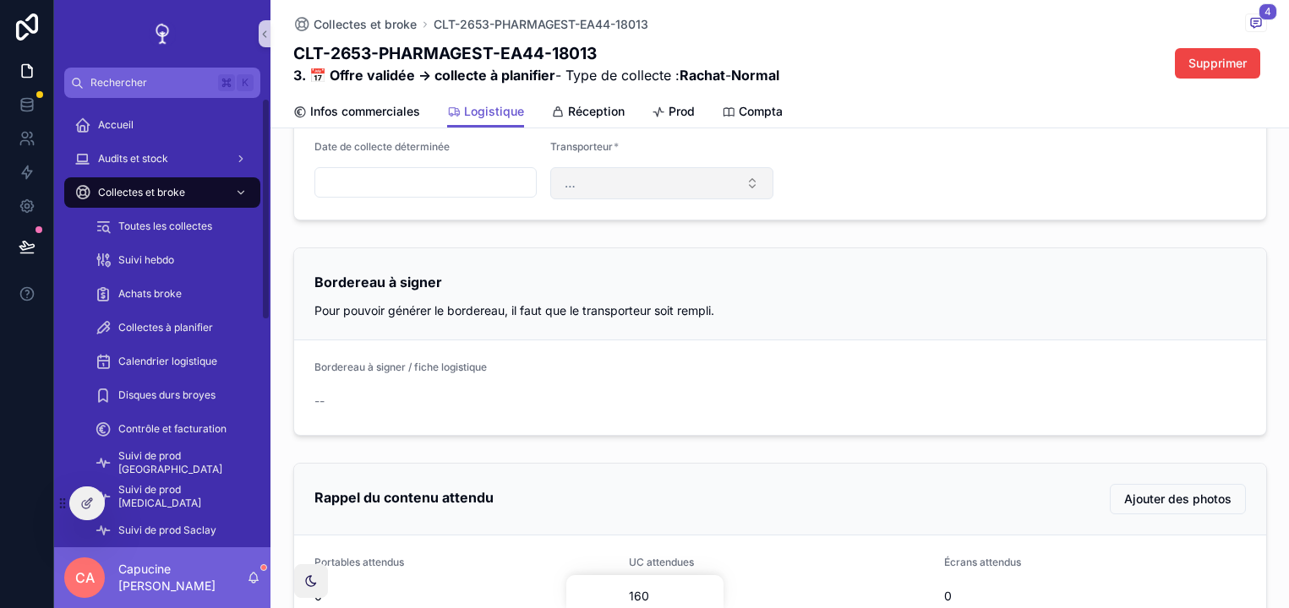
click at [732, 175] on button "…" at bounding box center [661, 183] width 223 height 32
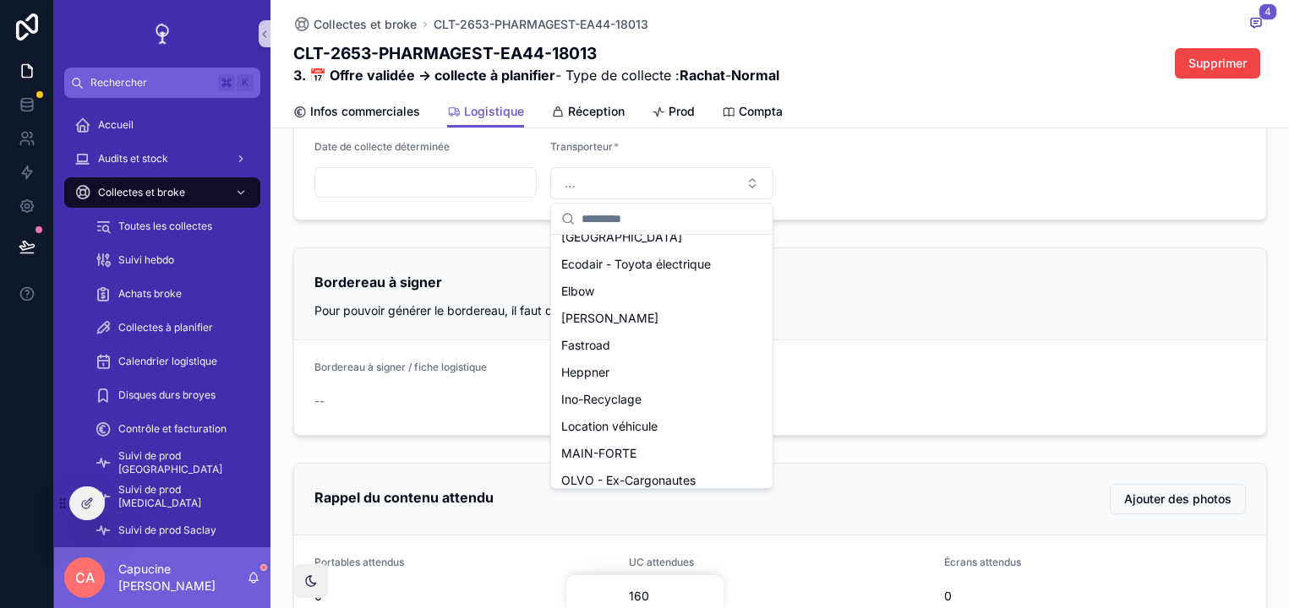
scroll to position [700, 0]
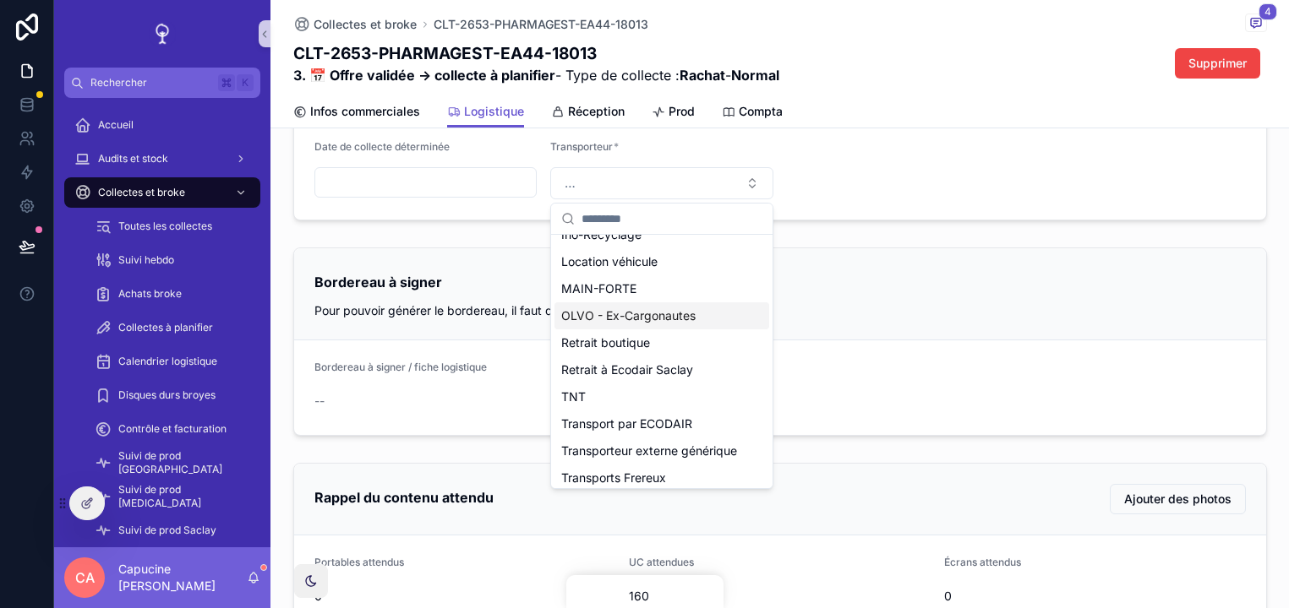
click at [818, 286] on div "Bordereau à signer" at bounding box center [779, 282] width 931 height 27
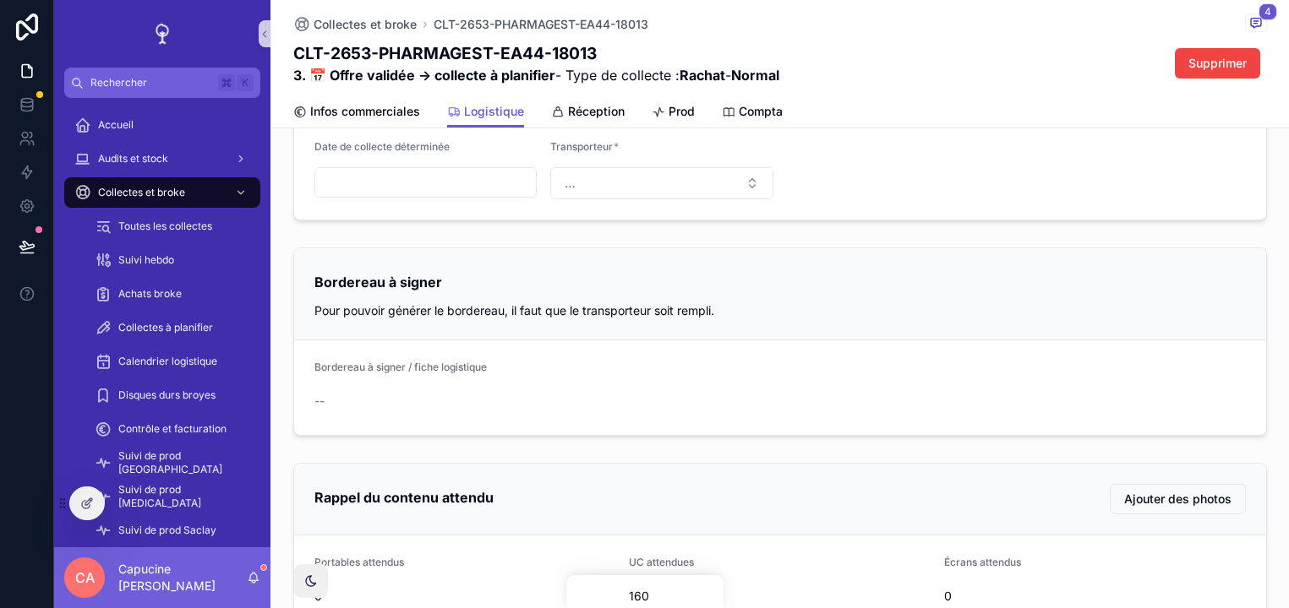
click at [504, 167] on div "scrollable content" at bounding box center [425, 182] width 223 height 30
click at [503, 172] on input "scrollable content" at bounding box center [425, 183] width 221 height 24
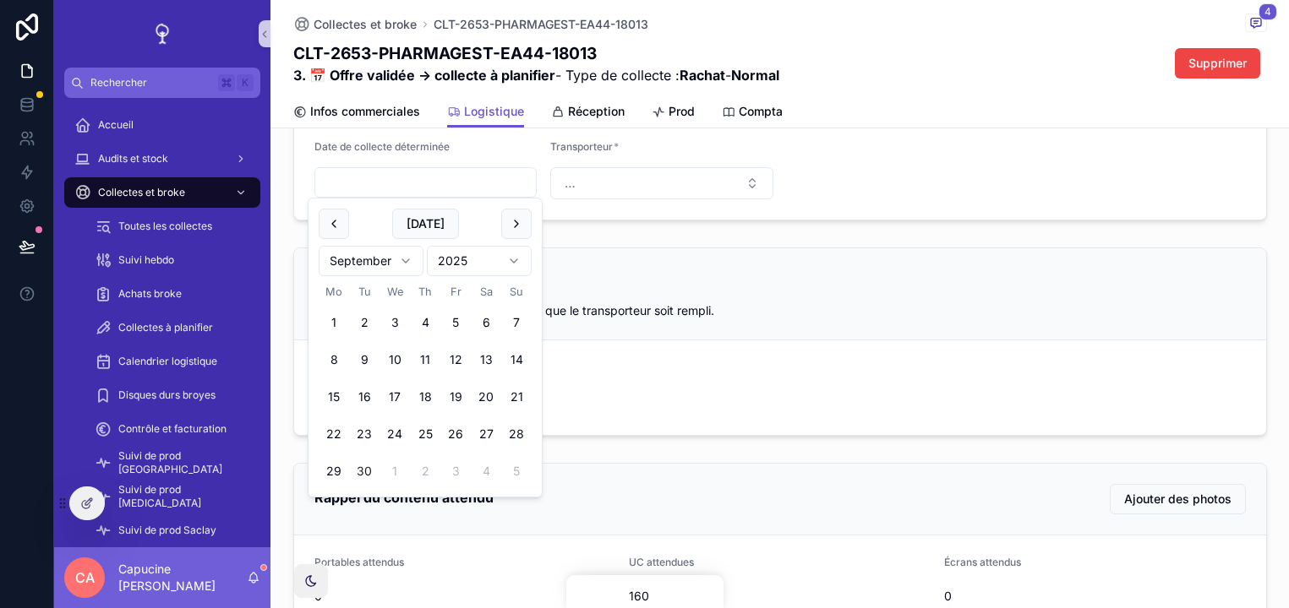
click at [504, 146] on div "Date de collecte déterminée" at bounding box center [425, 150] width 223 height 20
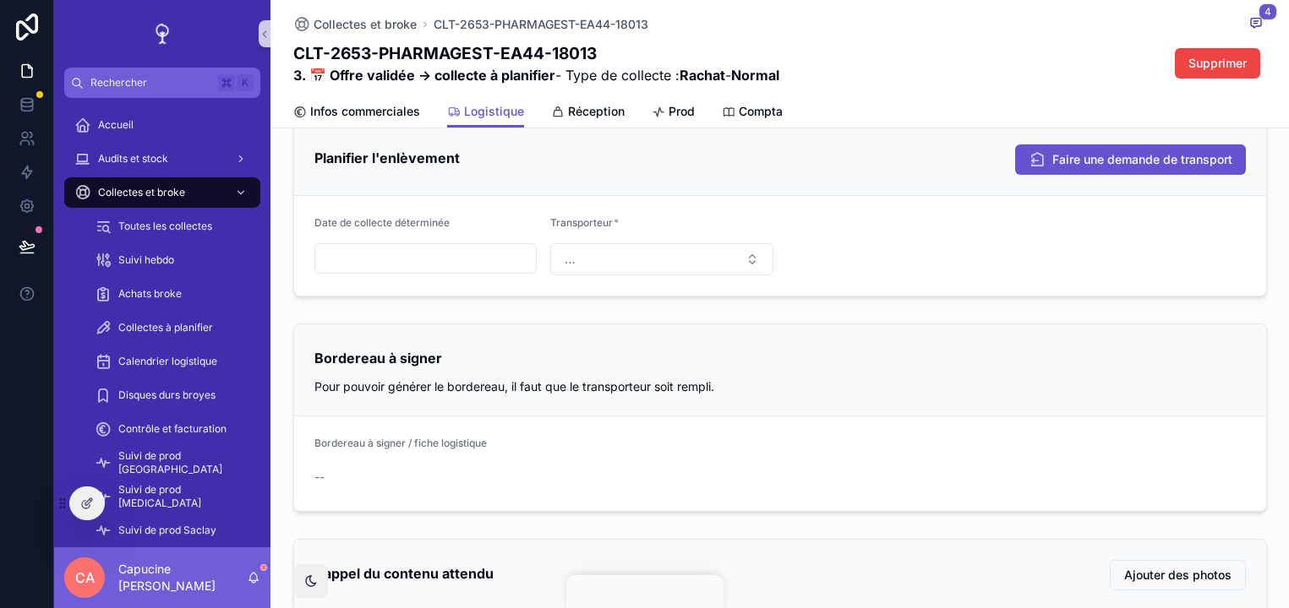
scroll to position [686, 0]
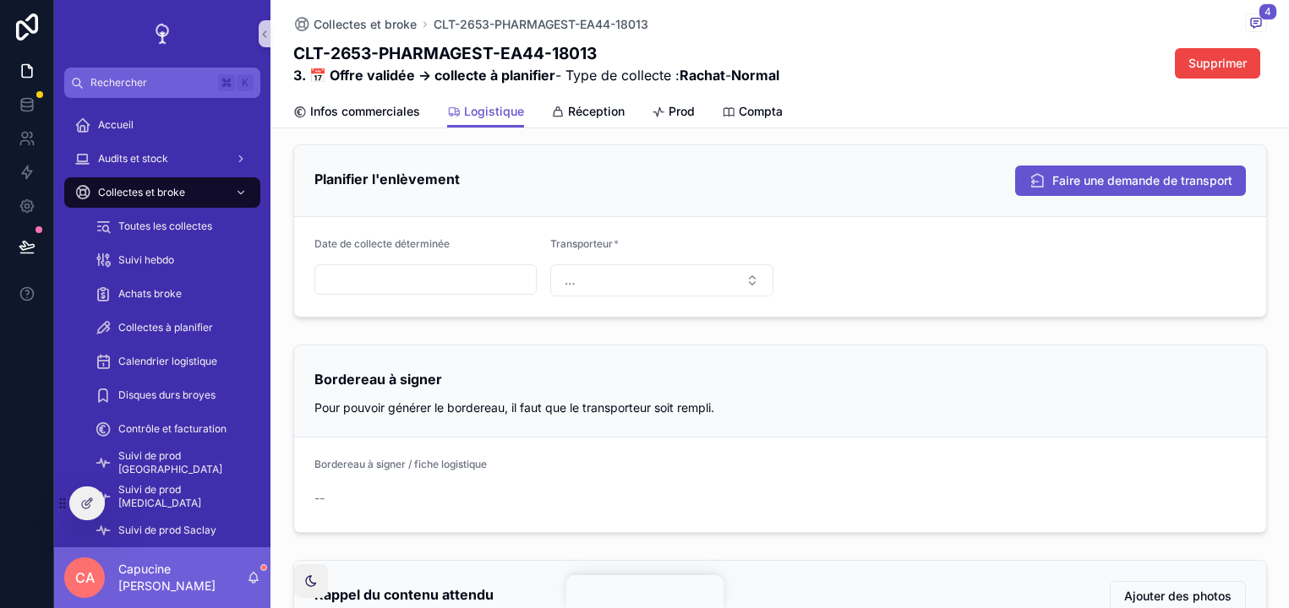
click at [547, 320] on div "Planifier l'enlèvement Faire une demande de transport Date de collecte détermin…" at bounding box center [779, 231] width 1018 height 187
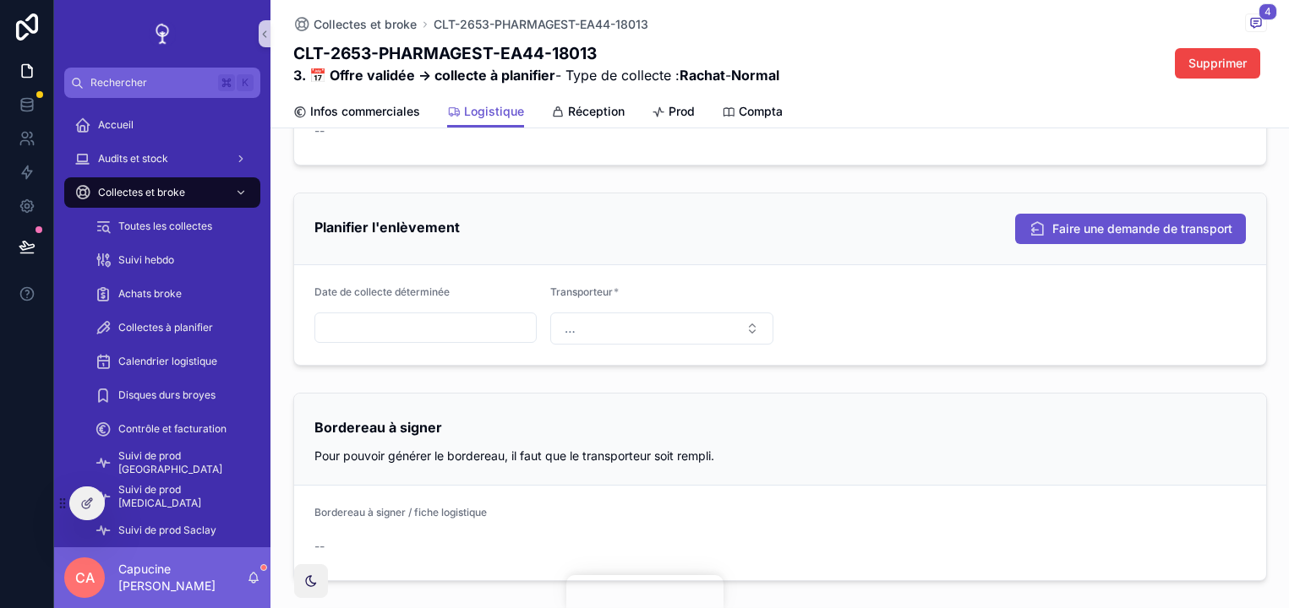
scroll to position [622, 0]
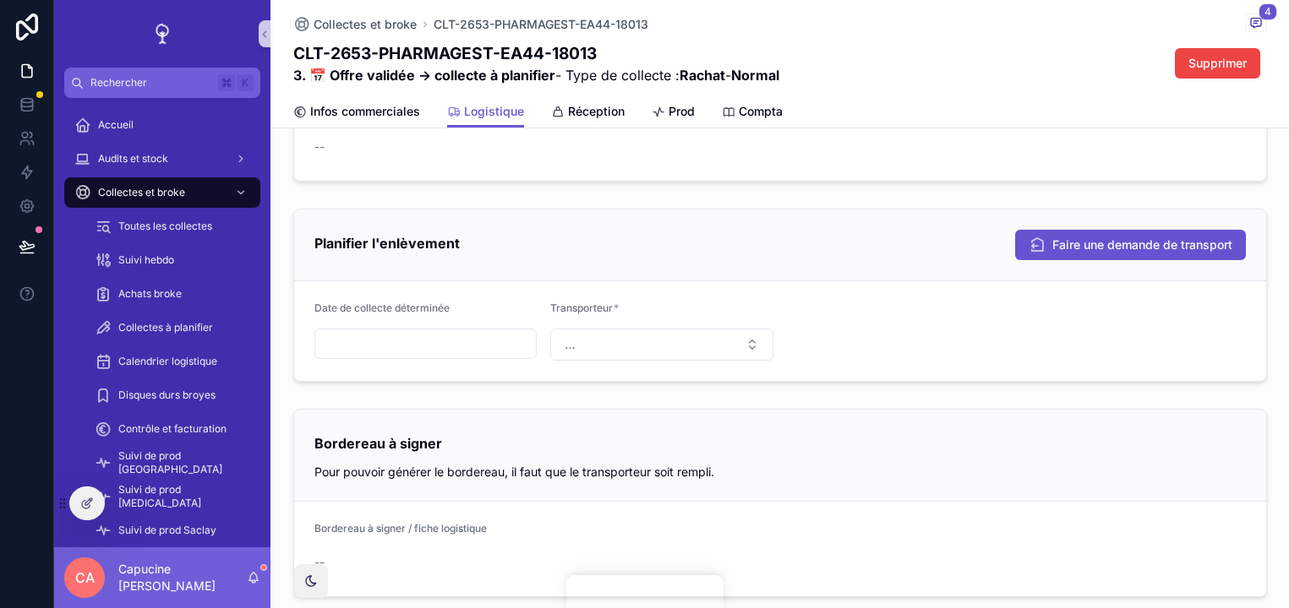
click at [545, 299] on form "Date de collecte déterminée Transporteur * …" at bounding box center [780, 331] width 972 height 100
click at [536, 299] on form "Date de collecte déterminée Transporteur * …" at bounding box center [780, 331] width 972 height 100
click at [548, 297] on form "Date de collecte déterminée Transporteur * …" at bounding box center [780, 331] width 972 height 100
click at [440, 303] on span "Date de collecte déterminée" at bounding box center [381, 308] width 135 height 13
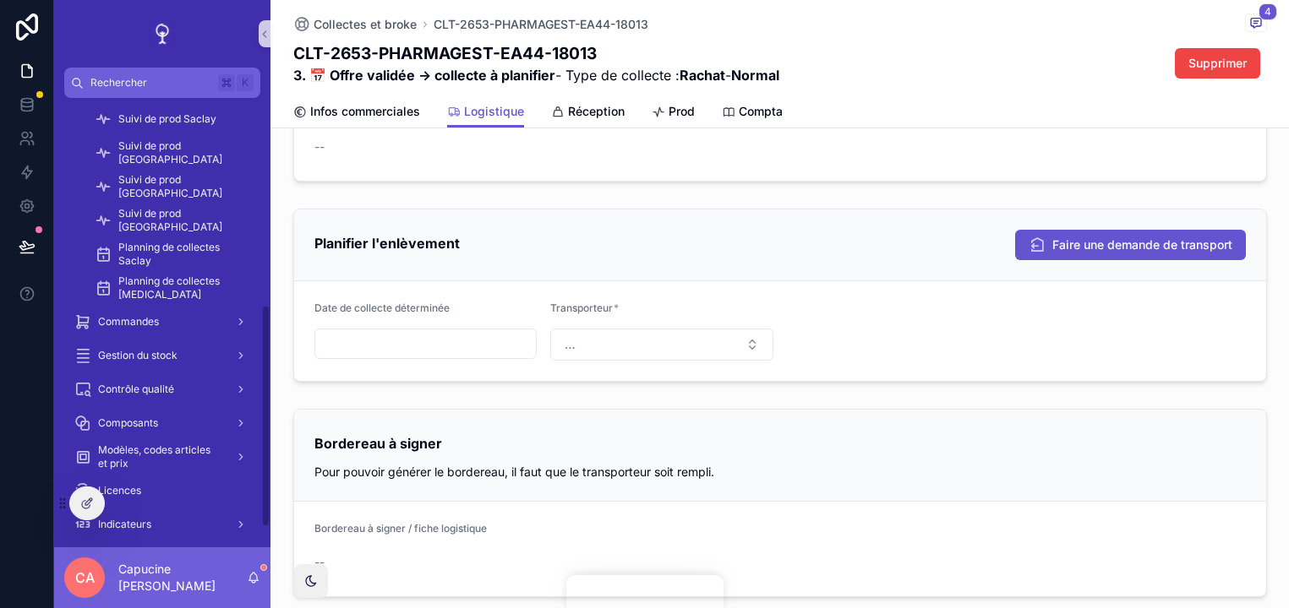
scroll to position [423, 0]
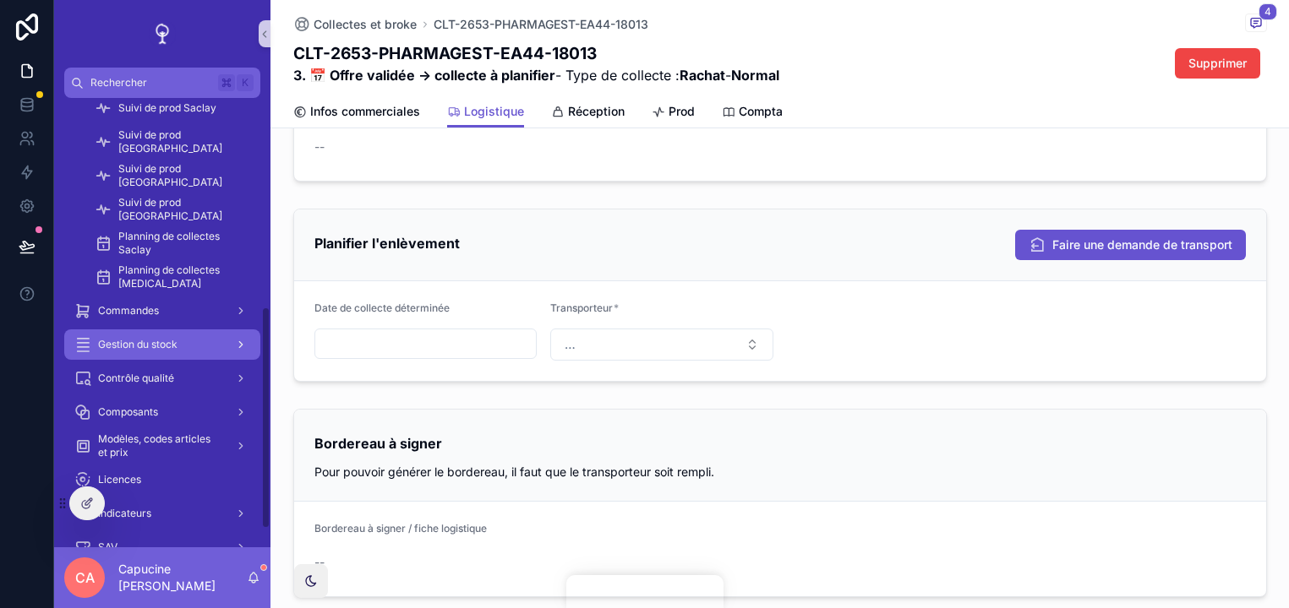
click at [204, 340] on div "Gestion du stock" at bounding box center [162, 344] width 176 height 27
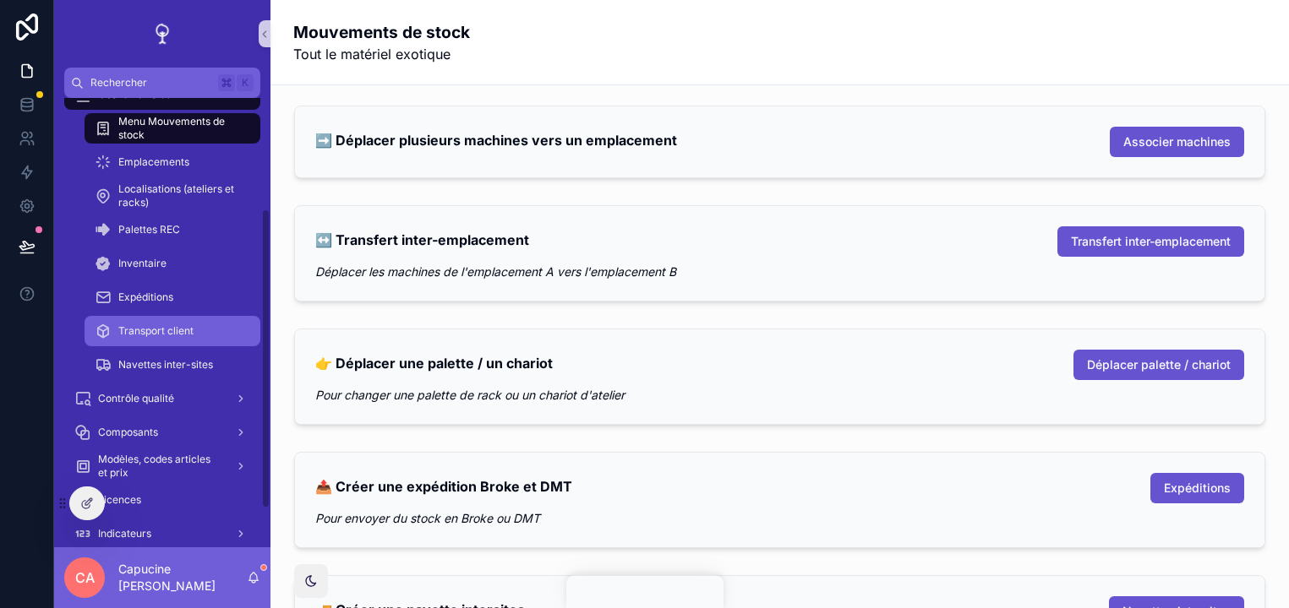
scroll to position [150, 0]
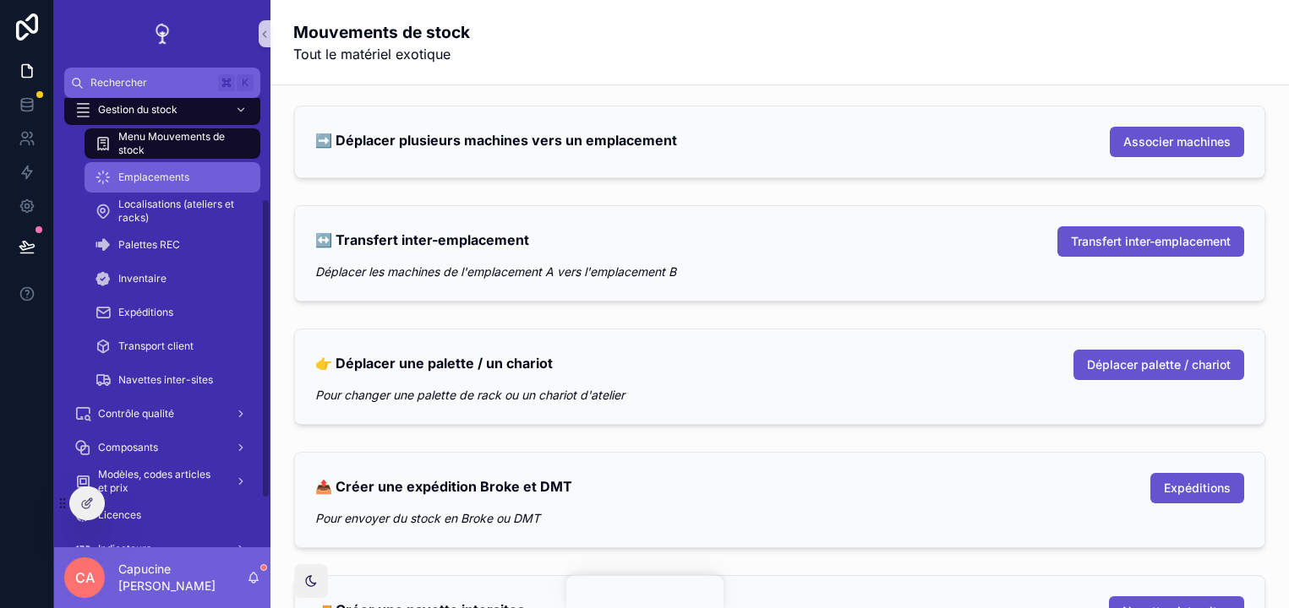
click at [210, 182] on div "Emplacements" at bounding box center [172, 177] width 155 height 27
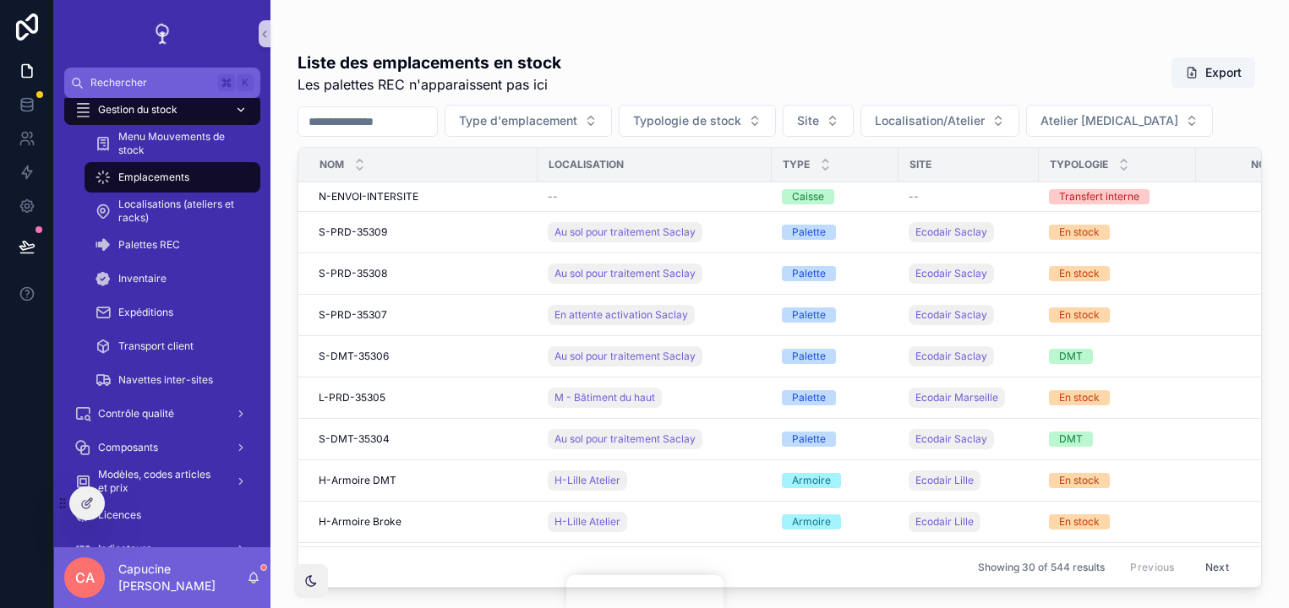
click at [185, 116] on div "Gestion du stock" at bounding box center [162, 109] width 176 height 27
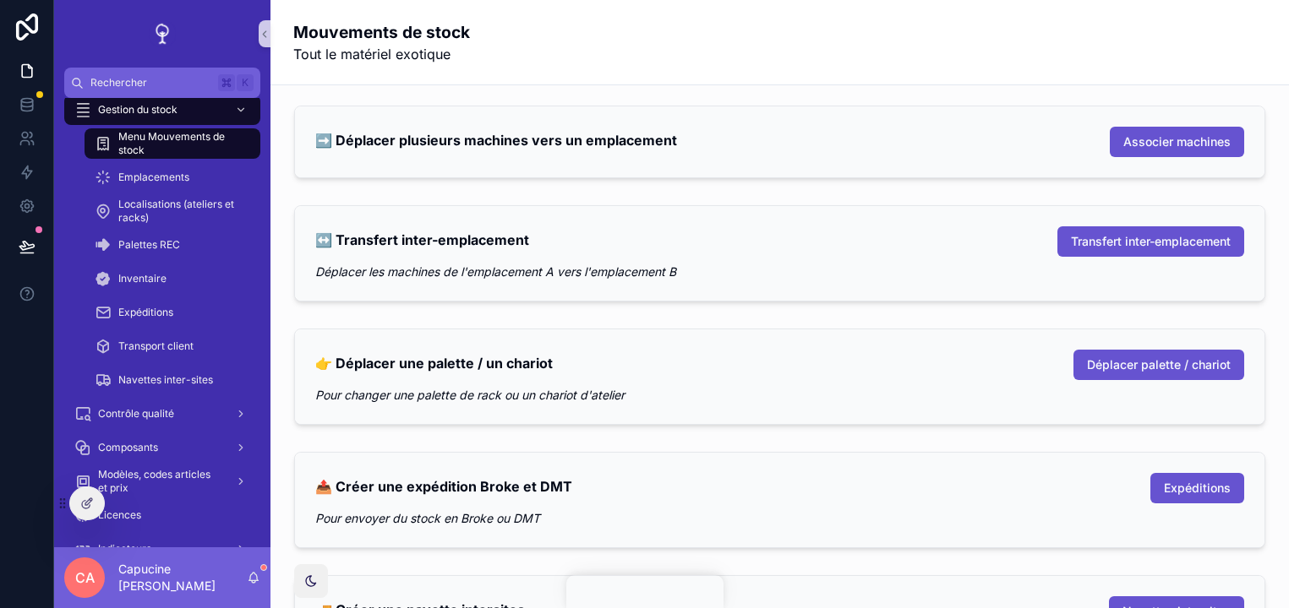
click at [188, 139] on span "Menu Mouvements de stock" at bounding box center [180, 143] width 125 height 27
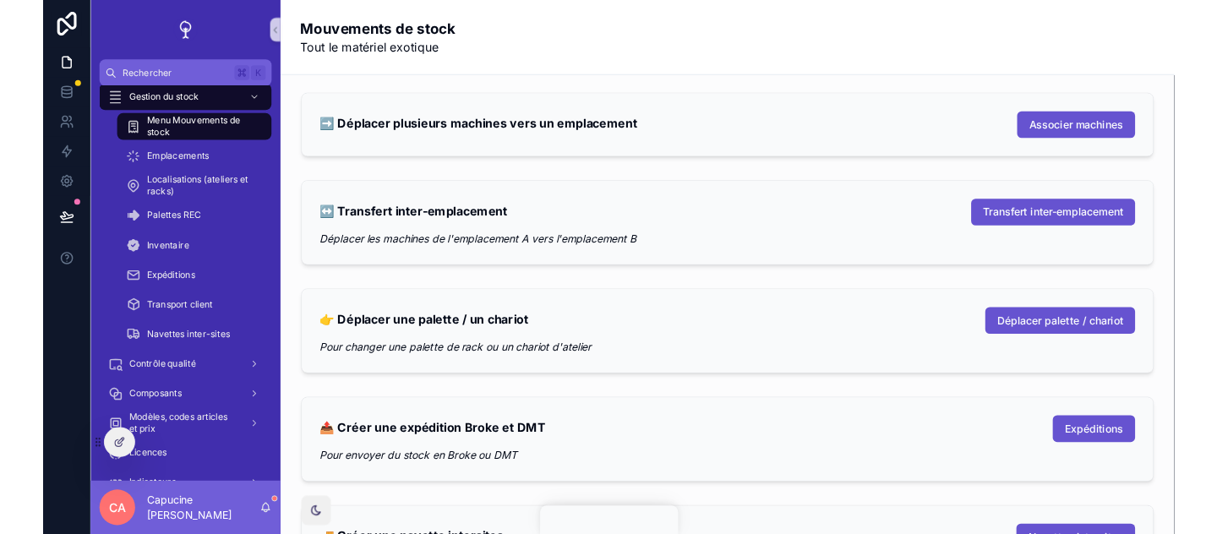
scroll to position [452, 0]
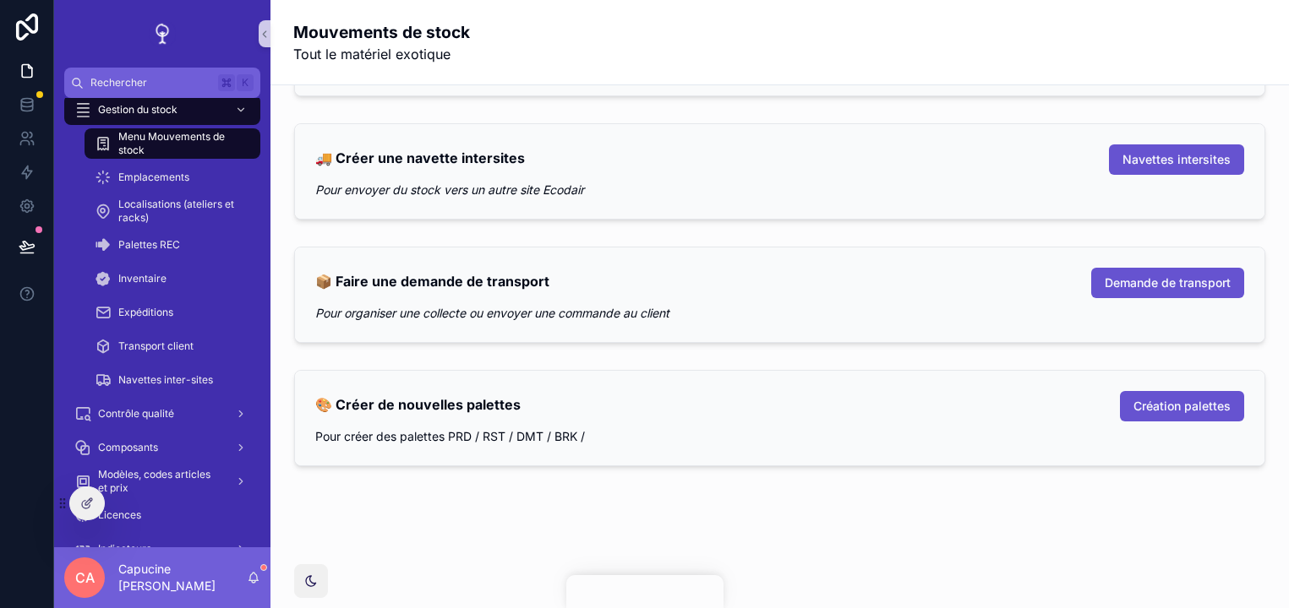
click at [1200, 428] on div "Pour créer des palettes PRD / RST / DMT / BRK /" at bounding box center [779, 436] width 929 height 17
click at [1203, 420] on button "Création palettes" at bounding box center [1182, 406] width 124 height 30
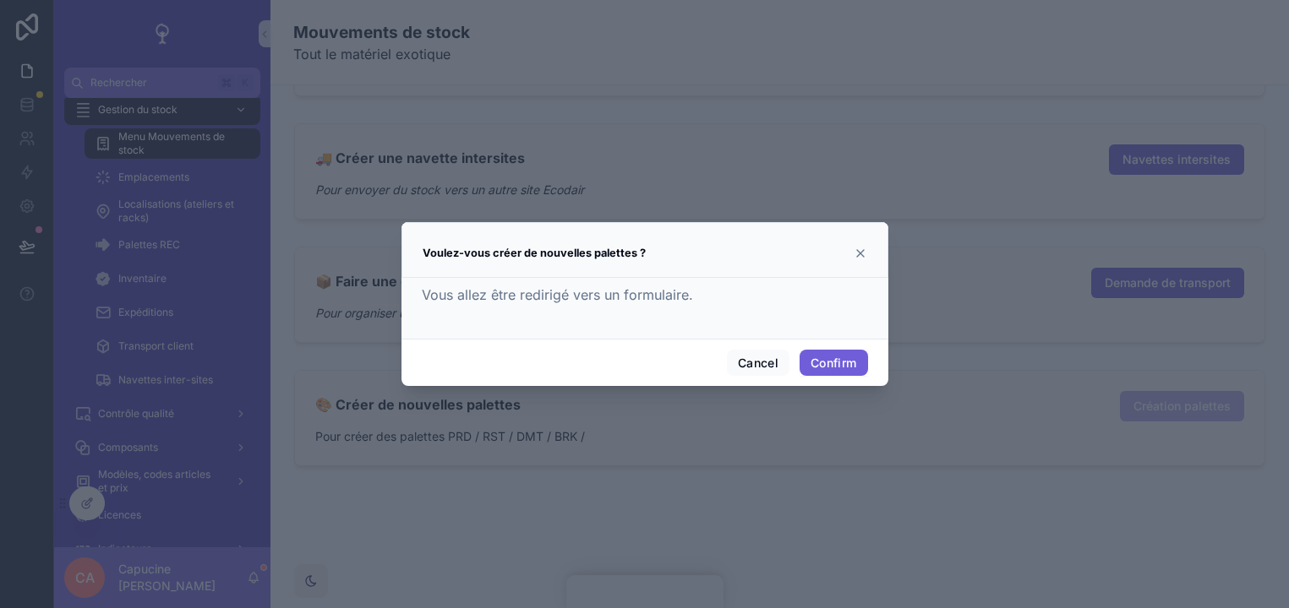
click at [859, 362] on button "Confirm" at bounding box center [833, 363] width 68 height 27
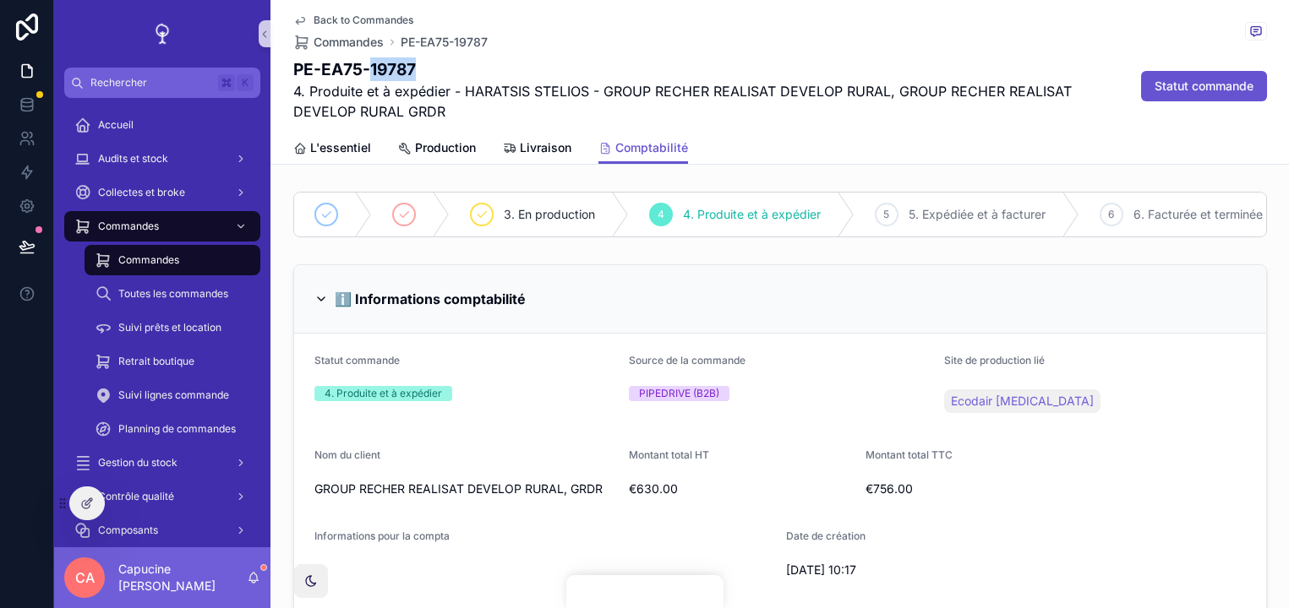
scroll to position [23, 0]
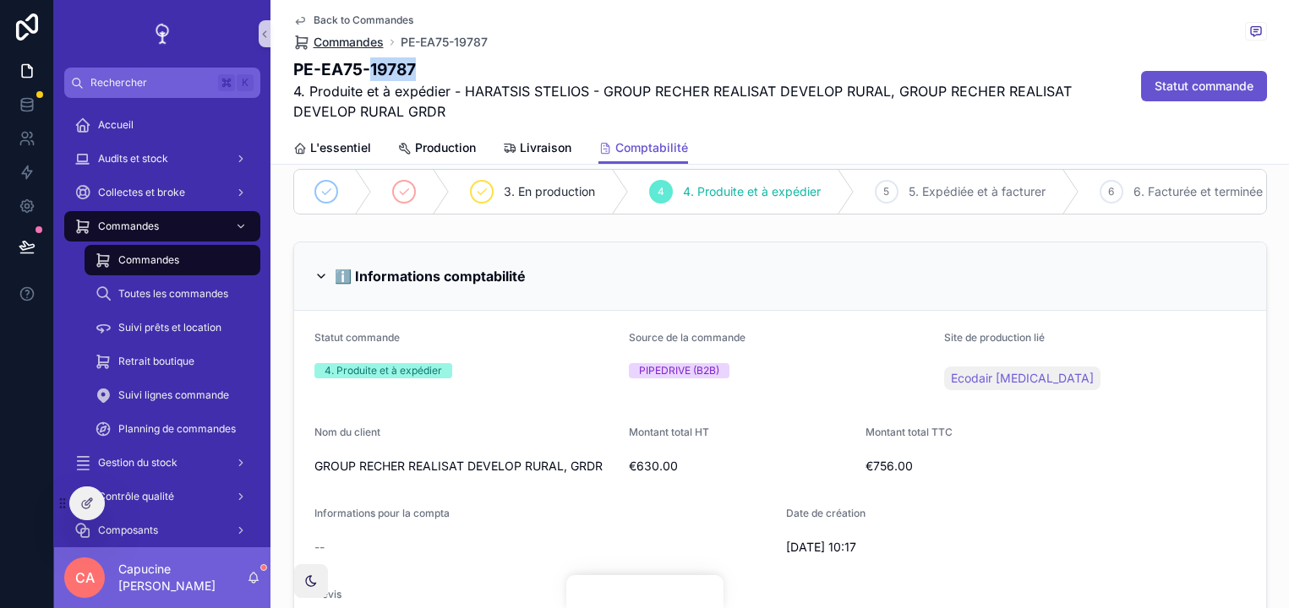
click at [324, 38] on span "Commandes" at bounding box center [349, 42] width 70 height 17
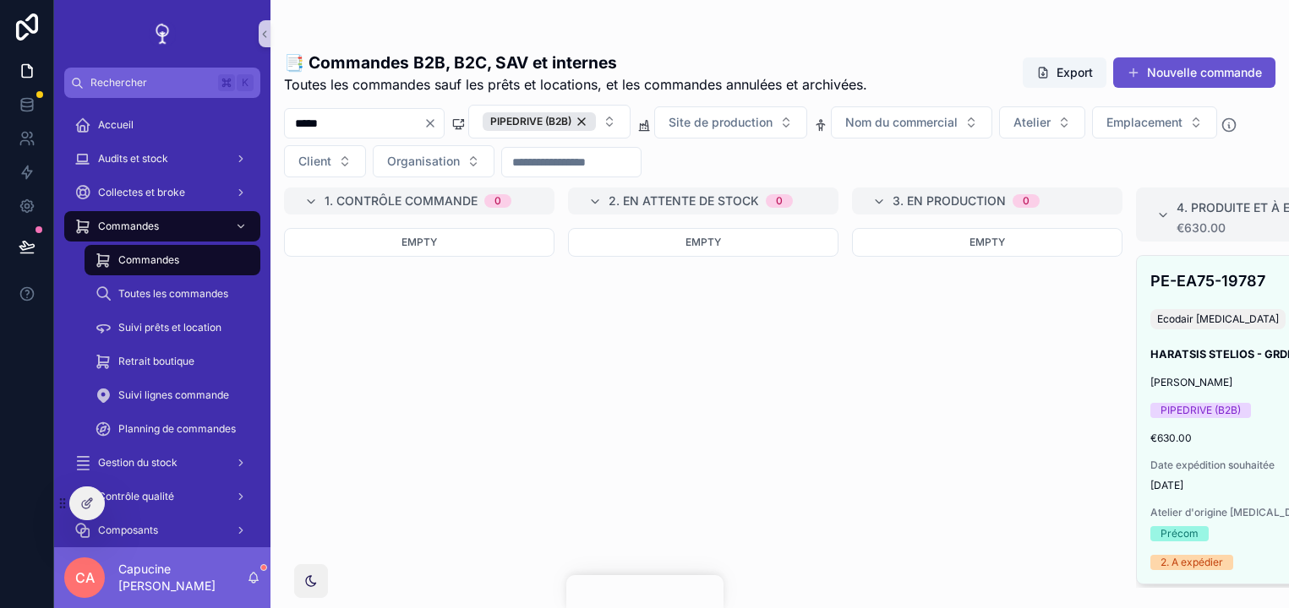
click at [362, 109] on div "*****" at bounding box center [364, 123] width 161 height 30
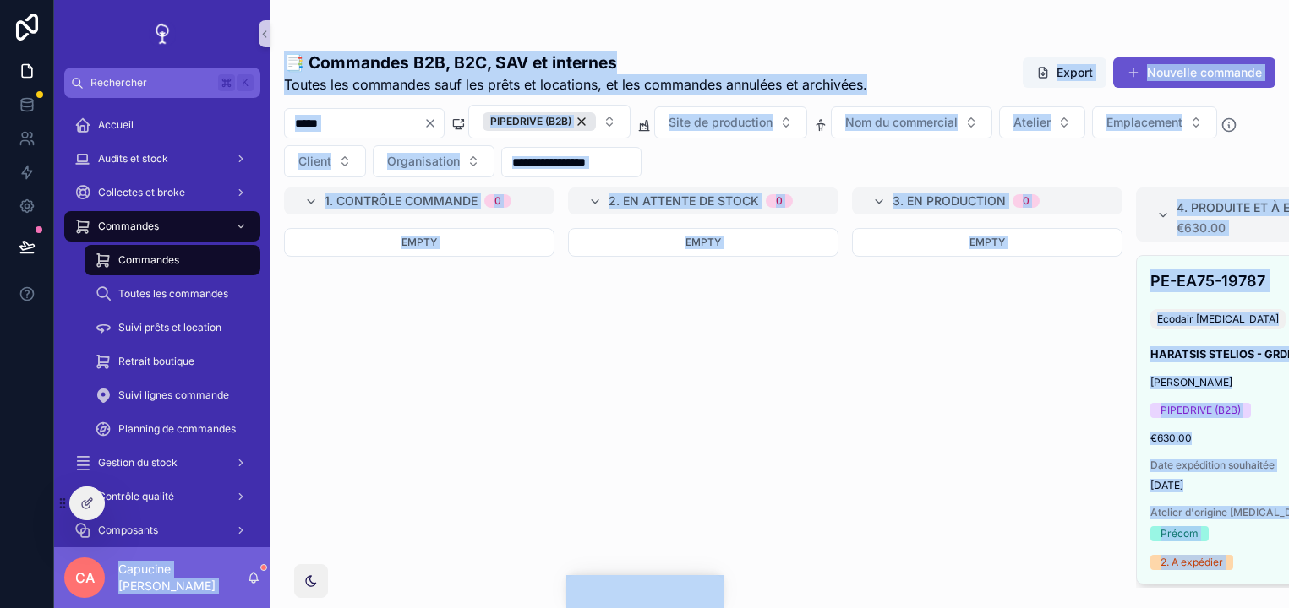
click at [362, 109] on div "*****" at bounding box center [364, 123] width 161 height 30
click at [361, 115] on input "*****" at bounding box center [354, 124] width 139 height 24
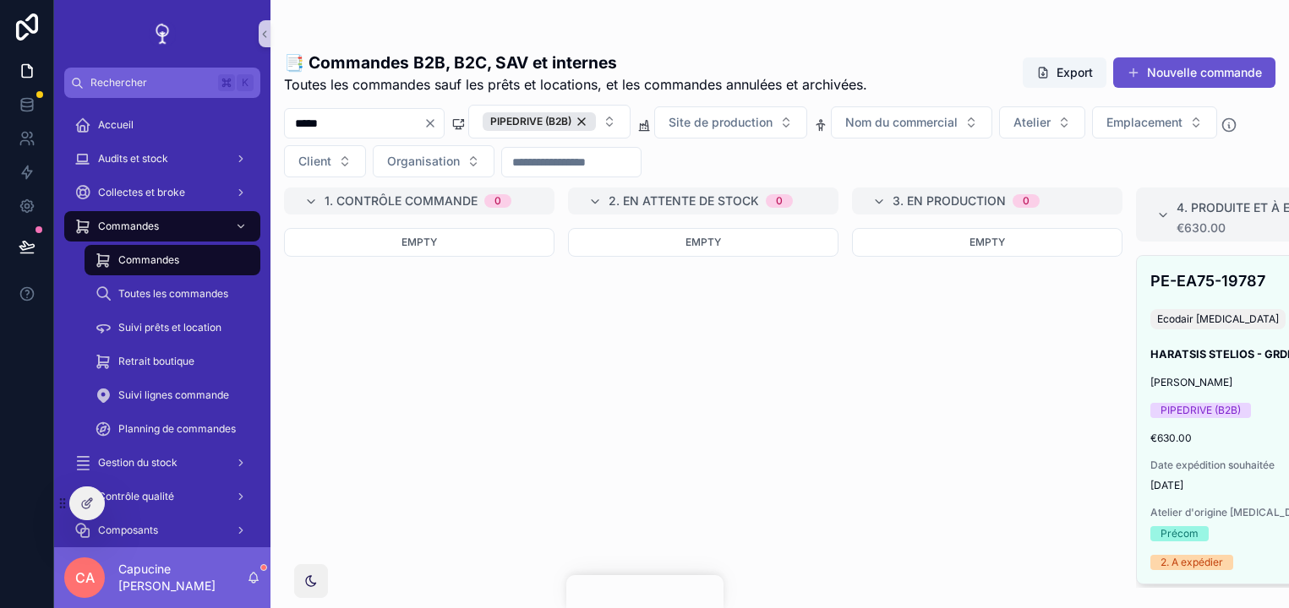
paste input "scrollable content"
type input "*****"
click at [387, 75] on span "Toutes les commandes sauf les prêts et locations, et les commandes annulées et …" at bounding box center [575, 84] width 583 height 20
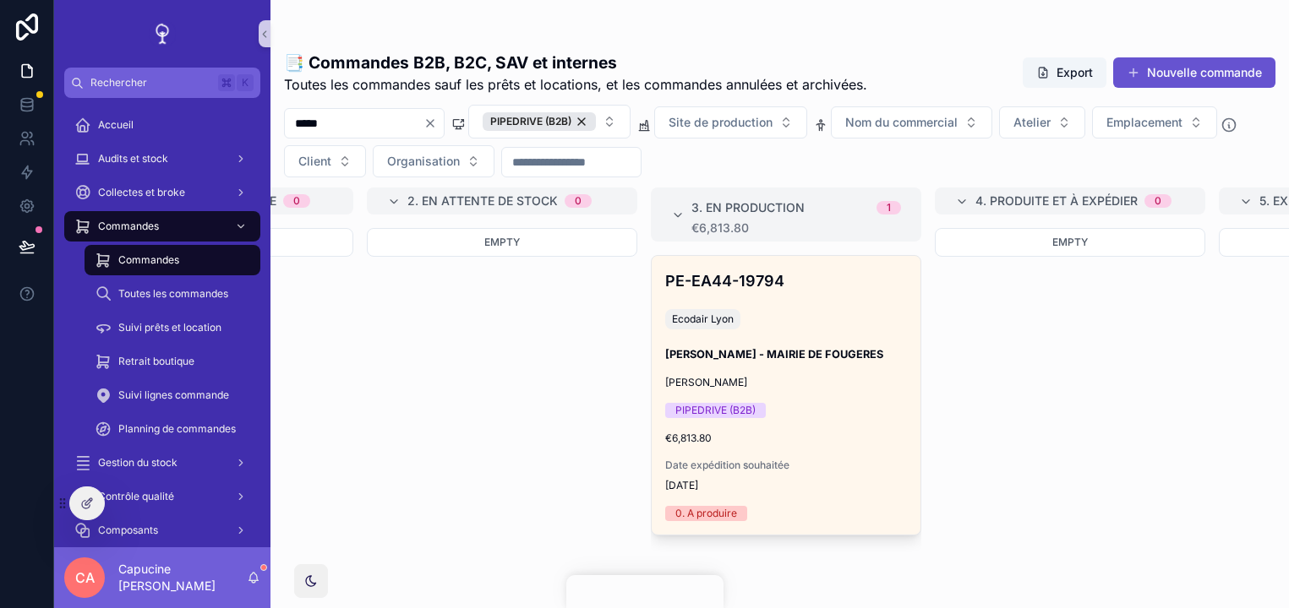
scroll to position [0, 228]
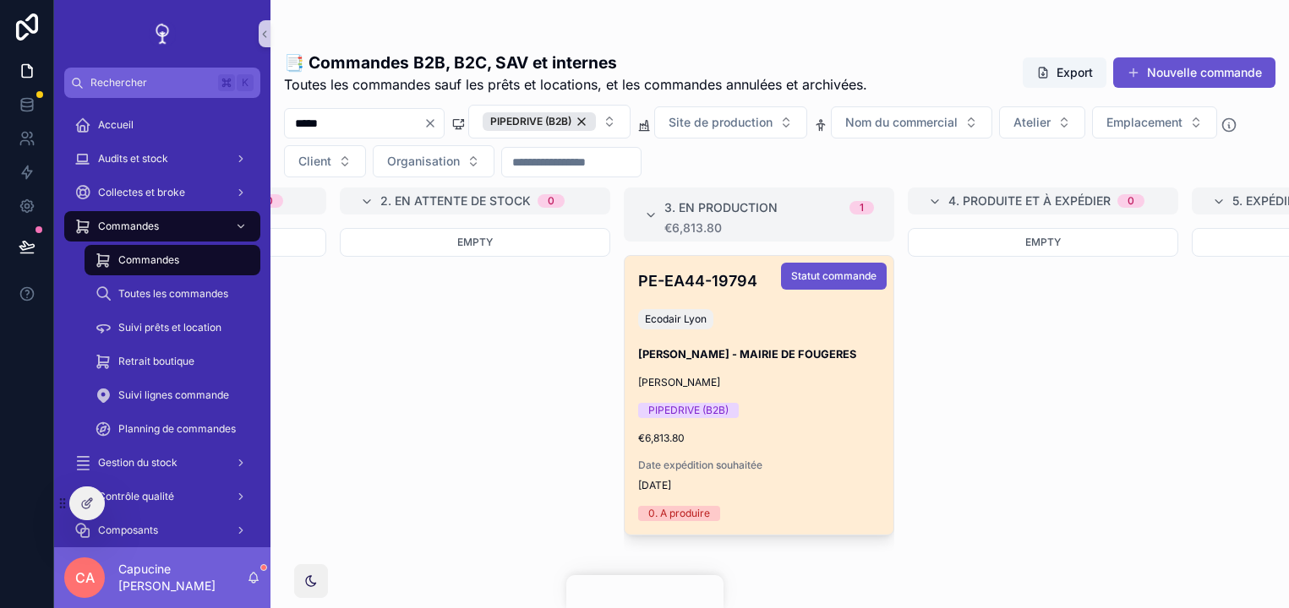
click at [881, 373] on div "PE-EA44-19794 Ecodair Lyon FABRICE BELLOIR - MAIRIE DE FOUGERES Félix DE THORE …" at bounding box center [758, 395] width 269 height 279
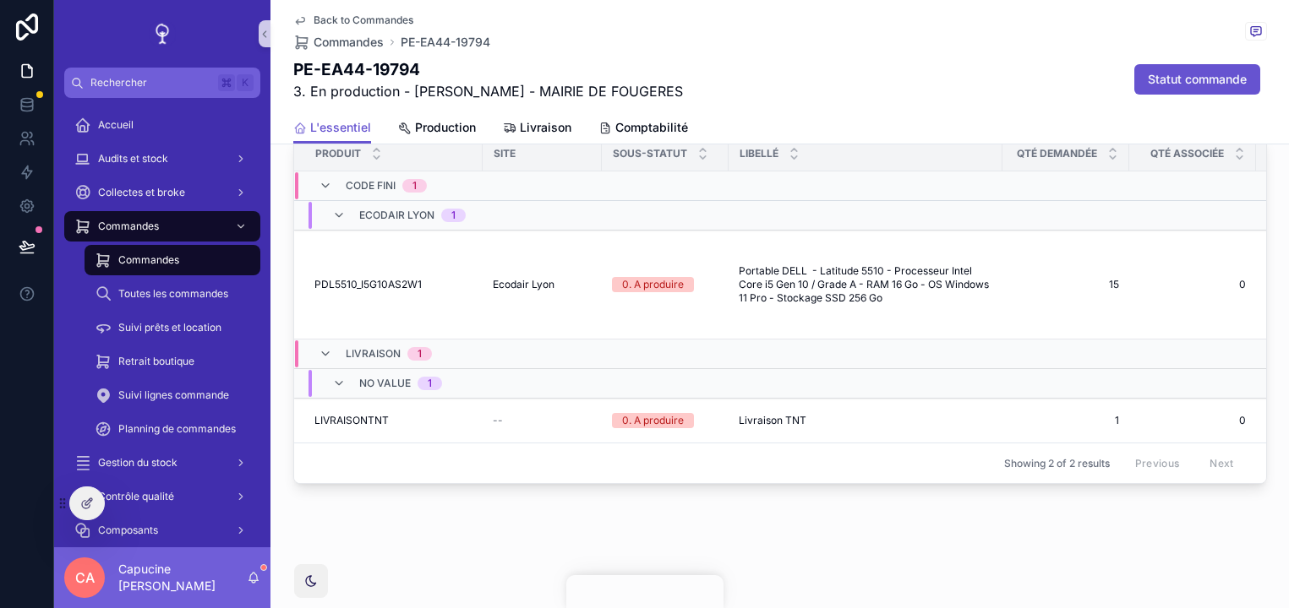
scroll to position [1336, 0]
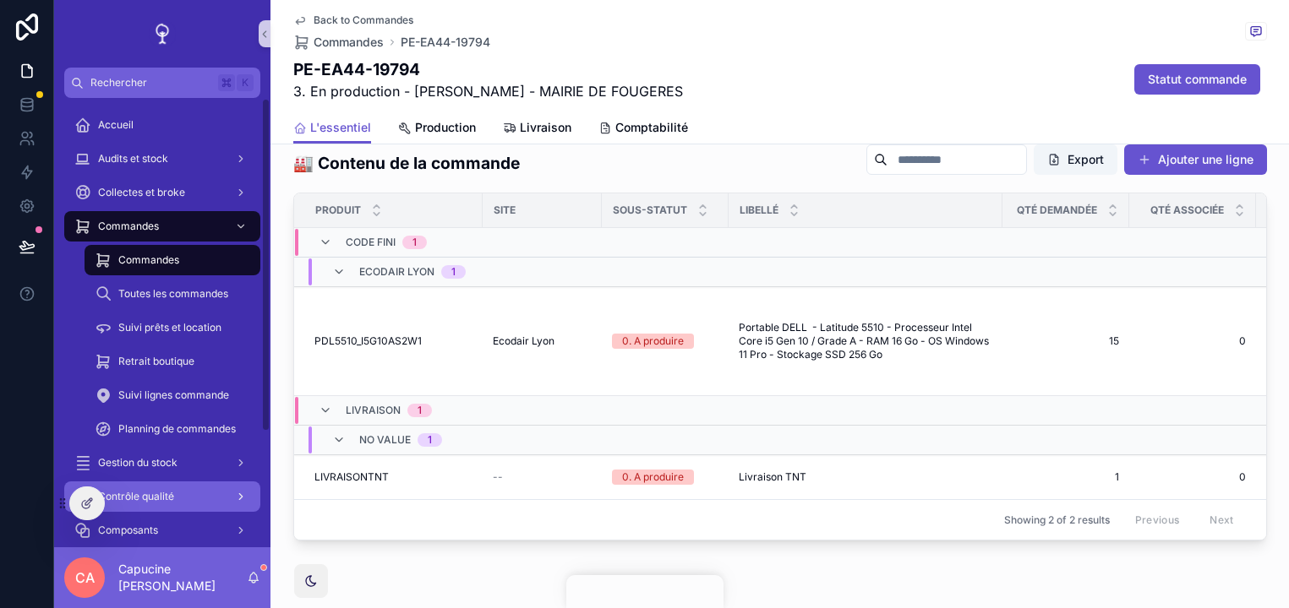
click at [134, 497] on span "Contrôle qualité" at bounding box center [136, 497] width 76 height 14
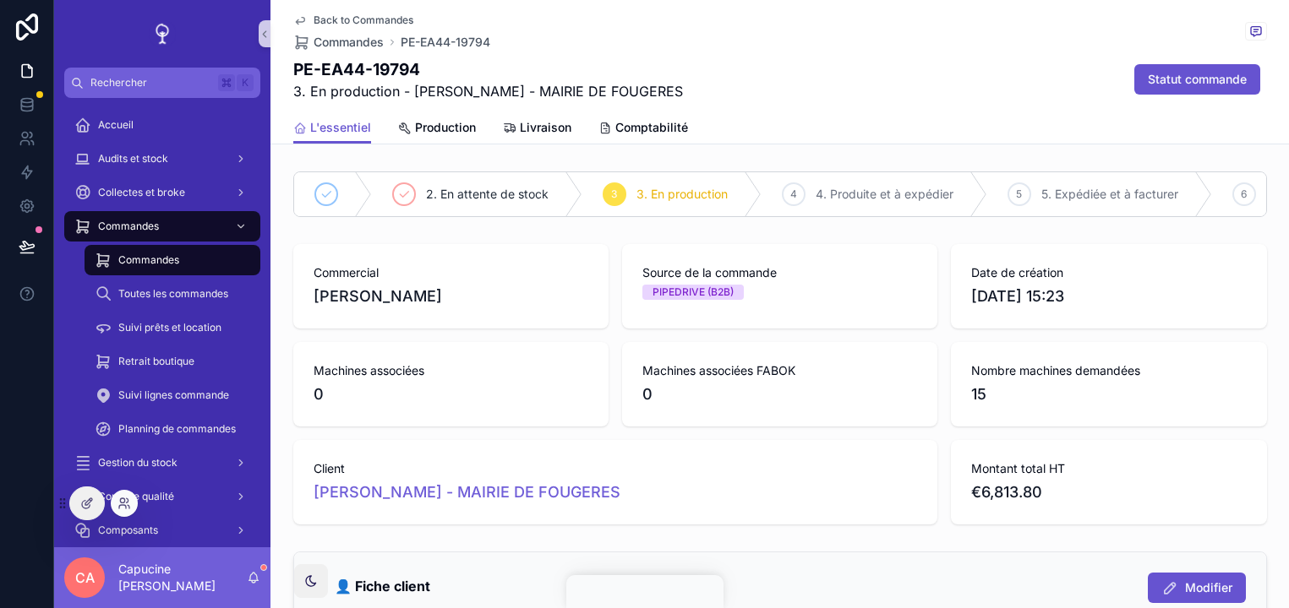
click at [133, 506] on div at bounding box center [124, 503] width 27 height 27
click at [114, 504] on div at bounding box center [124, 503] width 27 height 27
click at [130, 504] on icon at bounding box center [124, 504] width 14 height 14
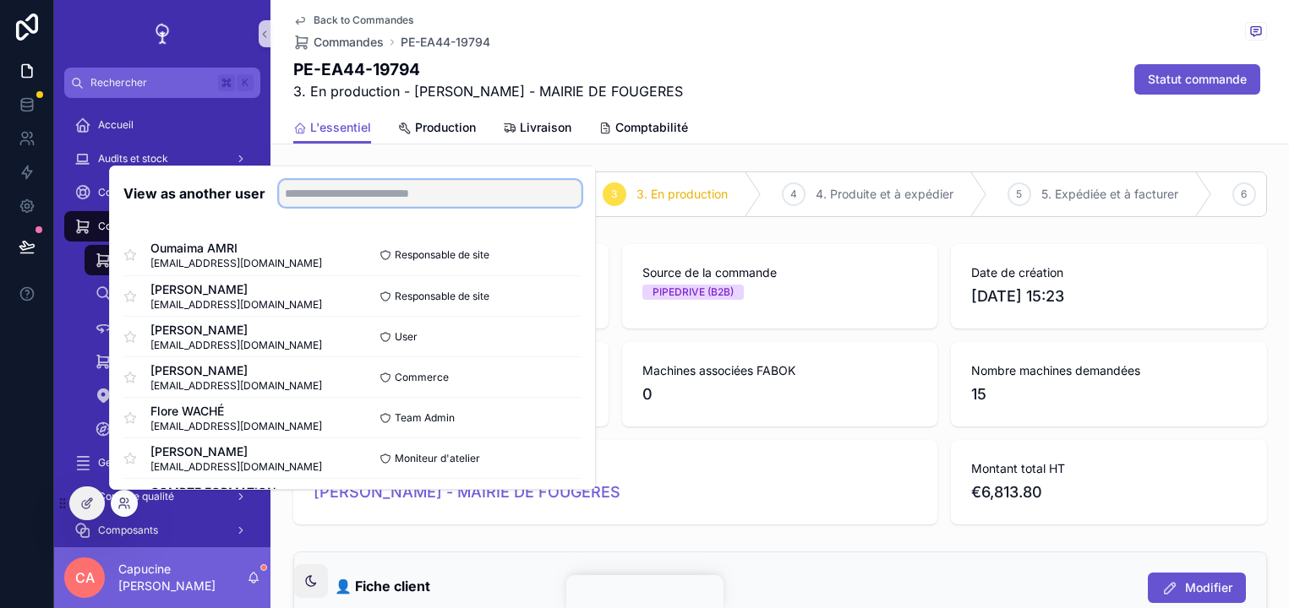
click at [354, 199] on input "text" at bounding box center [430, 193] width 303 height 27
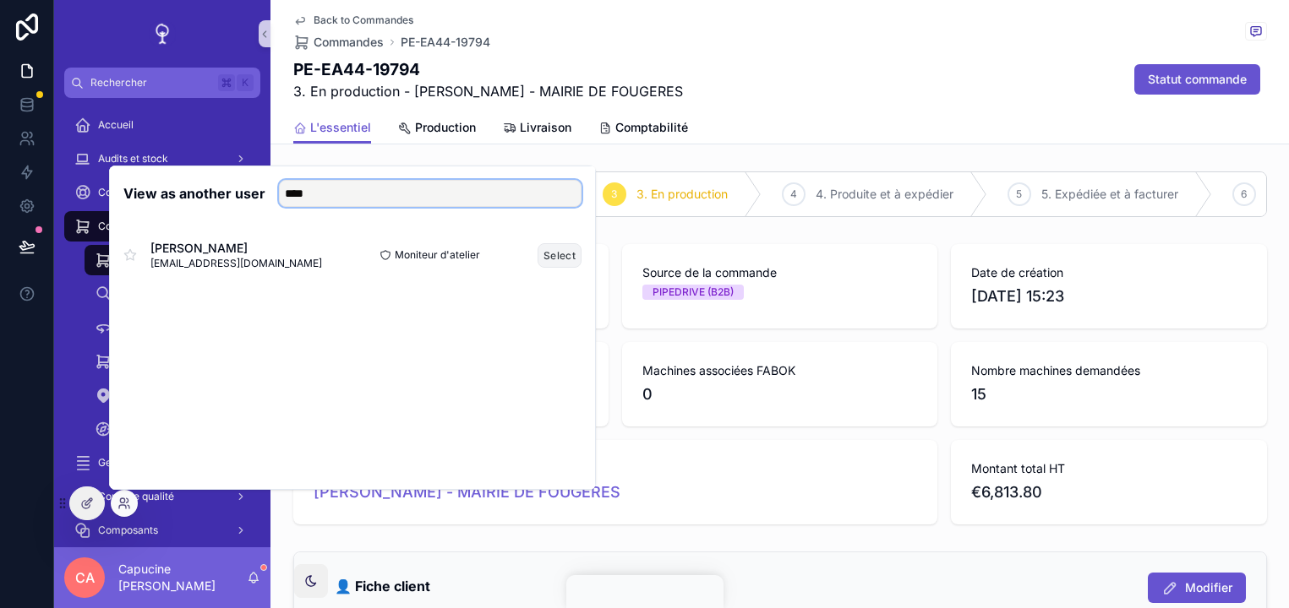
type input "****"
click at [567, 247] on button "Select" at bounding box center [559, 255] width 44 height 25
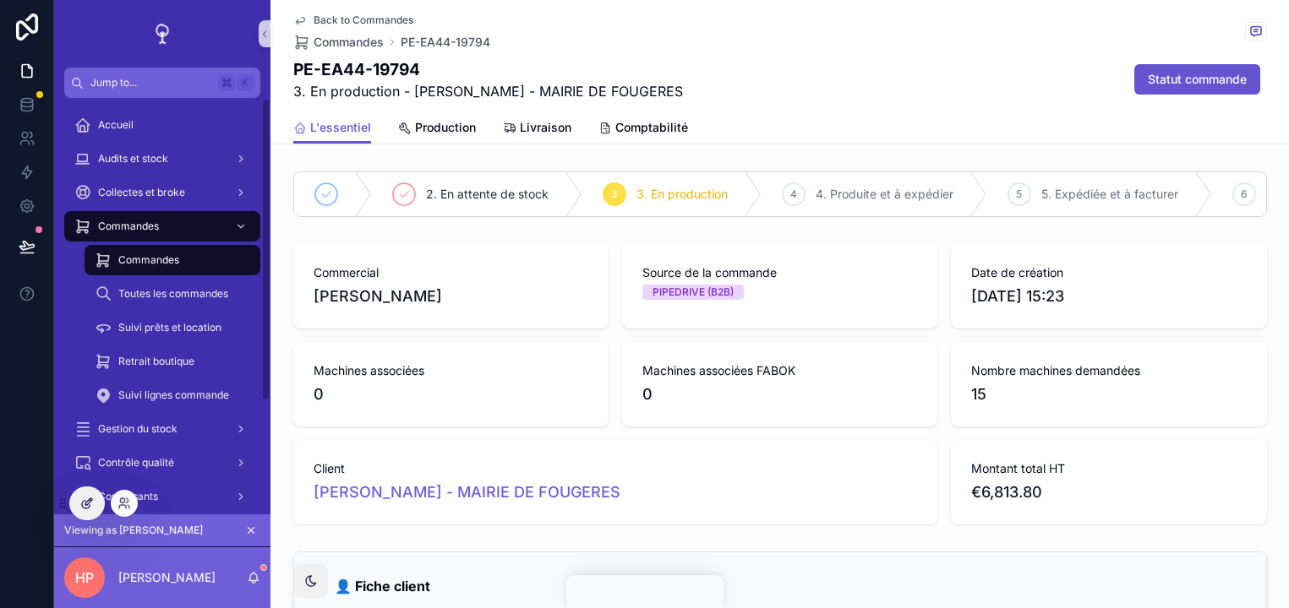
click at [86, 505] on icon at bounding box center [88, 502] width 7 height 7
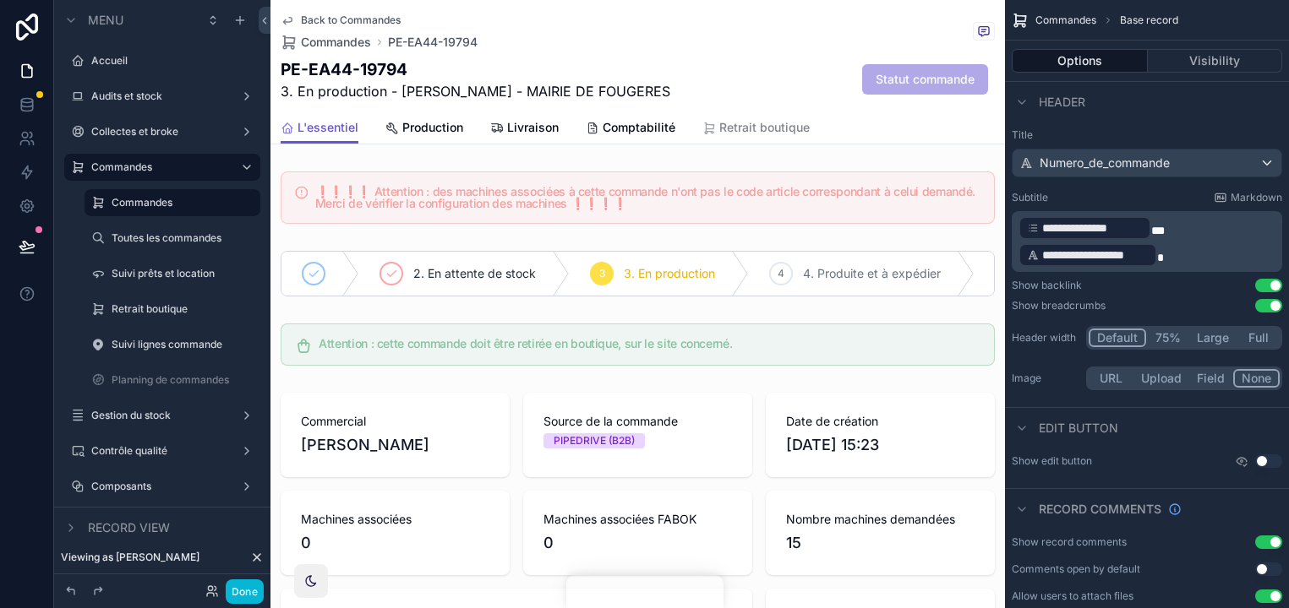
click at [257, 553] on icon at bounding box center [257, 558] width 14 height 14
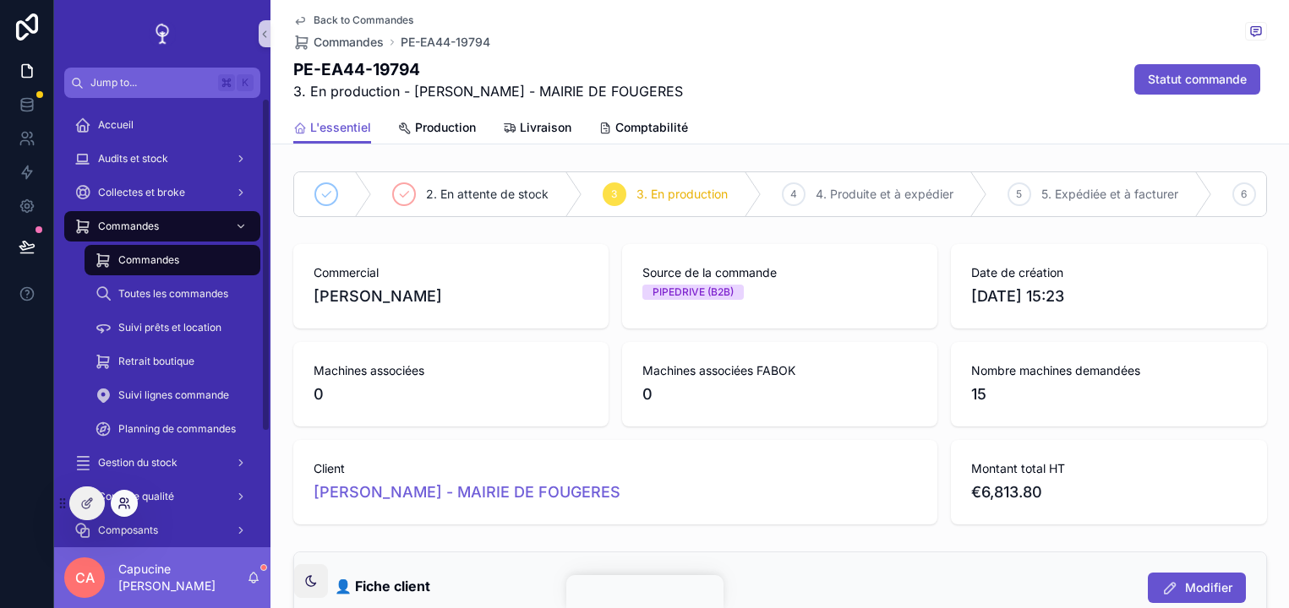
click at [117, 506] on icon at bounding box center [124, 504] width 14 height 14
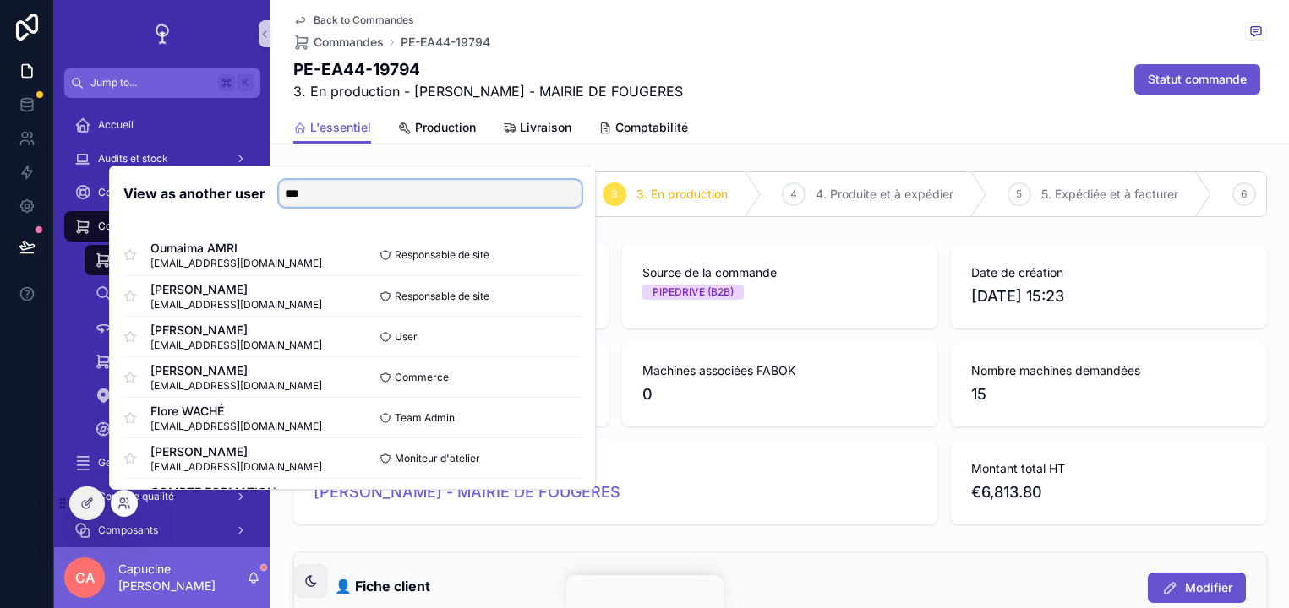
type input "****"
click at [703, 128] on div "L'essentiel Production Livraison Comptabilité" at bounding box center [779, 128] width 973 height 32
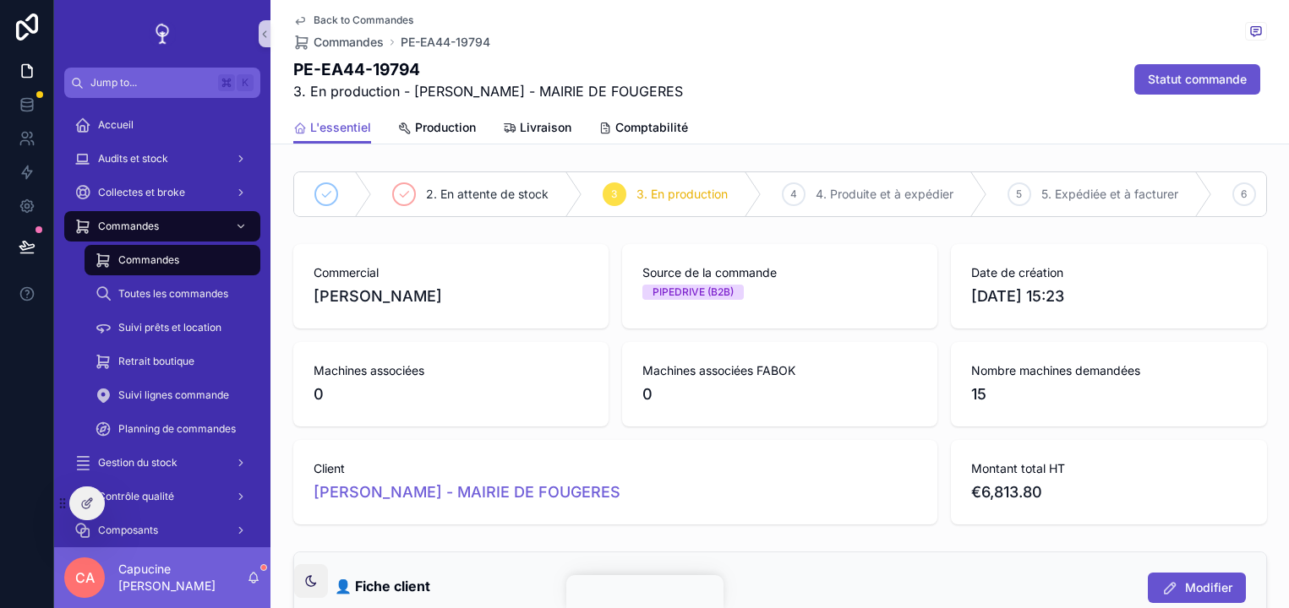
click at [772, 106] on div "Back to Commandes Commandes PE-EA44-19794 PE-EA44-19794 3. En production - FABR…" at bounding box center [779, 56] width 973 height 112
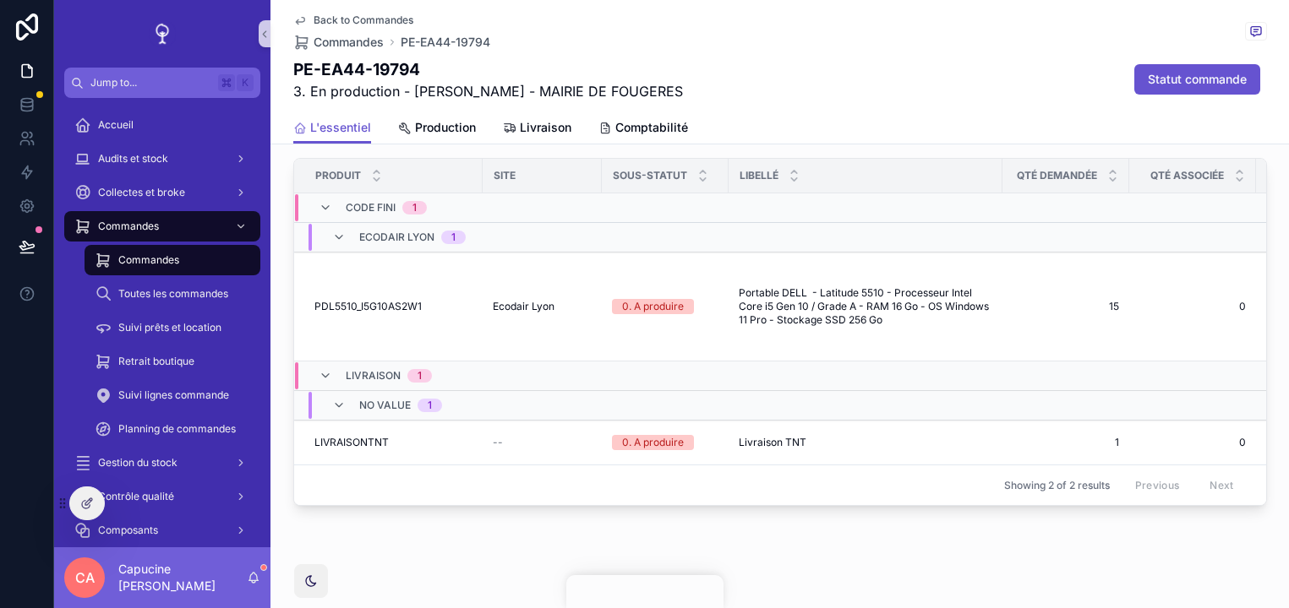
scroll to position [1373, 0]
click at [935, 120] on div "L'essentiel Production Livraison Comptabilité" at bounding box center [779, 128] width 973 height 32
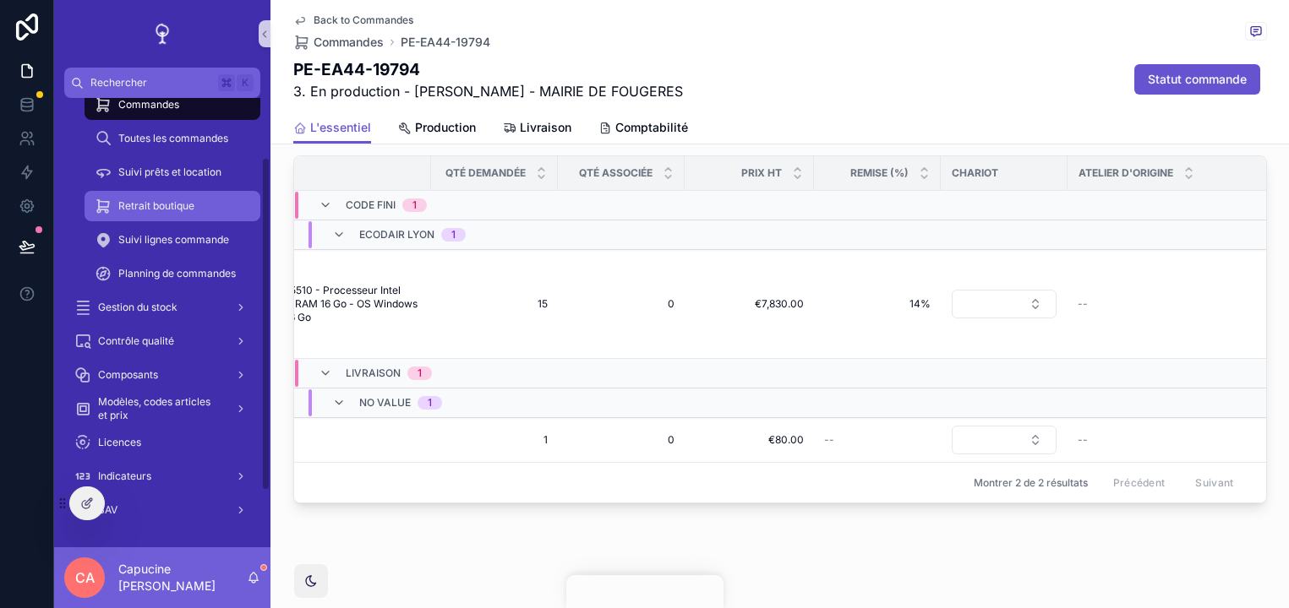
scroll to position [71, 0]
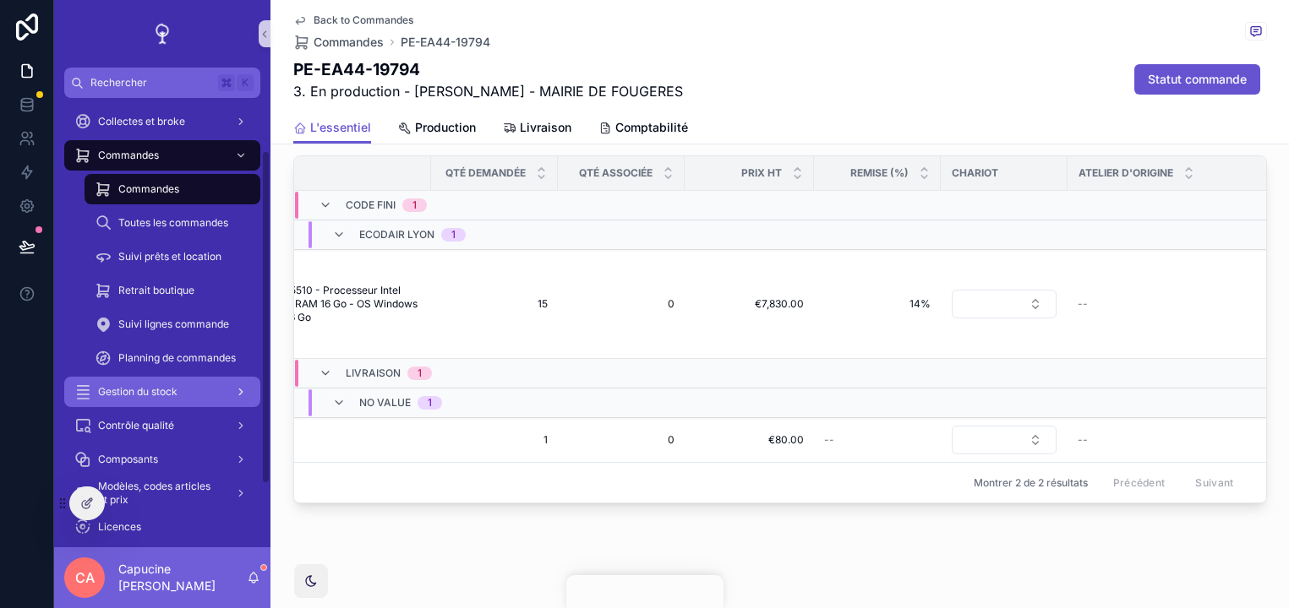
click at [198, 403] on div "Gestion du stock" at bounding box center [162, 392] width 176 height 27
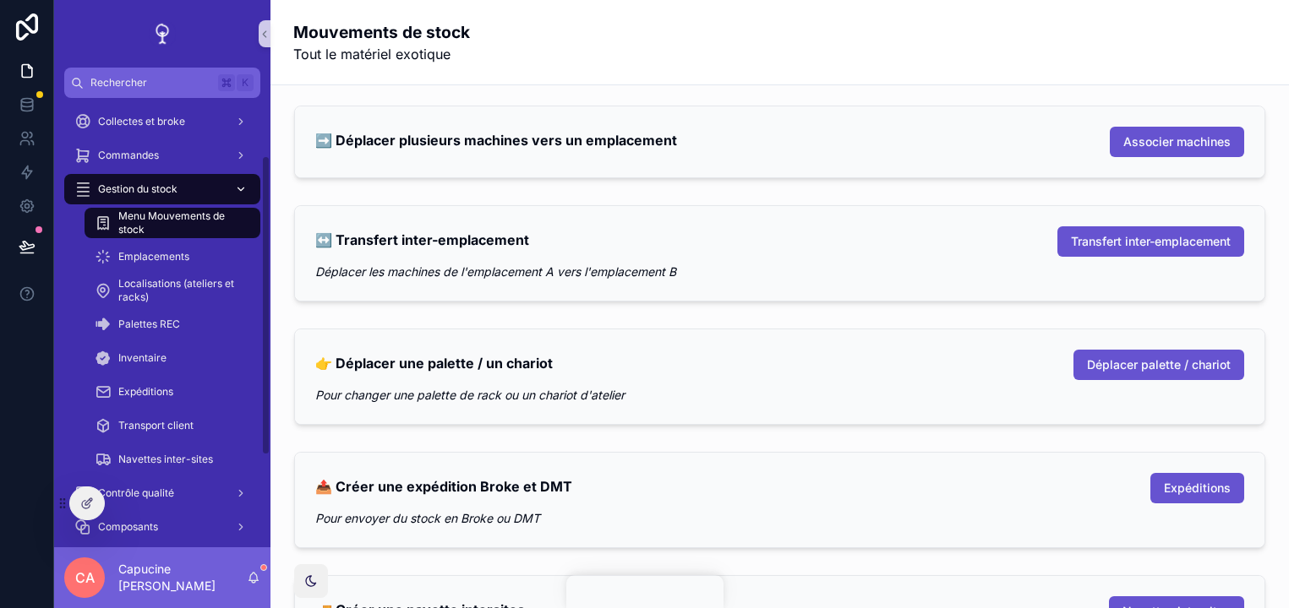
scroll to position [90, 0]
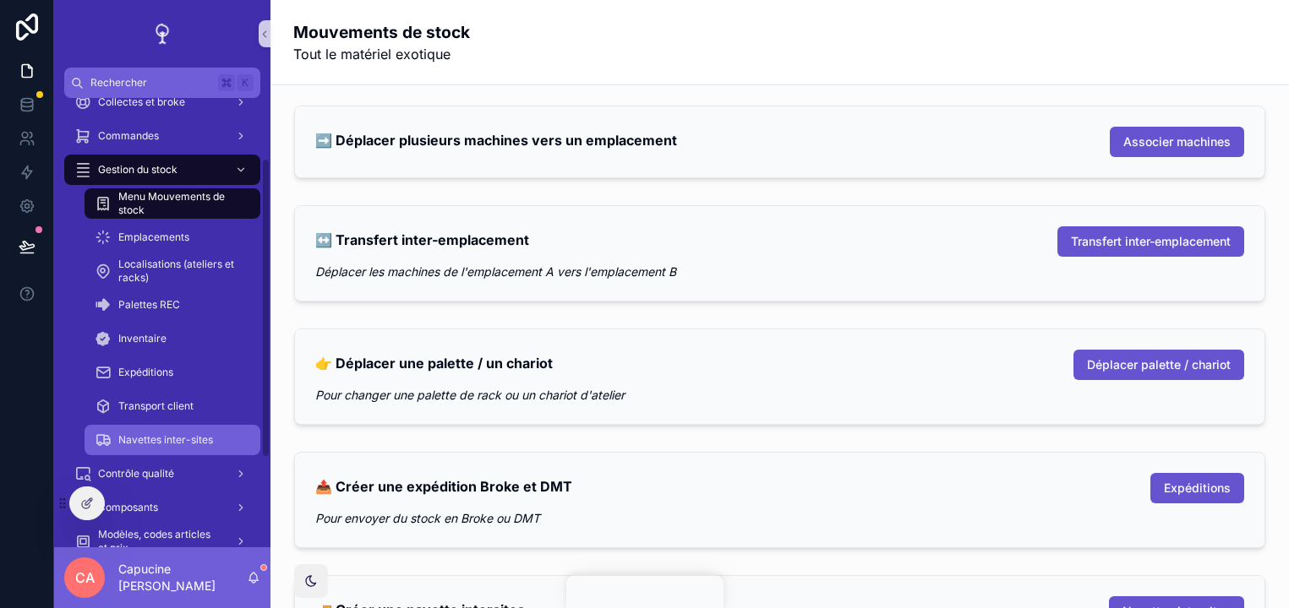
click at [203, 446] on span "Navettes inter-sites" at bounding box center [165, 441] width 95 height 14
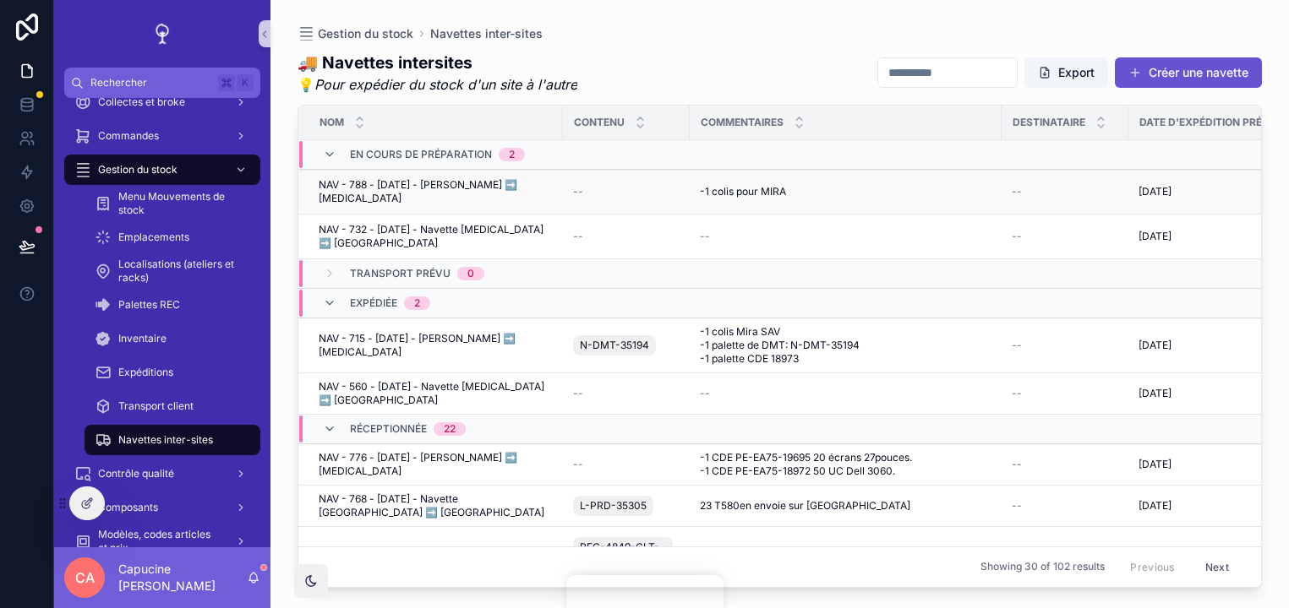
click at [493, 190] on span "NAV - 788 - 02/10/2025 - Navette Saclay ➡️ Cap 18" at bounding box center [436, 191] width 234 height 27
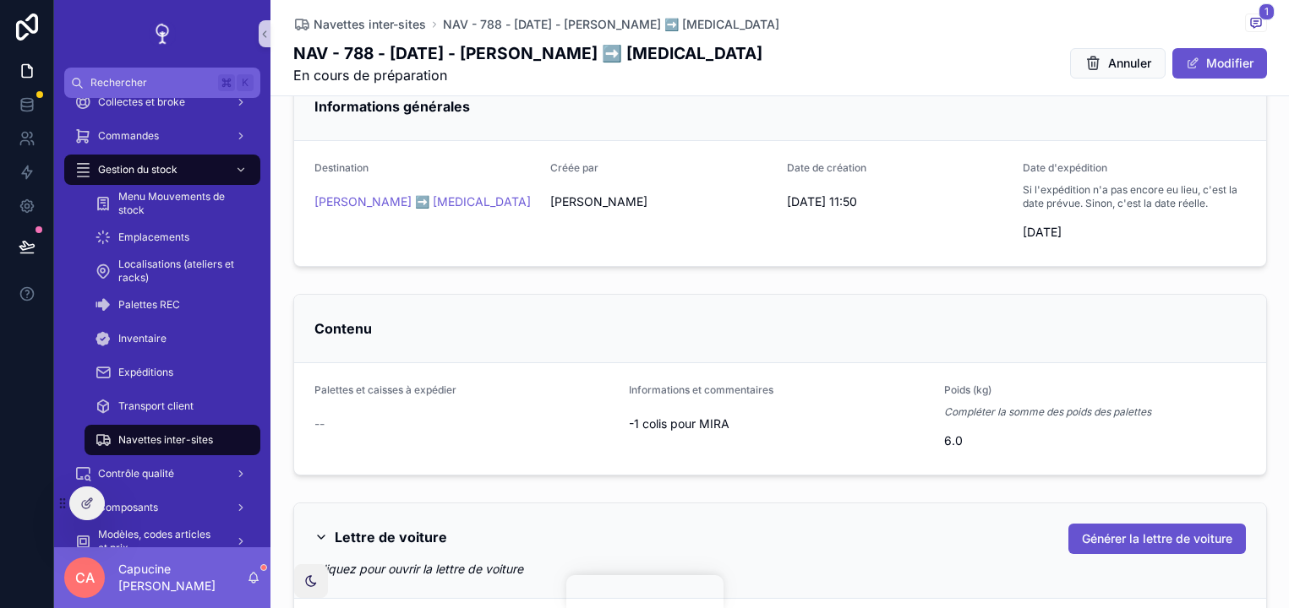
scroll to position [291, 0]
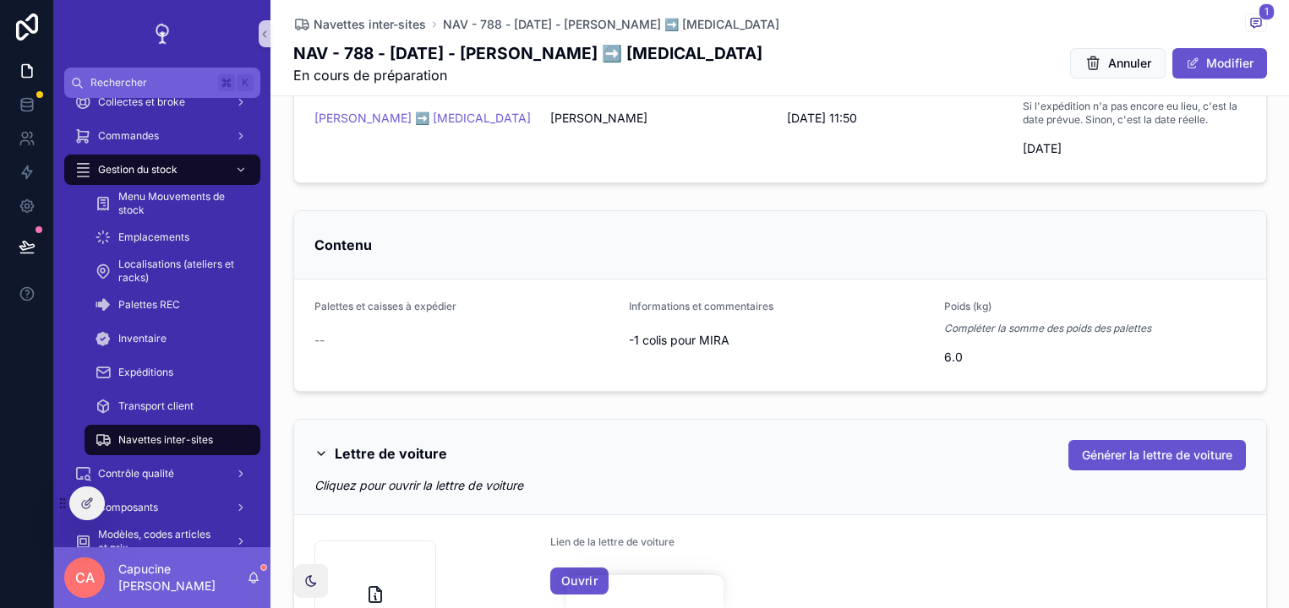
click at [755, 277] on div "Contenu" at bounding box center [780, 245] width 972 height 68
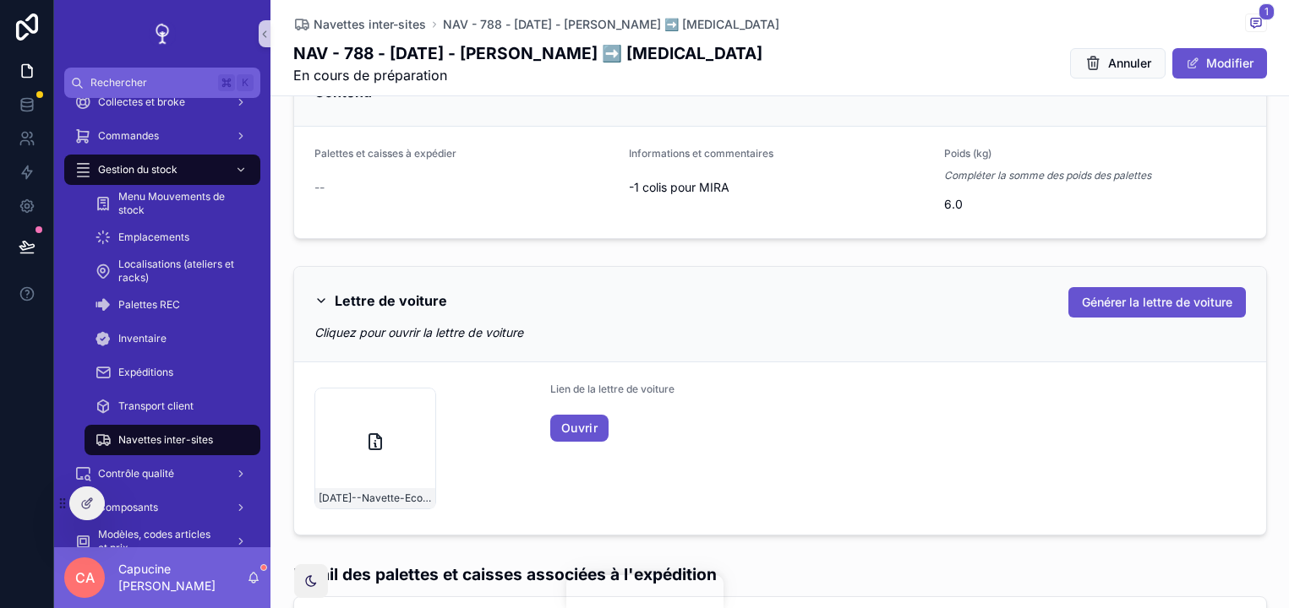
click at [755, 277] on div "Lettre de voiture Générer la lettre de voiture Cliquez pour ouvrir la lettre de…" at bounding box center [780, 314] width 972 height 95
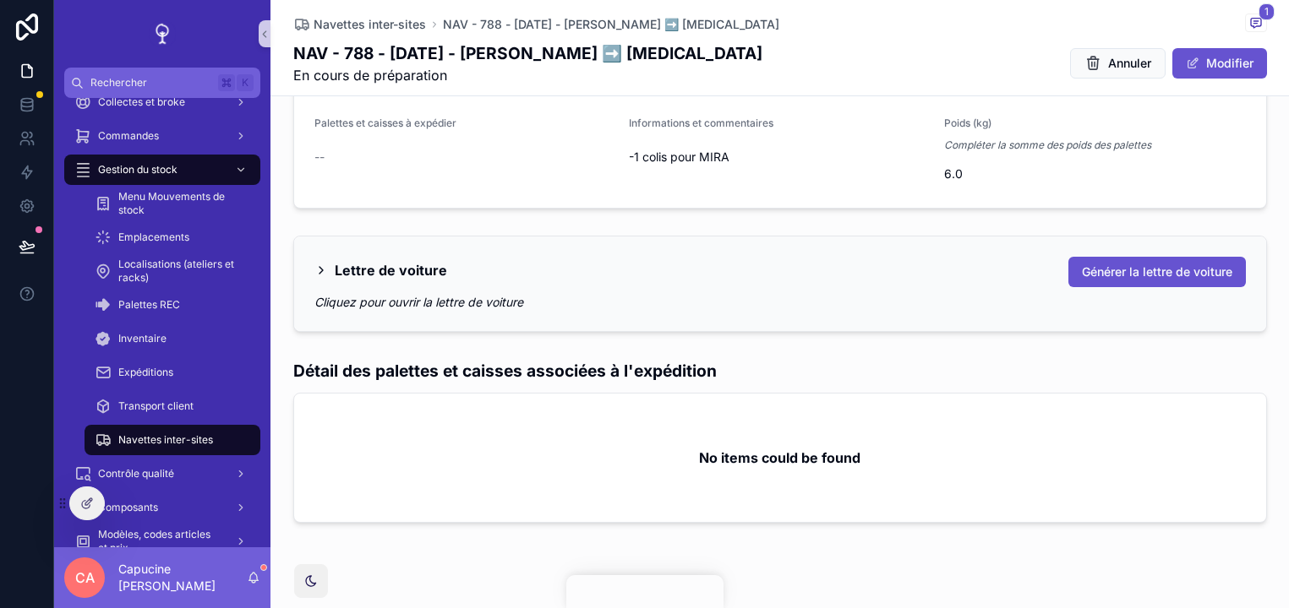
scroll to position [504, 0]
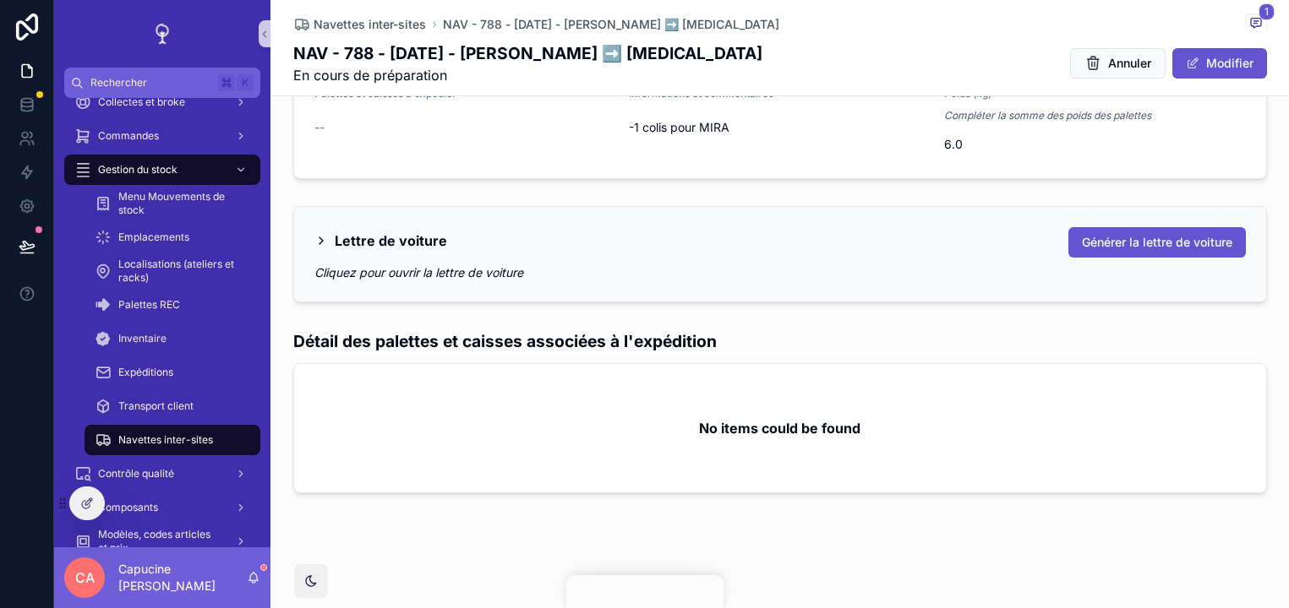
click at [755, 268] on div "Cliquez pour ouvrir la lettre de voiture" at bounding box center [779, 272] width 931 height 17
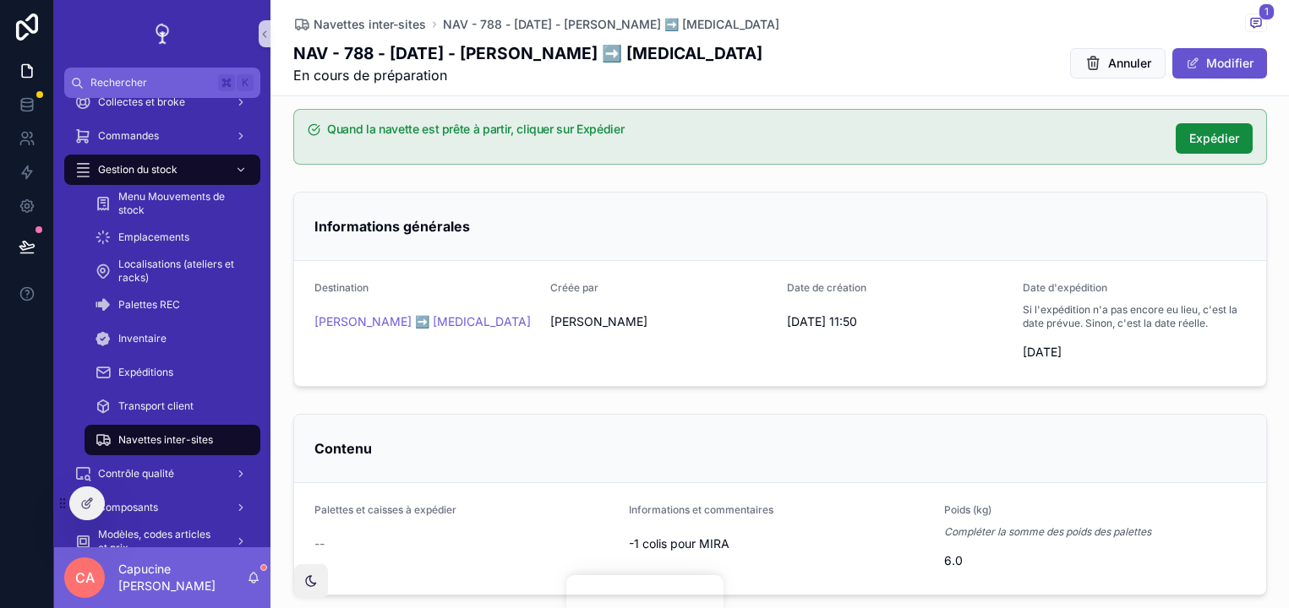
scroll to position [72, 0]
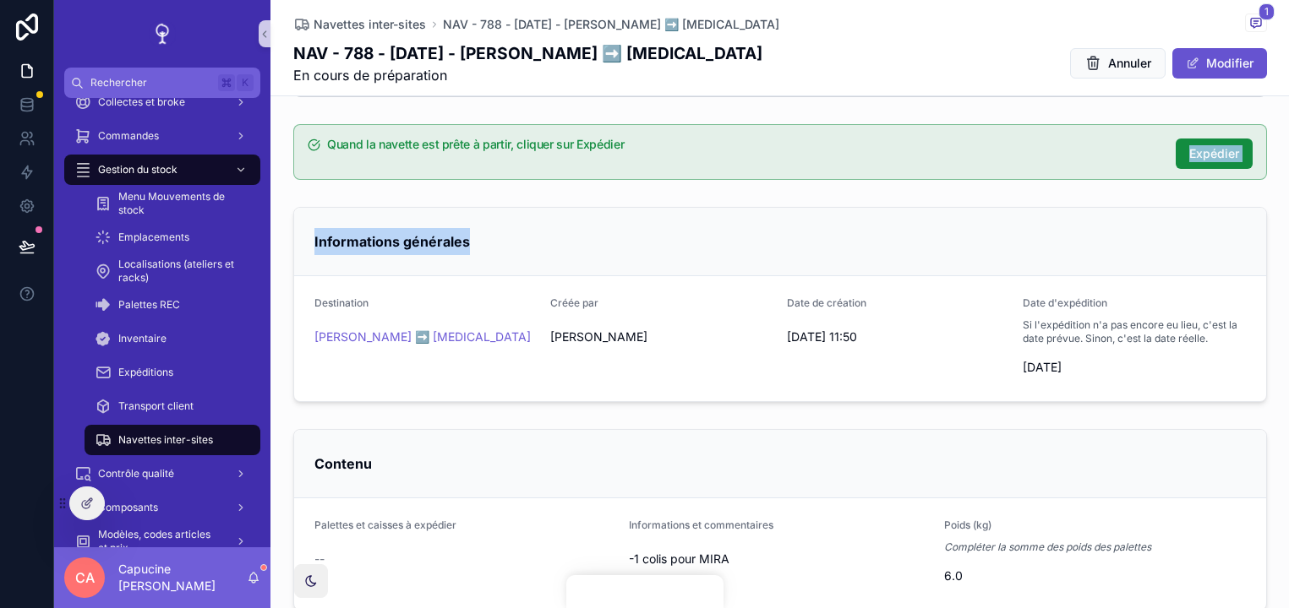
drag, startPoint x: 806, startPoint y: 257, endPoint x: 806, endPoint y: 165, distance: 92.1
click at [806, 165] on div "1 En cours de préparation 2 Transport prévu 3 Expédiée 4 Réceptionnée 5 Facture…" at bounding box center [779, 575] width 1018 height 1061
click at [810, 180] on div "Quand la navette est prête à partir, cliquer sur Expédier Expédier" at bounding box center [779, 151] width 1018 height 69
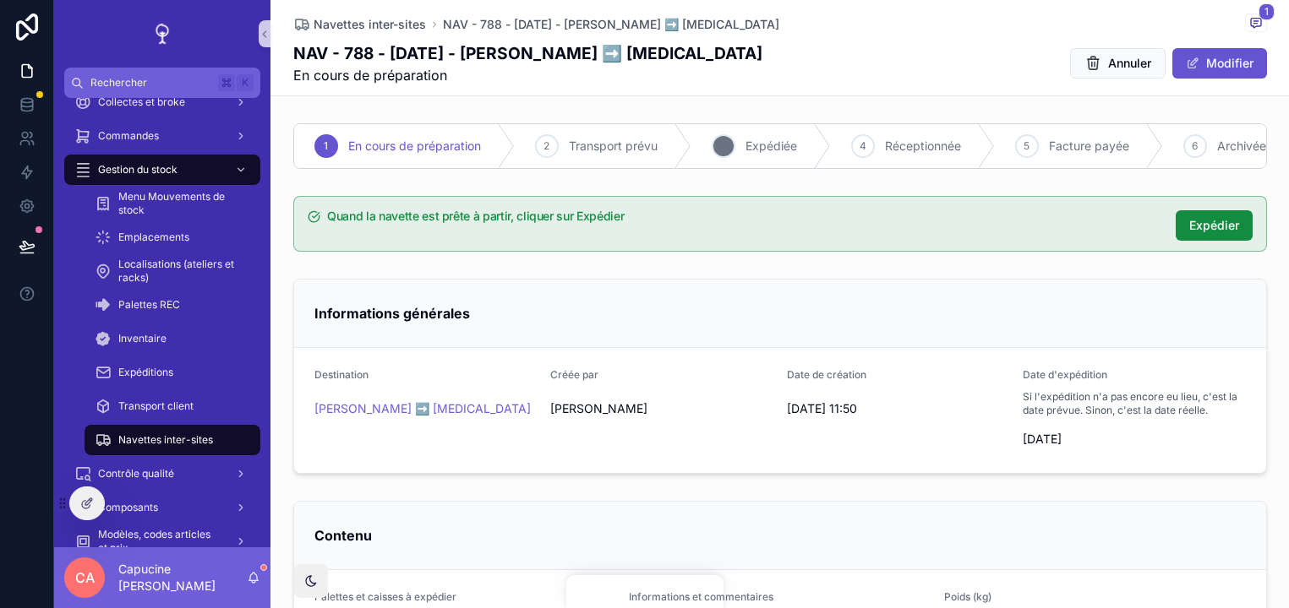
drag, startPoint x: 814, startPoint y: 217, endPoint x: 814, endPoint y: 128, distance: 89.6
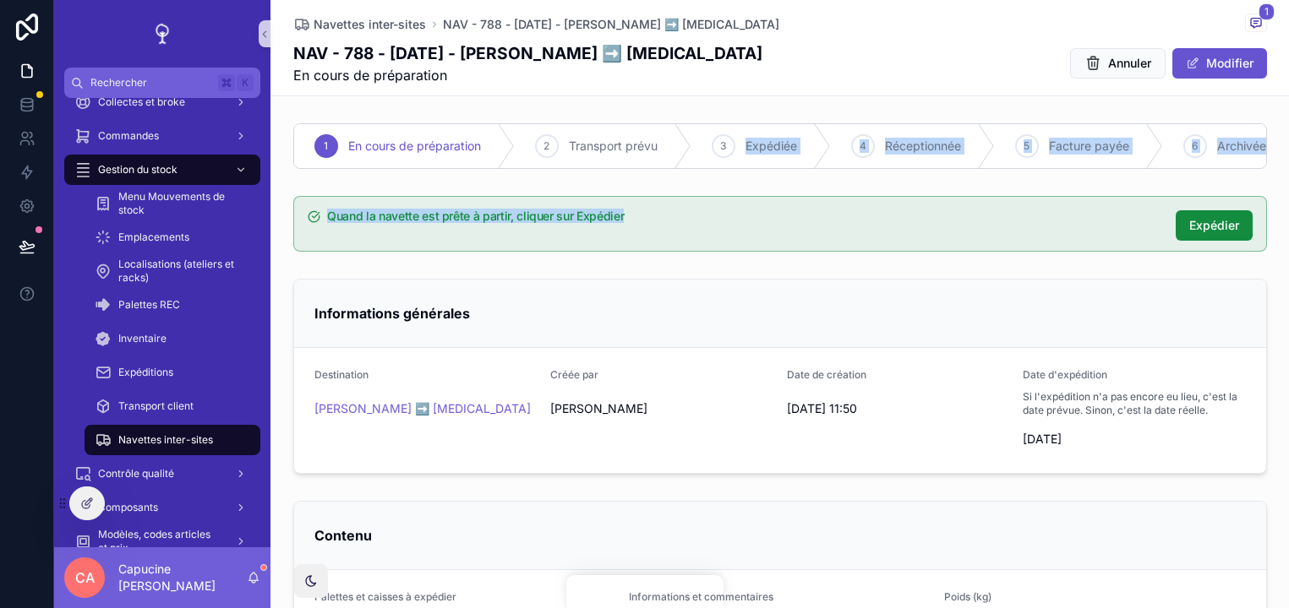
click at [820, 245] on div "Quand la navette est prête à partir, cliquer sur Expédier Expédier" at bounding box center [779, 224] width 973 height 56
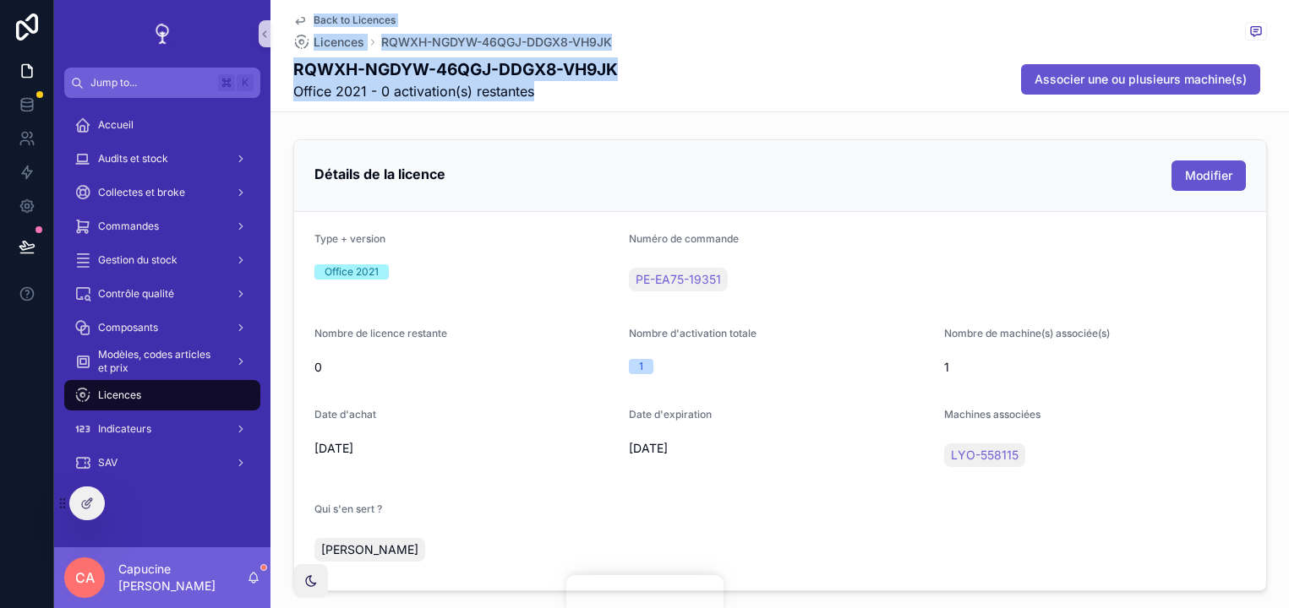
drag, startPoint x: 715, startPoint y: 106, endPoint x: 715, endPoint y: 0, distance: 105.6
click at [715, 0] on div "Back to Licences Licences RQWXH-NGDYW-46QGJ-DDGX8-VH9JK RQWXH-NGDYW-46QGJ-DDGX8…" at bounding box center [779, 56] width 973 height 112
click at [715, 49] on div "Back to Licences Licences RQWXH-NGDYW-46QGJ-DDGX8-VH9JK" at bounding box center [779, 32] width 973 height 37
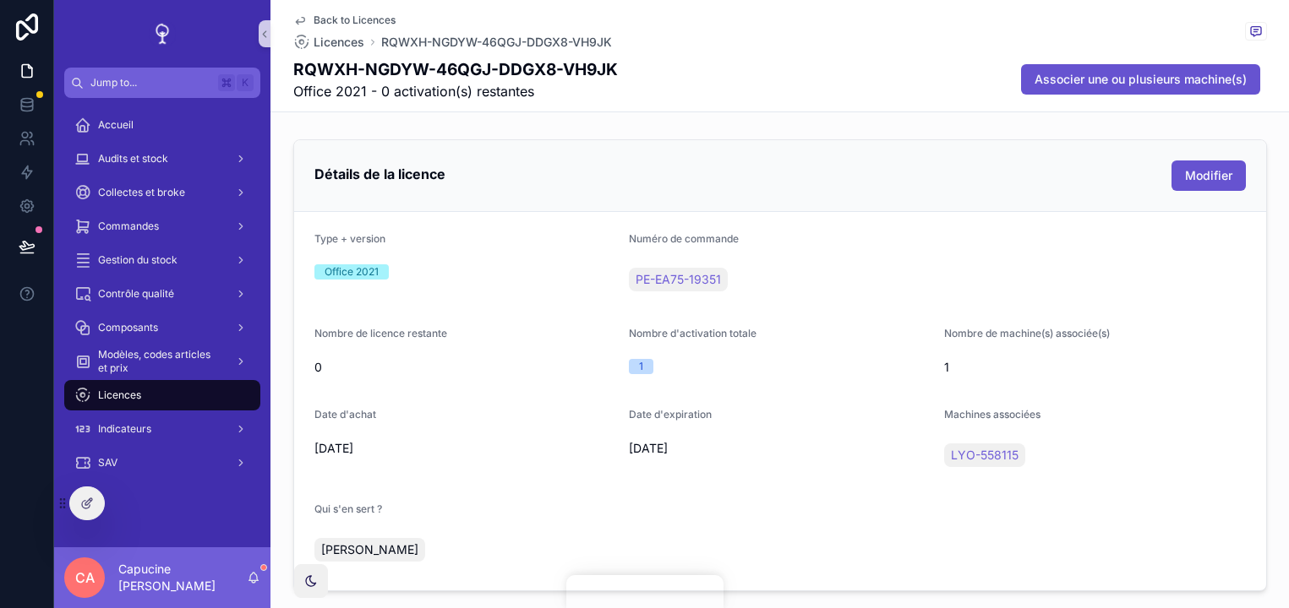
click at [715, 67] on div "RQWXH-NGDYW-46QGJ-DDGX8-VH9JK Office 2021 - 0 activation(s) restantes Associer …" at bounding box center [779, 79] width 973 height 44
click at [701, 68] on div "RQWXH-NGDYW-46QGJ-DDGX8-VH9JK Office 2021 - 0 activation(s) restantes Associer …" at bounding box center [779, 79] width 973 height 44
click at [717, 69] on div "RQWXH-NGDYW-46QGJ-DDGX8-VH9JK Office 2021 - 0 activation(s) restantes Associer …" at bounding box center [779, 79] width 973 height 44
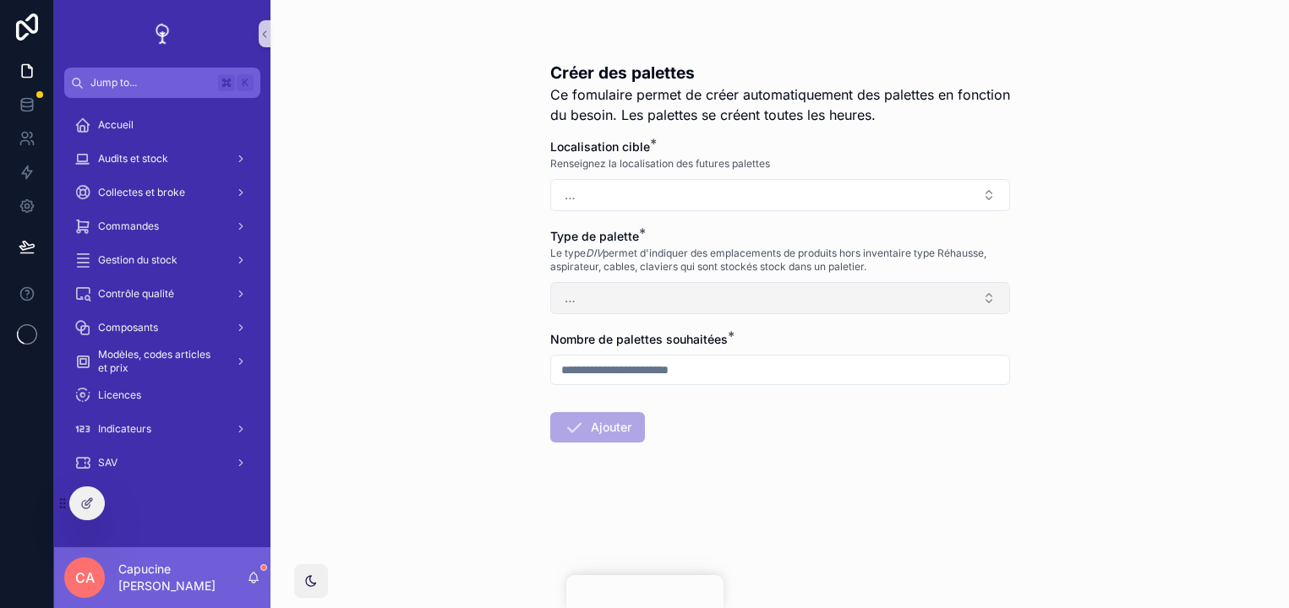
click at [685, 297] on button "…" at bounding box center [780, 298] width 460 height 32
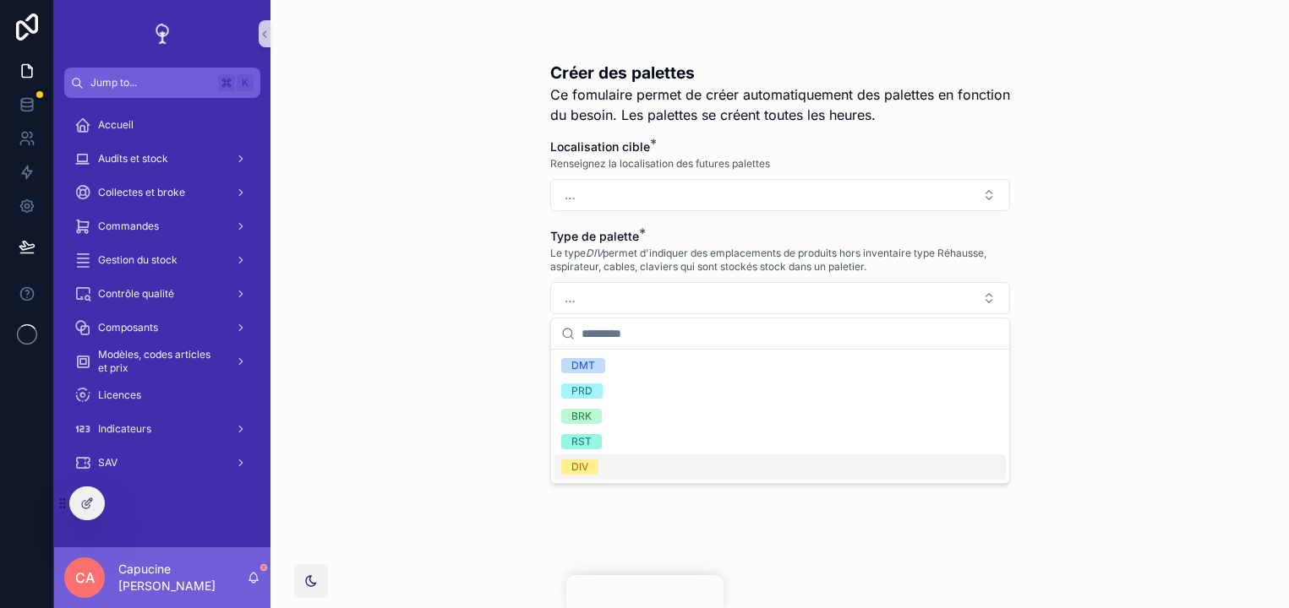
click at [674, 464] on div "DIV" at bounding box center [779, 467] width 451 height 25
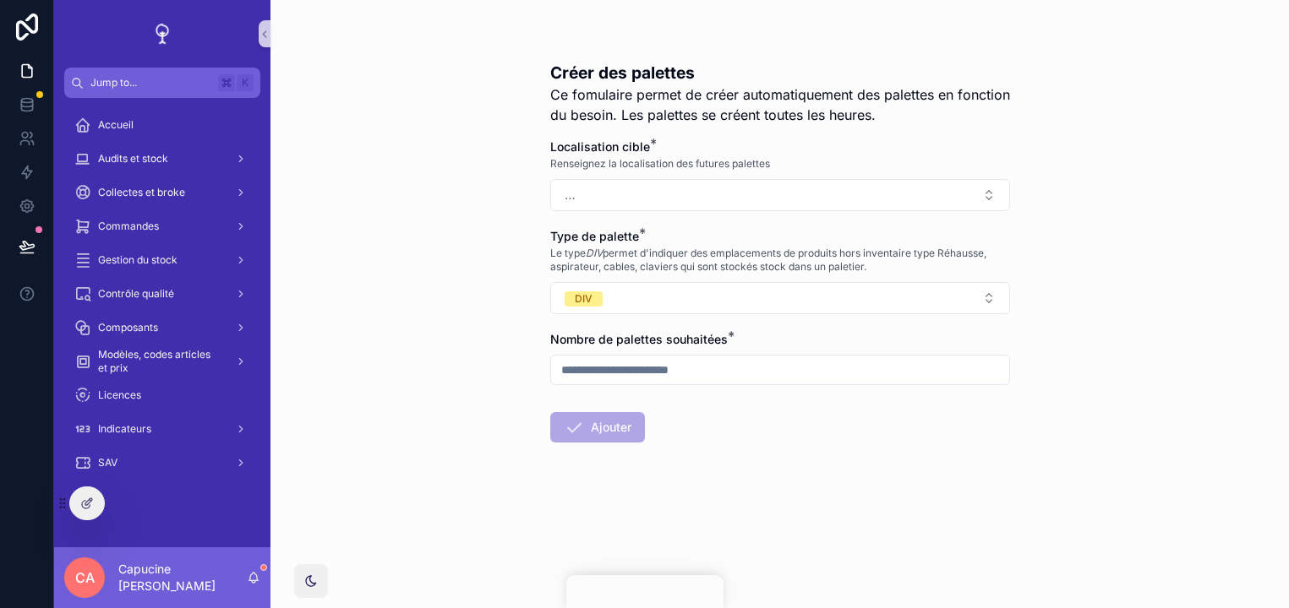
click at [461, 339] on div "Créer des palettes Ce fomulaire permet de créer automatiquement des palettes en…" at bounding box center [779, 304] width 1018 height 608
click at [655, 294] on button "DIV" at bounding box center [780, 298] width 460 height 32
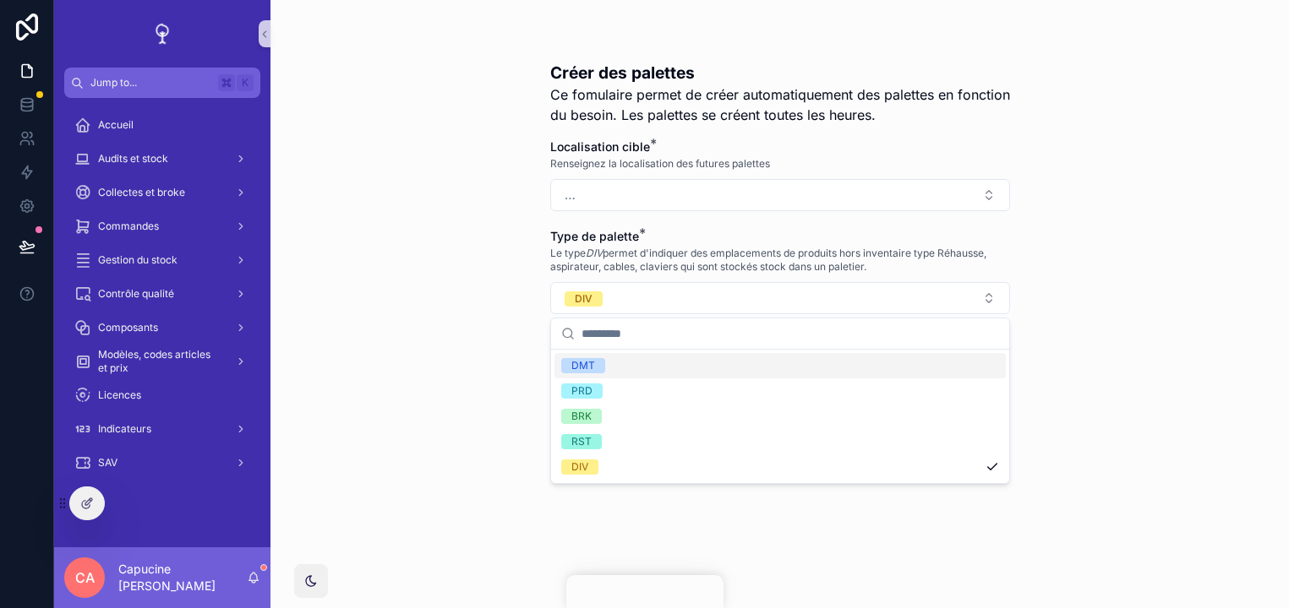
click at [521, 292] on div "Créer des palettes Ce fomulaire permet de créer automatiquement des palettes en…" at bounding box center [779, 304] width 1018 height 608
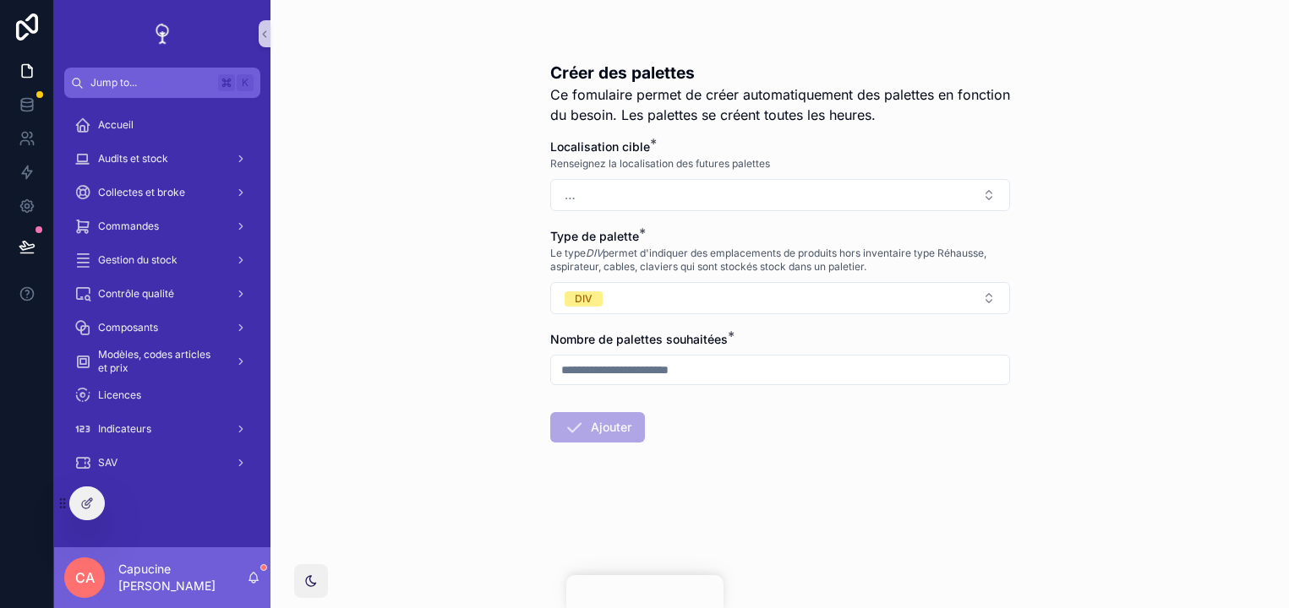
click at [518, 299] on div "Créer des palettes Ce fomulaire permet de créer automatiquement des palettes en…" at bounding box center [779, 304] width 1018 height 608
click at [518, 292] on div "Créer des palettes Ce fomulaire permet de créer automatiquement des palettes en…" at bounding box center [779, 304] width 1018 height 608
click at [512, 276] on div "Créer des palettes Ce fomulaire permet de créer automatiquement des palettes en…" at bounding box center [779, 304] width 1018 height 608
click at [512, 294] on div "Créer des palettes Ce fomulaire permet de créer automatiquement des palettes en…" at bounding box center [779, 304] width 1018 height 608
click at [491, 292] on div "Créer des palettes Ce fomulaire permet de créer automatiquement des palettes en…" at bounding box center [779, 304] width 1018 height 608
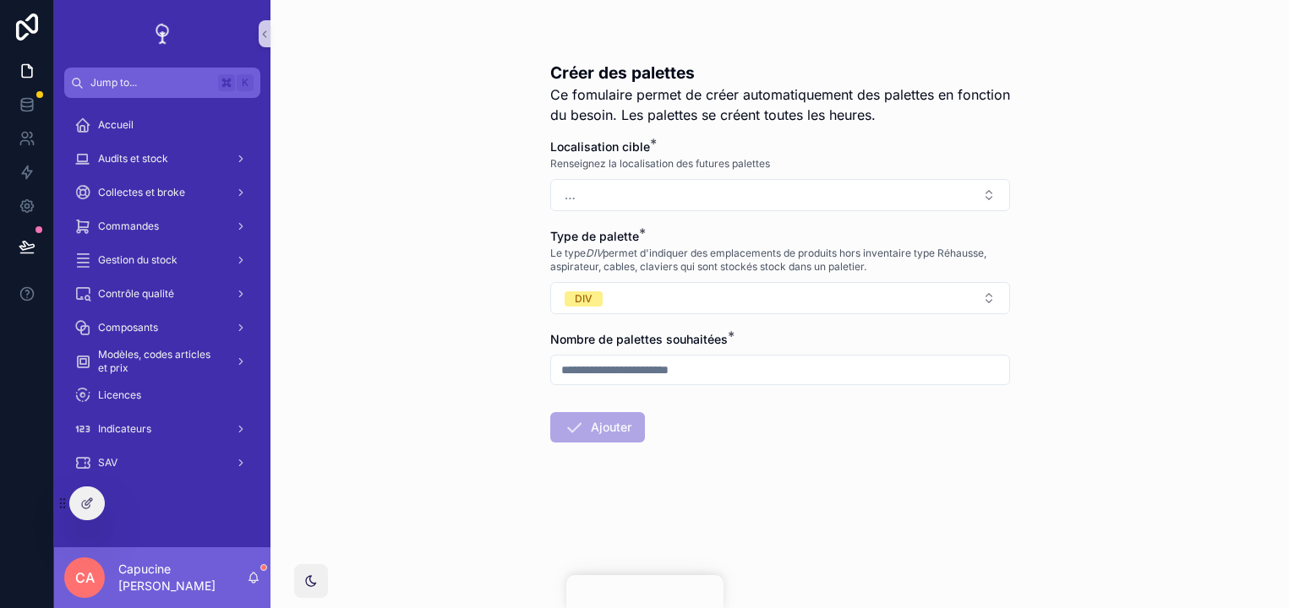
click at [507, 296] on div "Créer des palettes Ce fomulaire permet de créer automatiquement des palettes en…" at bounding box center [779, 304] width 1018 height 608
click at [623, 324] on form "Localisation cible * Renseignez la localisation des futures palettes … Type de …" at bounding box center [780, 345] width 460 height 412
click at [624, 302] on button "DIV" at bounding box center [780, 298] width 460 height 32
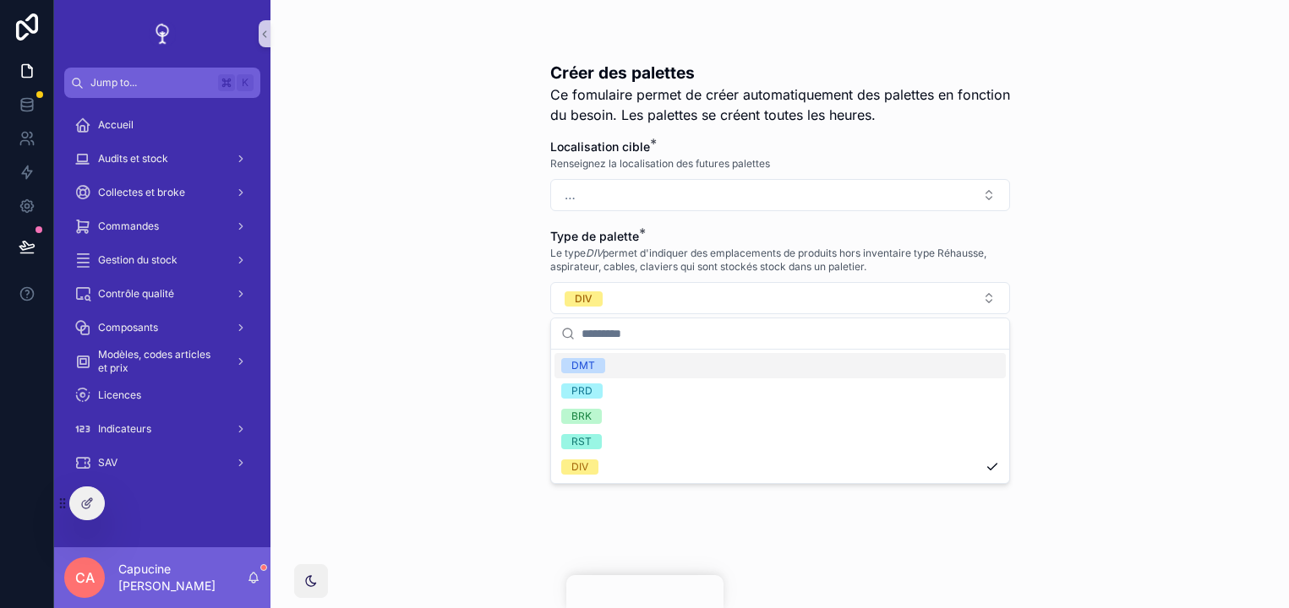
click at [657, 265] on span "Le type DIV permet d'indiquer des emplacements de produits hors inventaire type…" at bounding box center [780, 260] width 460 height 27
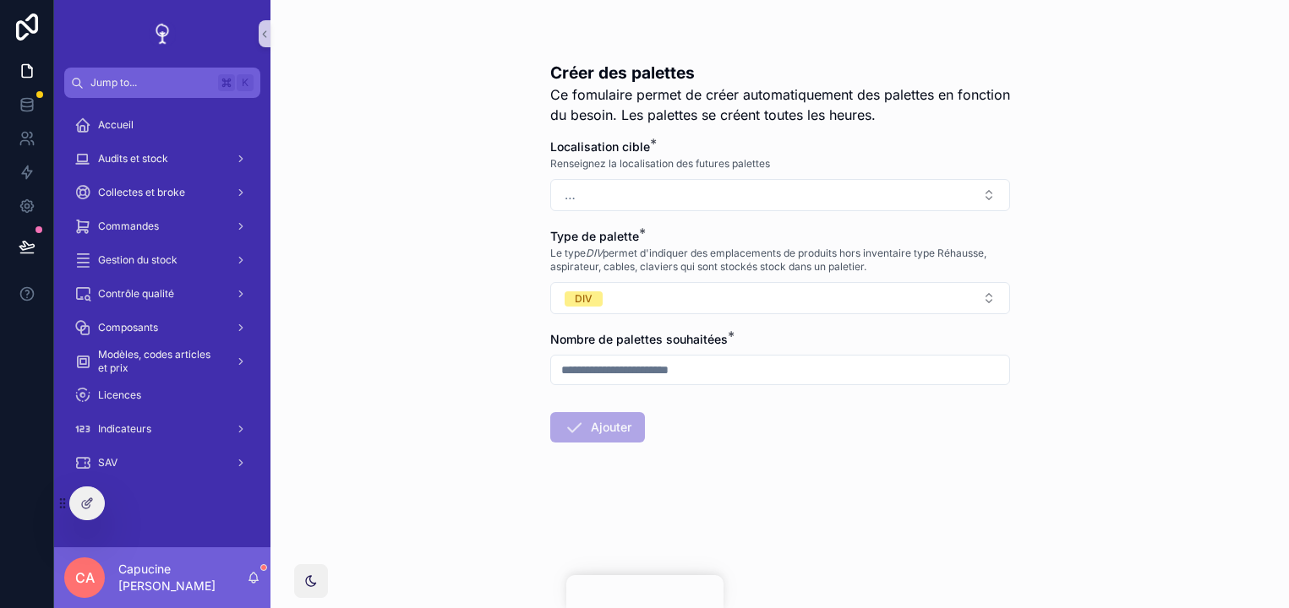
click at [662, 255] on span "Le type DIV permet d'indiquer des emplacements de produits hors inventaire type…" at bounding box center [780, 260] width 460 height 27
click at [804, 85] on span "Ce fomulaire permet de créer automatiquement des palettes en fonction du besoin…" at bounding box center [780, 105] width 460 height 41
